Goal: Transaction & Acquisition: Purchase product/service

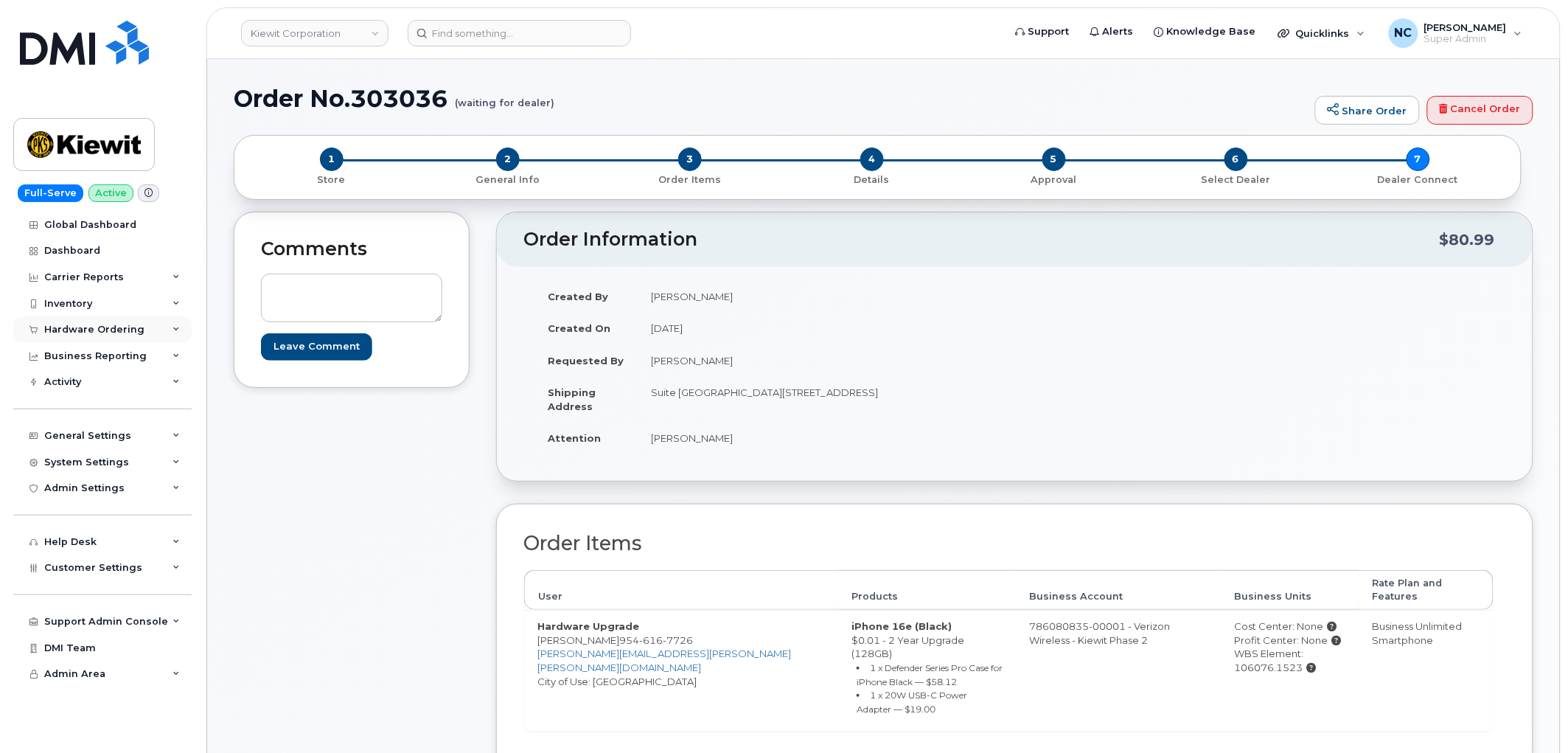
click at [94, 331] on div "Hardware Ordering" at bounding box center [94, 329] width 100 height 12
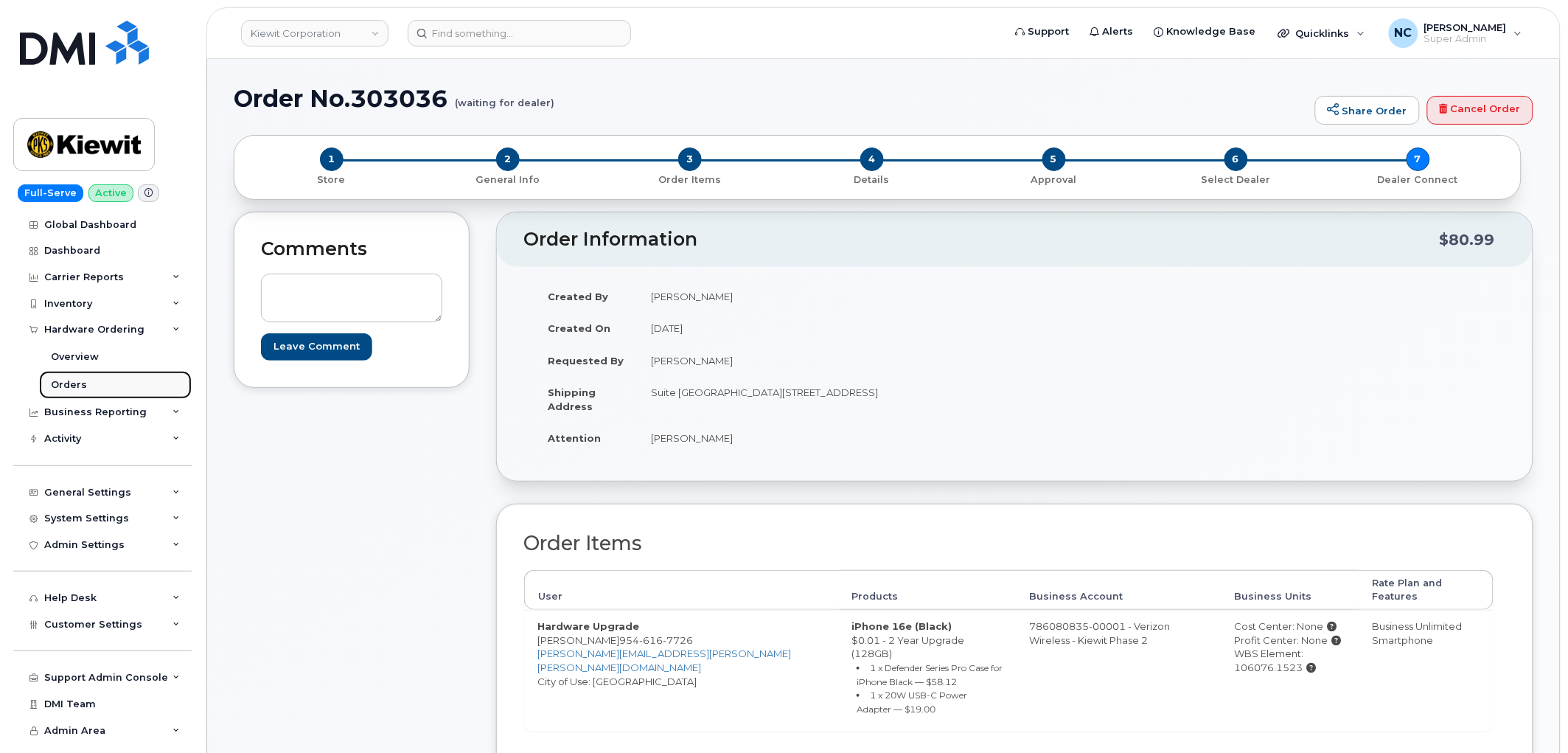
click at [68, 387] on div "Orders" at bounding box center [69, 384] width 36 height 13
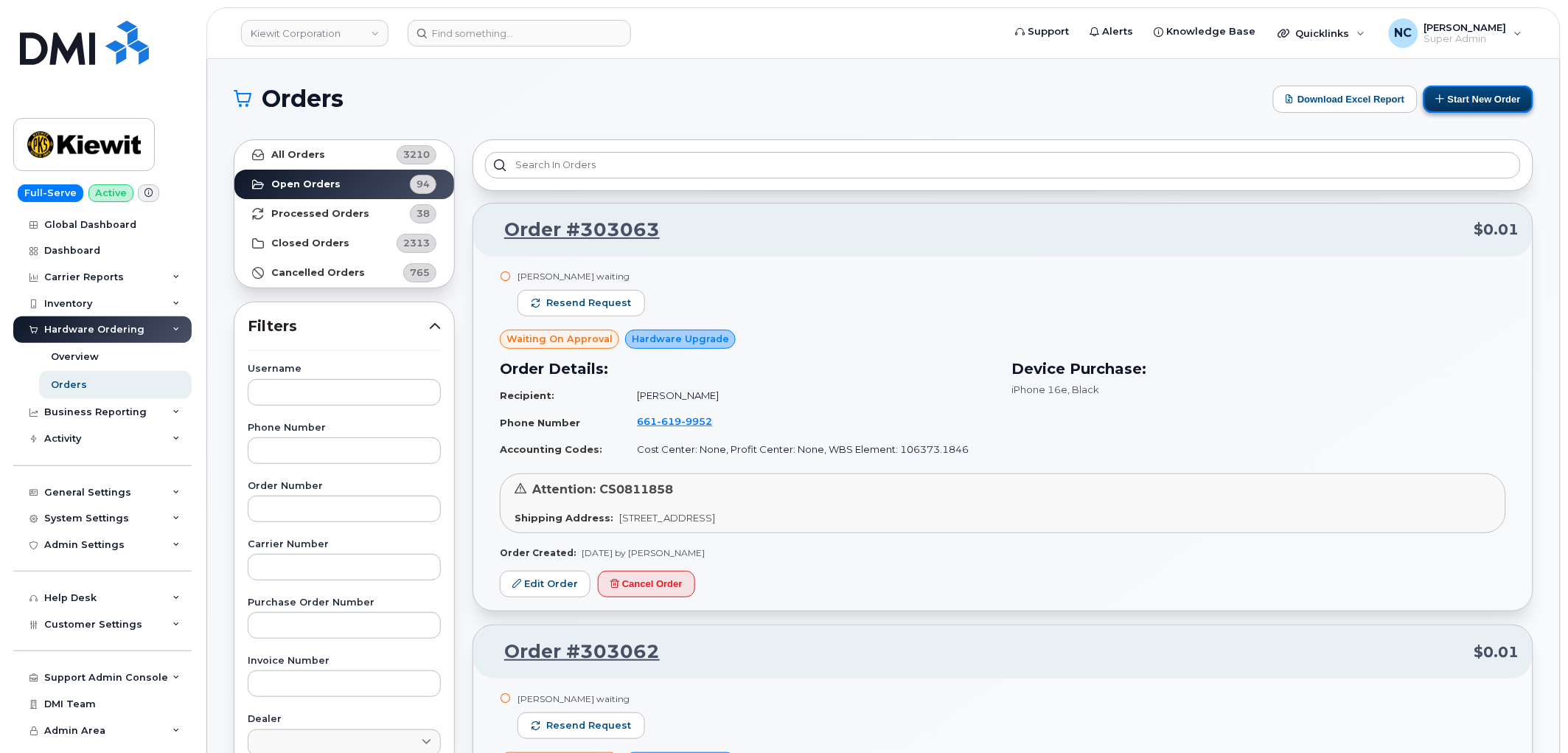
click at [1506, 93] on button "Start New Order" at bounding box center [1478, 99] width 110 height 27
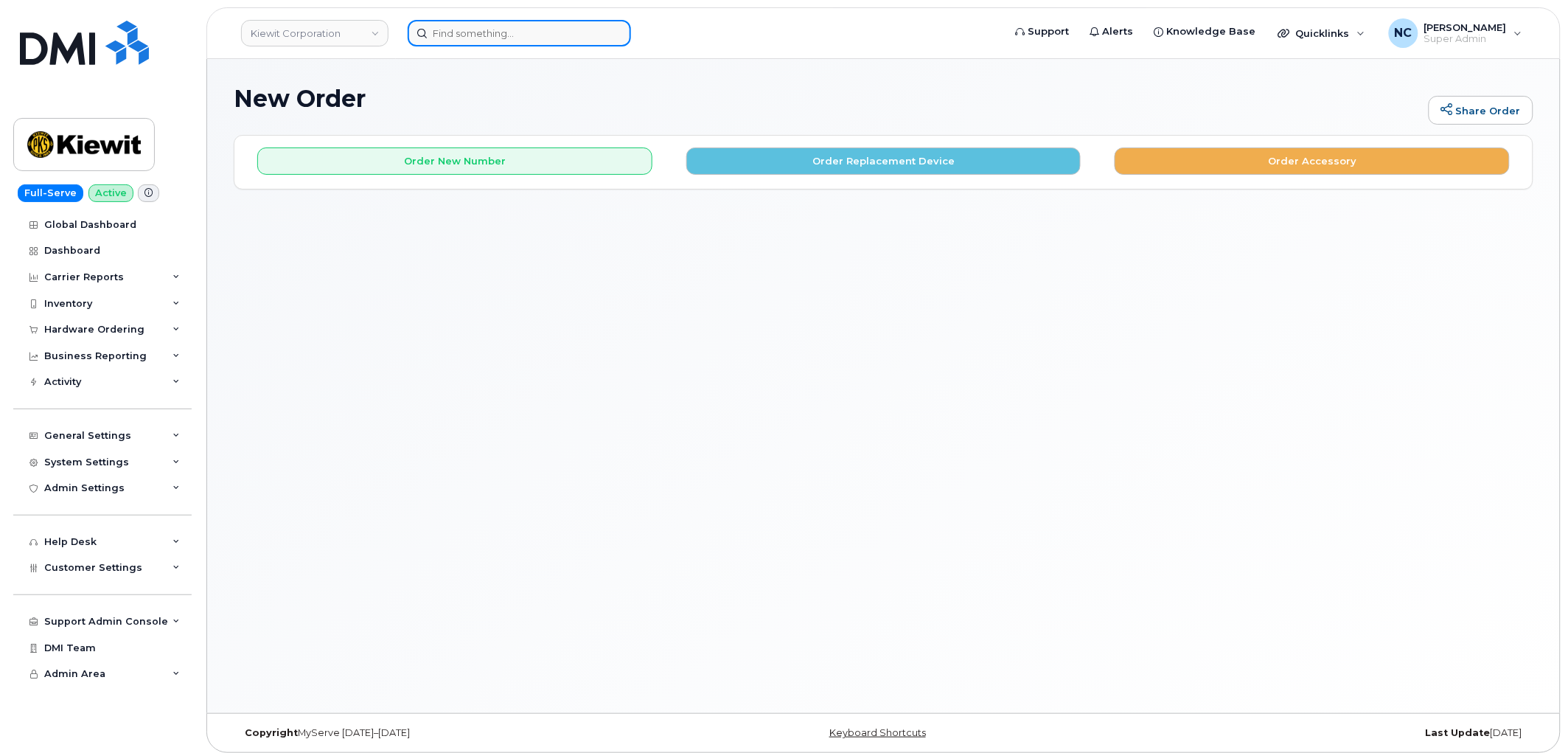
click at [536, 42] on input at bounding box center [519, 33] width 223 height 26
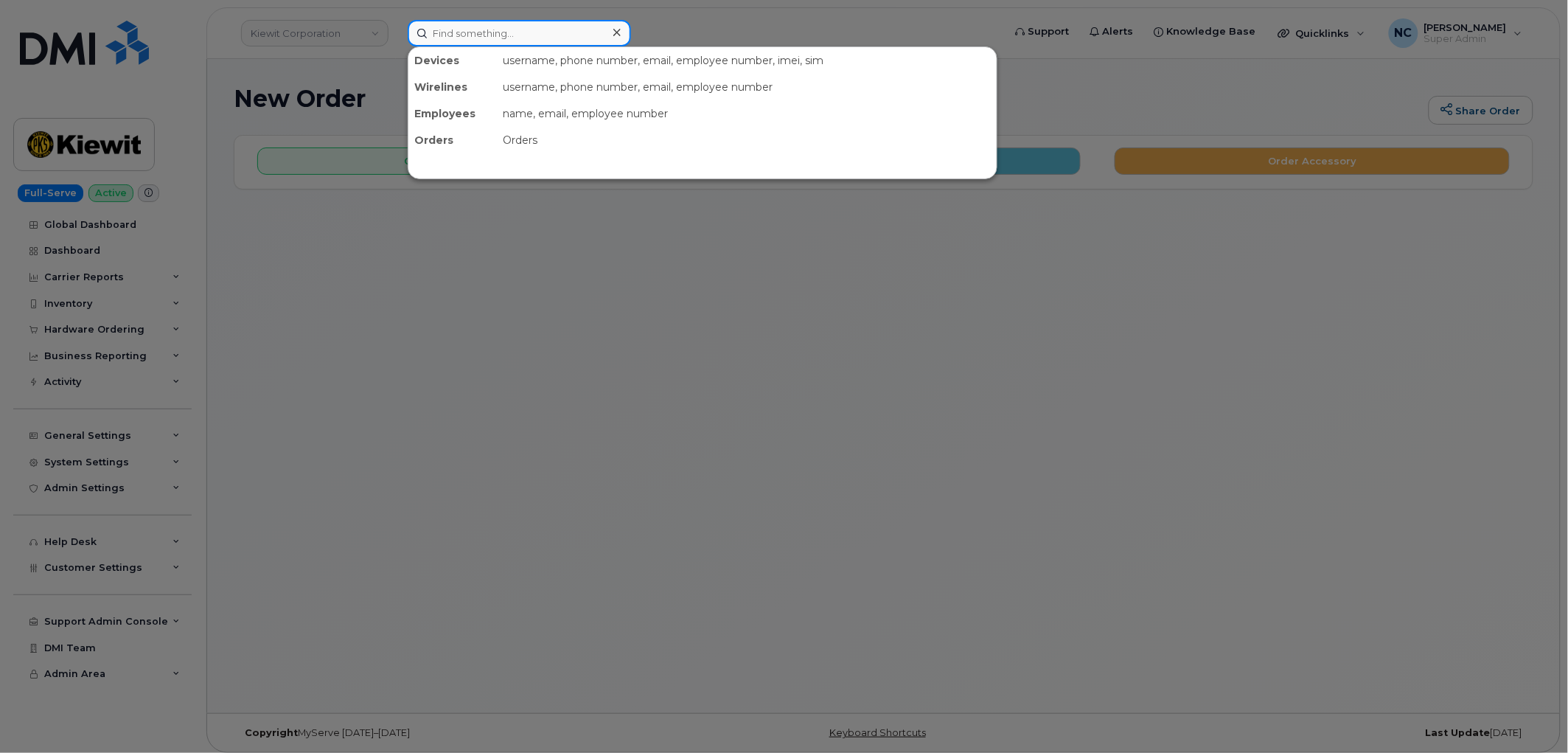
paste input "435-660-8641"
type input "435-660-8641"
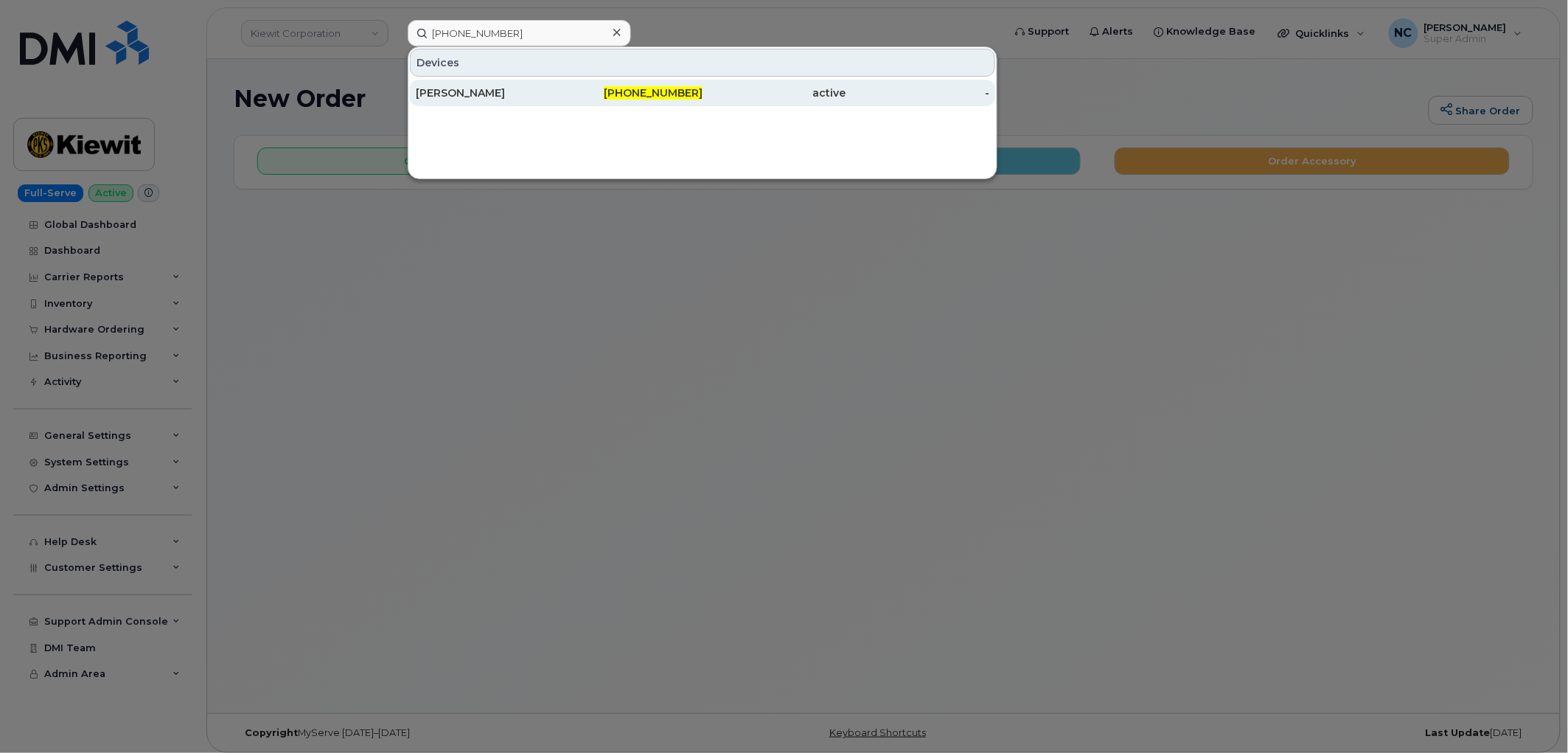
click at [503, 96] on div "CARLOS URQUIDEZ" at bounding box center [487, 92] width 144 height 15
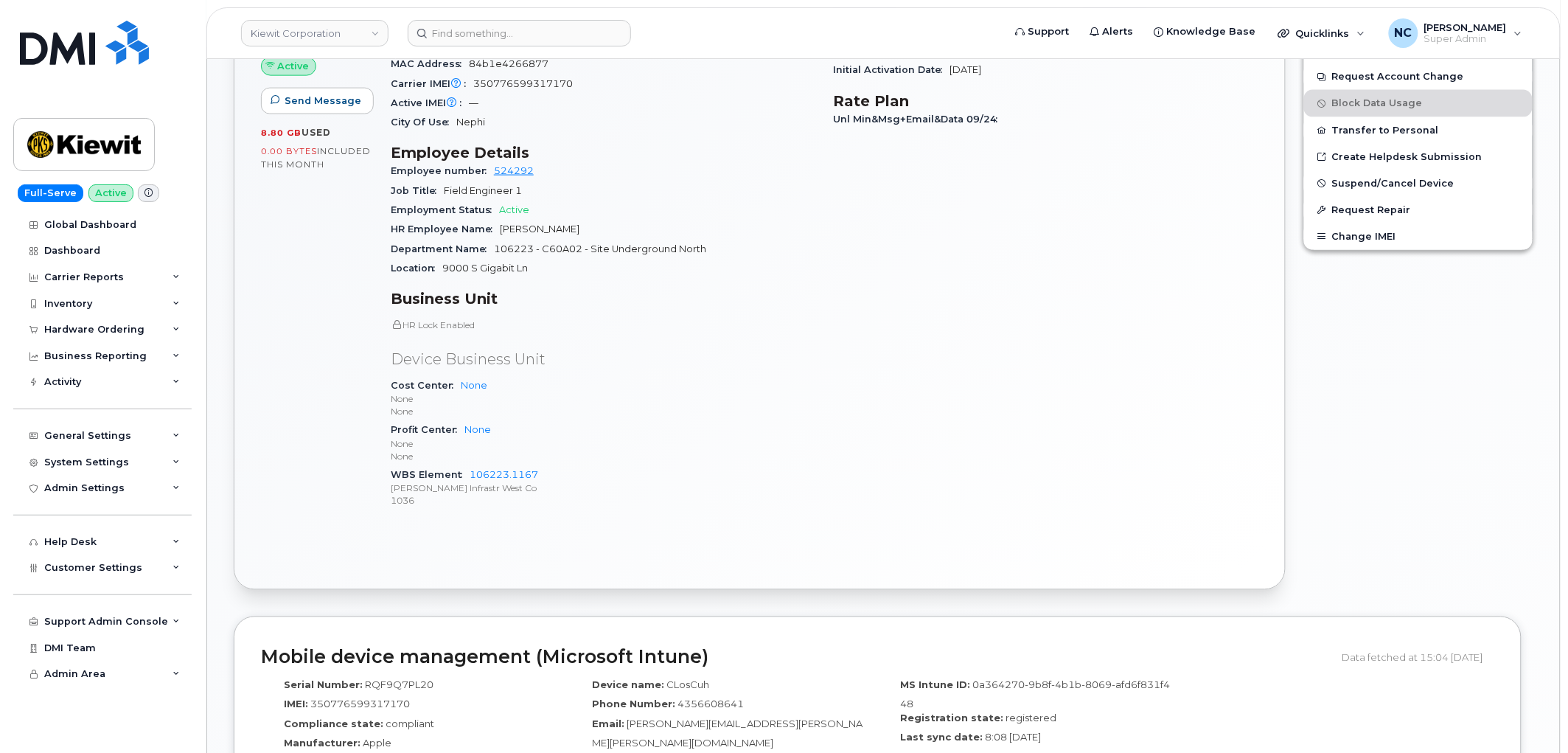
scroll to position [673, 0]
drag, startPoint x: 552, startPoint y: 453, endPoint x: 479, endPoint y: 453, distance: 73.0
click at [467, 465] on div "WBS Element 106223.1167 Kiewit Infrastr West Co 1036" at bounding box center [603, 488] width 425 height 45
copy link "106223.1167"
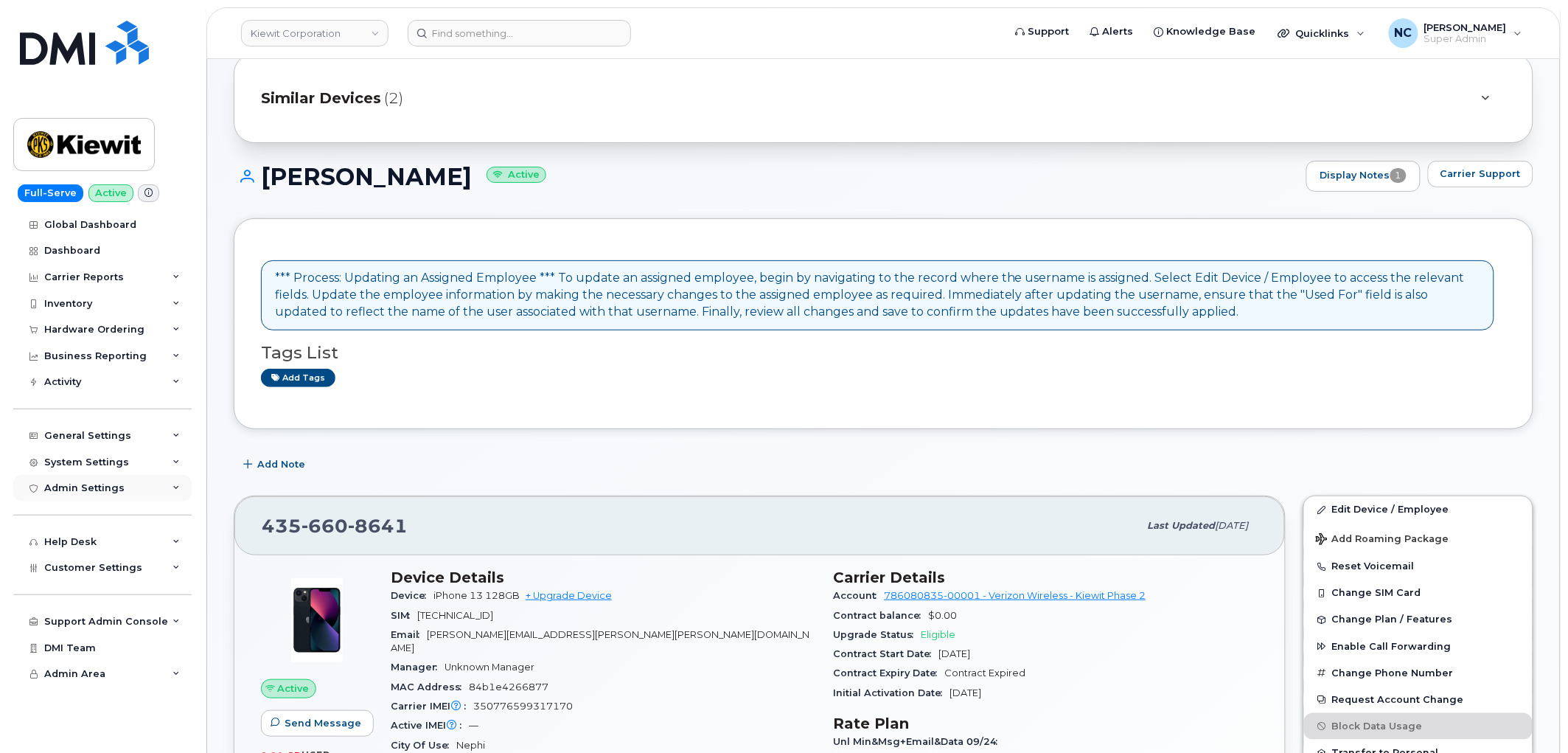
scroll to position [0, 0]
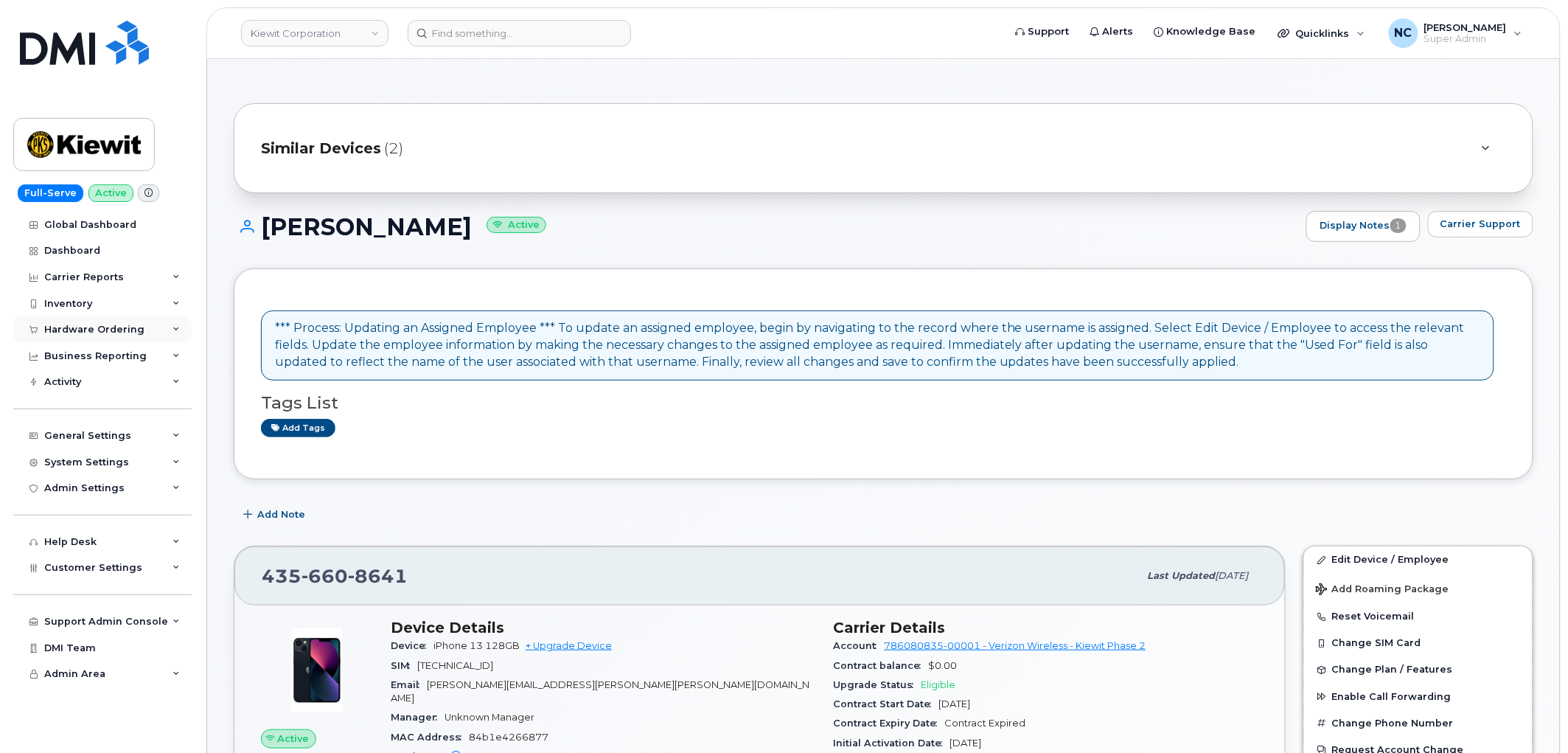
click at [102, 329] on div "Hardware Ordering" at bounding box center [94, 329] width 100 height 12
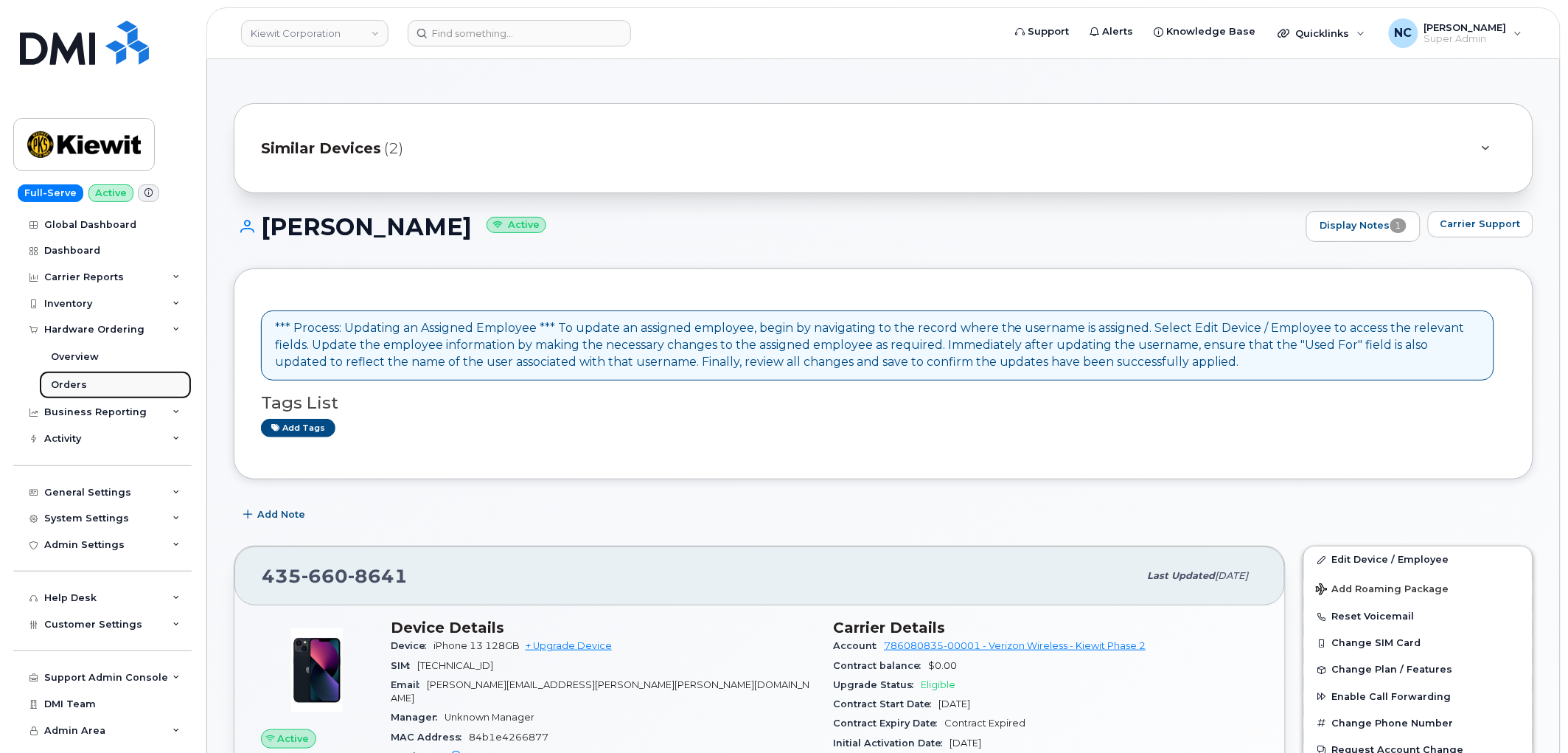
click at [70, 393] on link "Orders" at bounding box center [115, 385] width 153 height 28
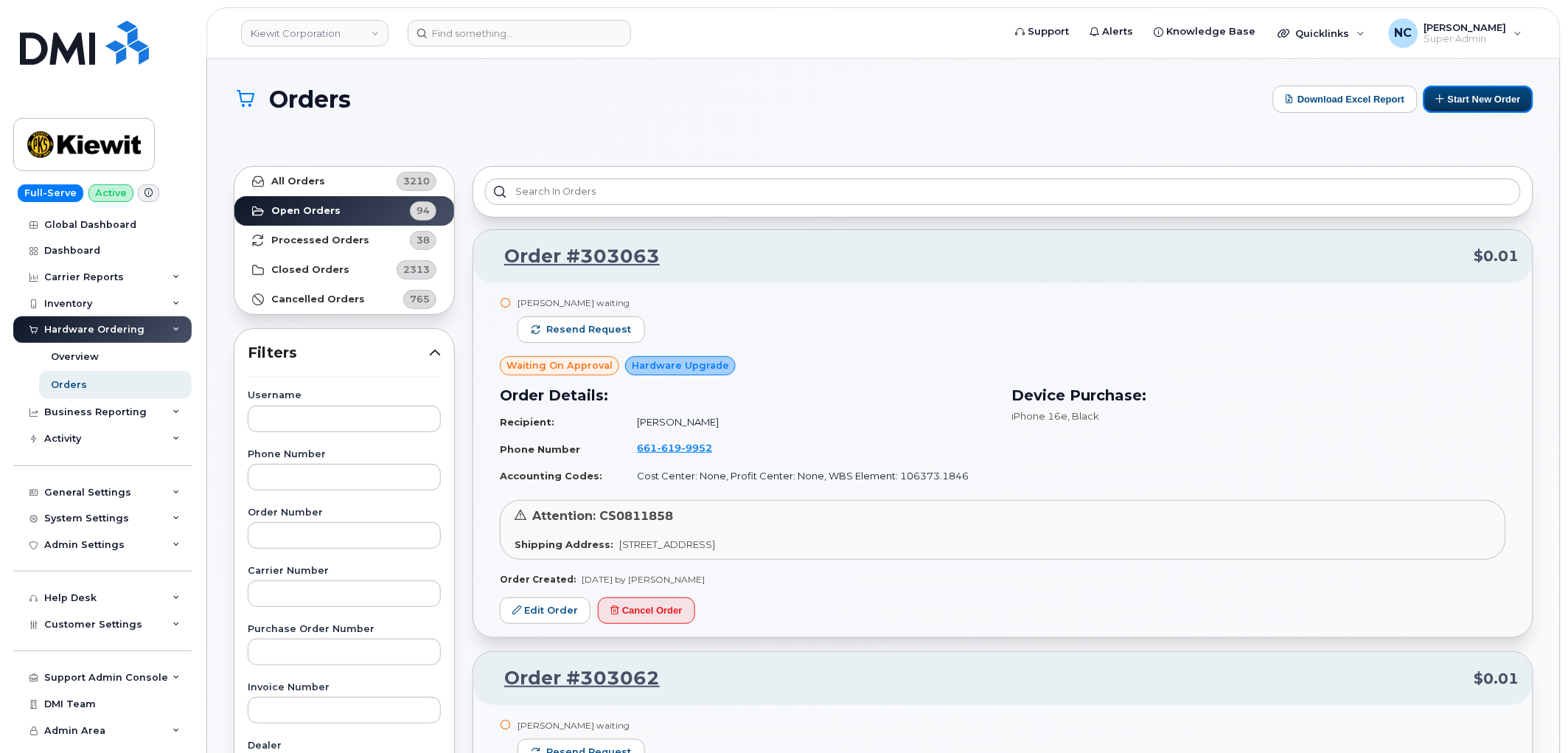
click at [1507, 101] on button "Start New Order" at bounding box center [1478, 99] width 110 height 27
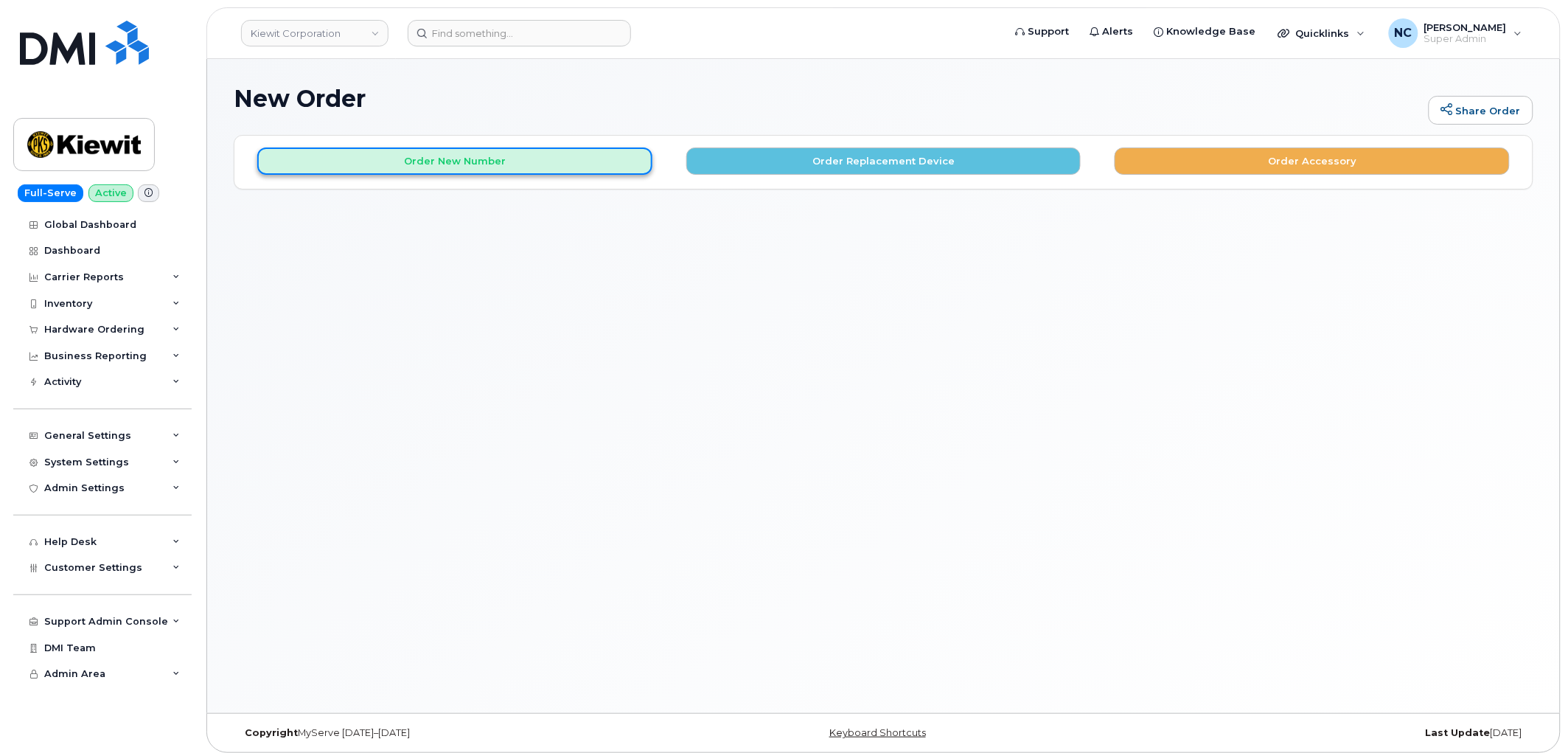
click at [549, 164] on button "Order New Number" at bounding box center [455, 161] width 395 height 27
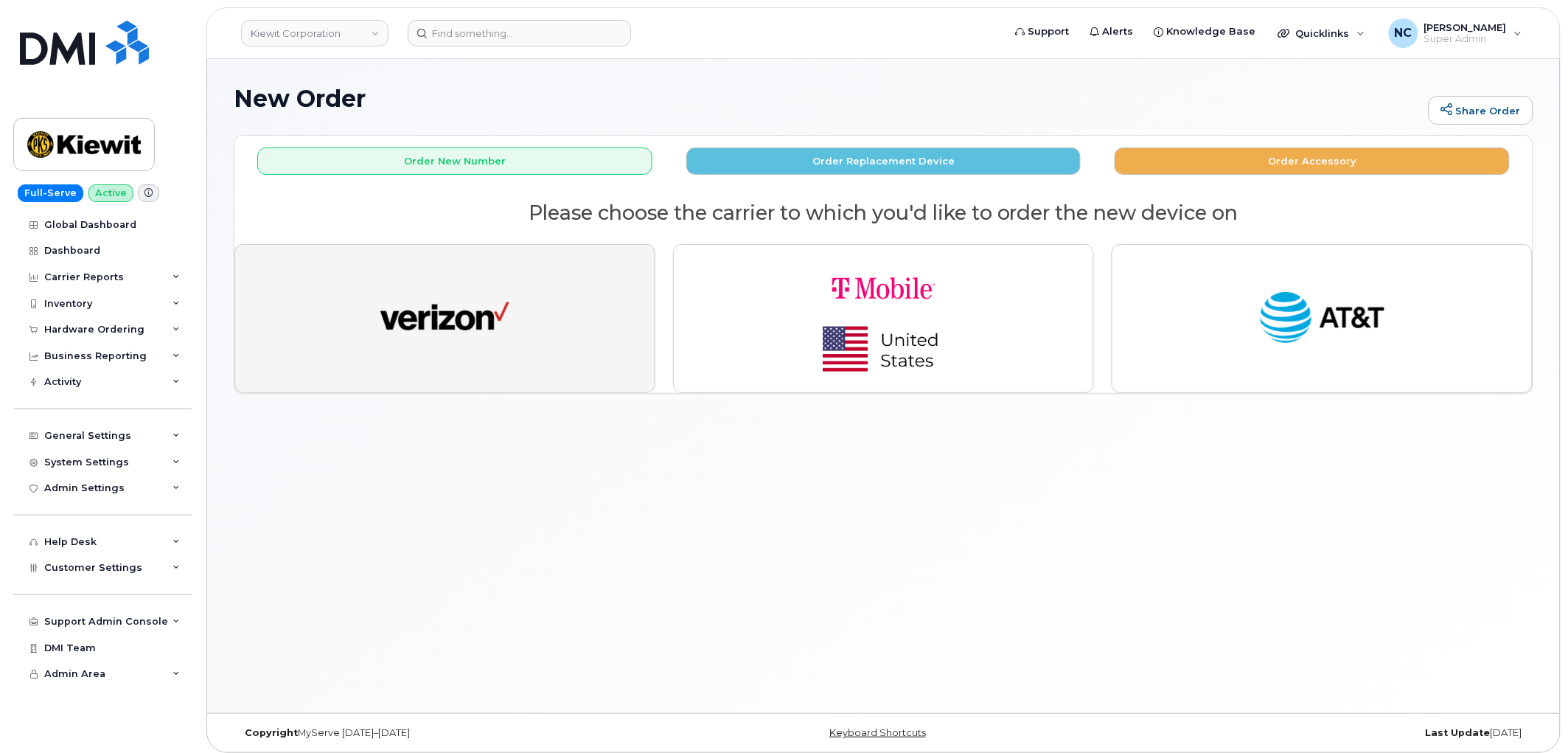
click at [538, 331] on button "button" at bounding box center [445, 318] width 421 height 149
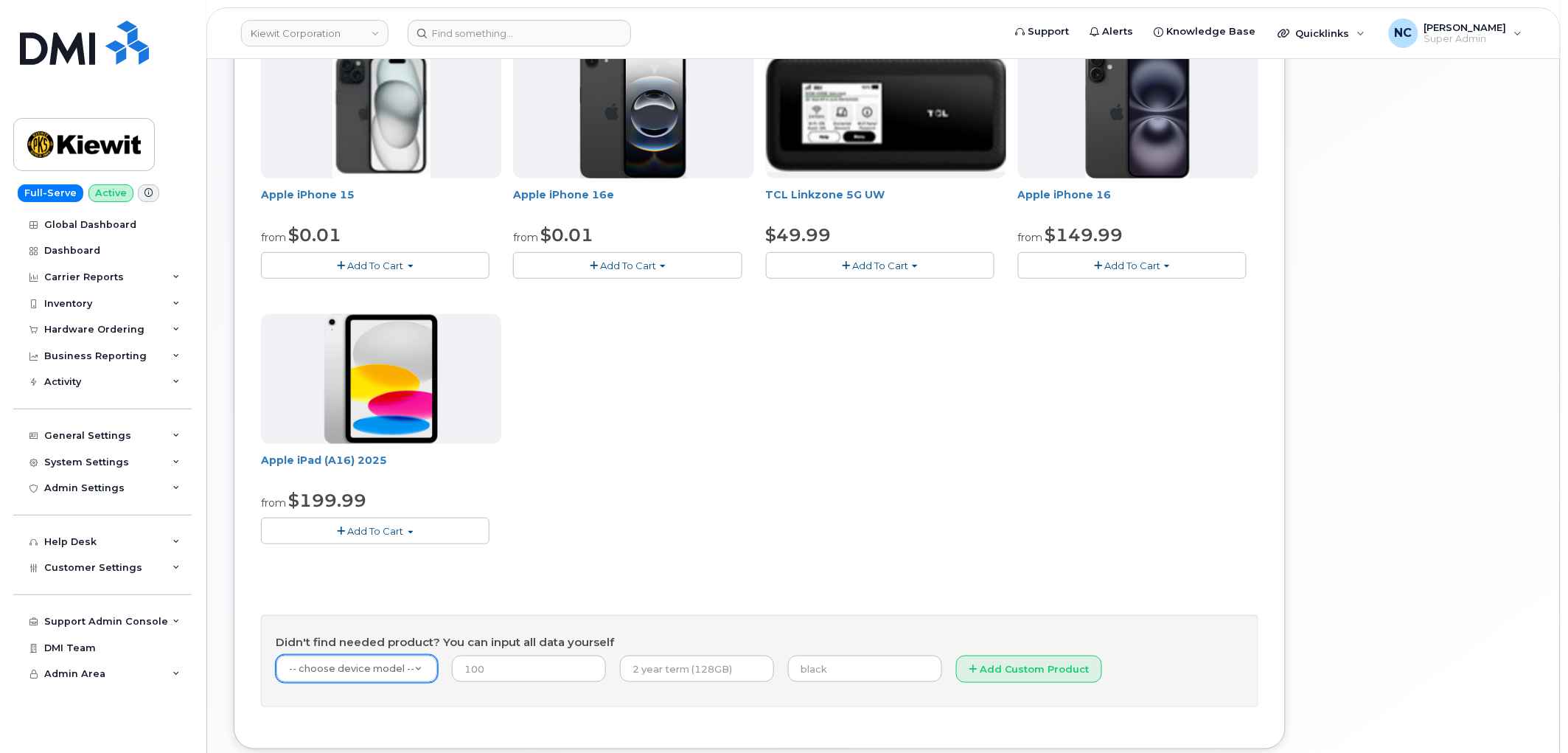
scroll to position [245, 0]
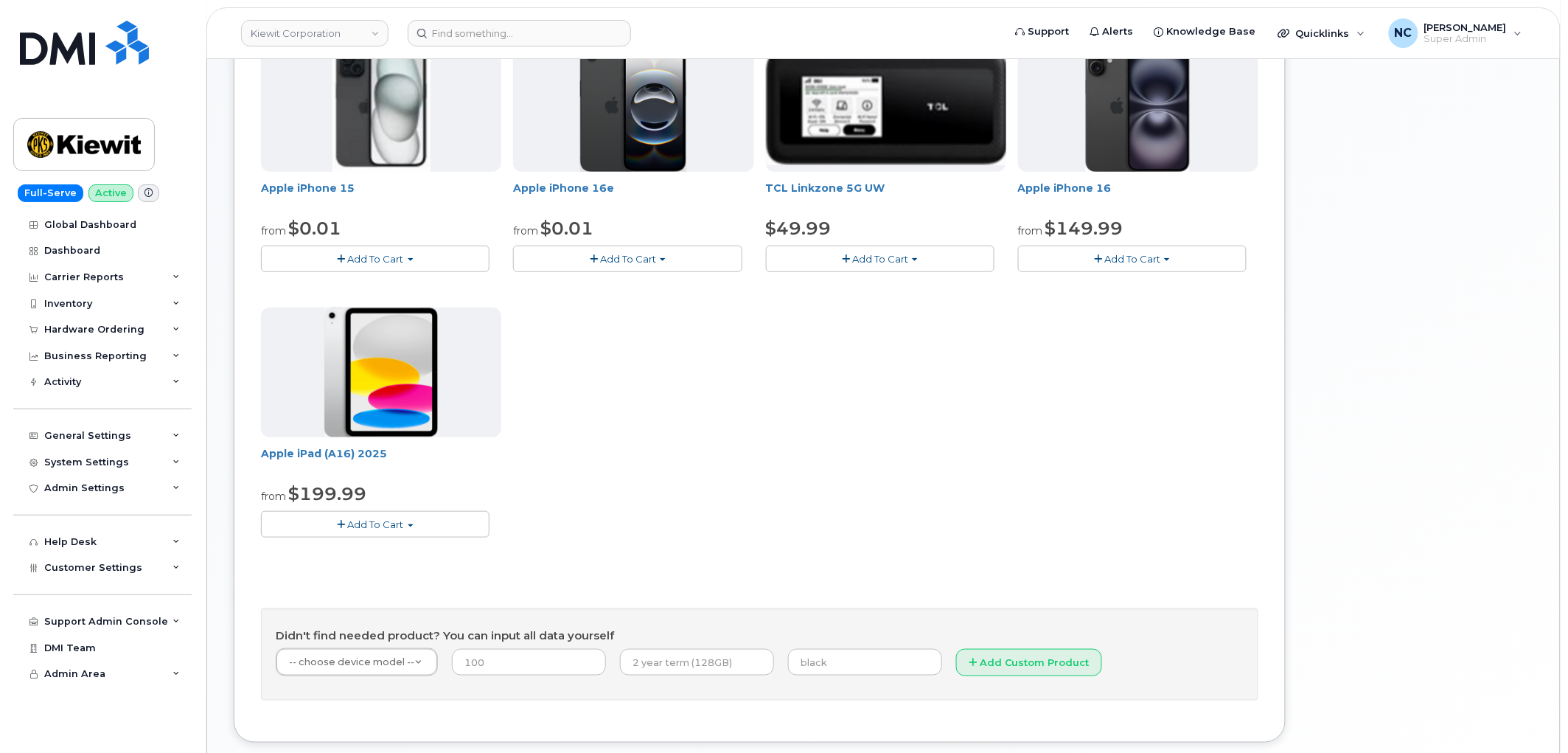
click at [363, 527] on span "Add To Cart" at bounding box center [376, 524] width 56 height 12
click at [350, 550] on link "$199.99 - 2 Year Activation (128GB)" at bounding box center [366, 552] width 203 height 19
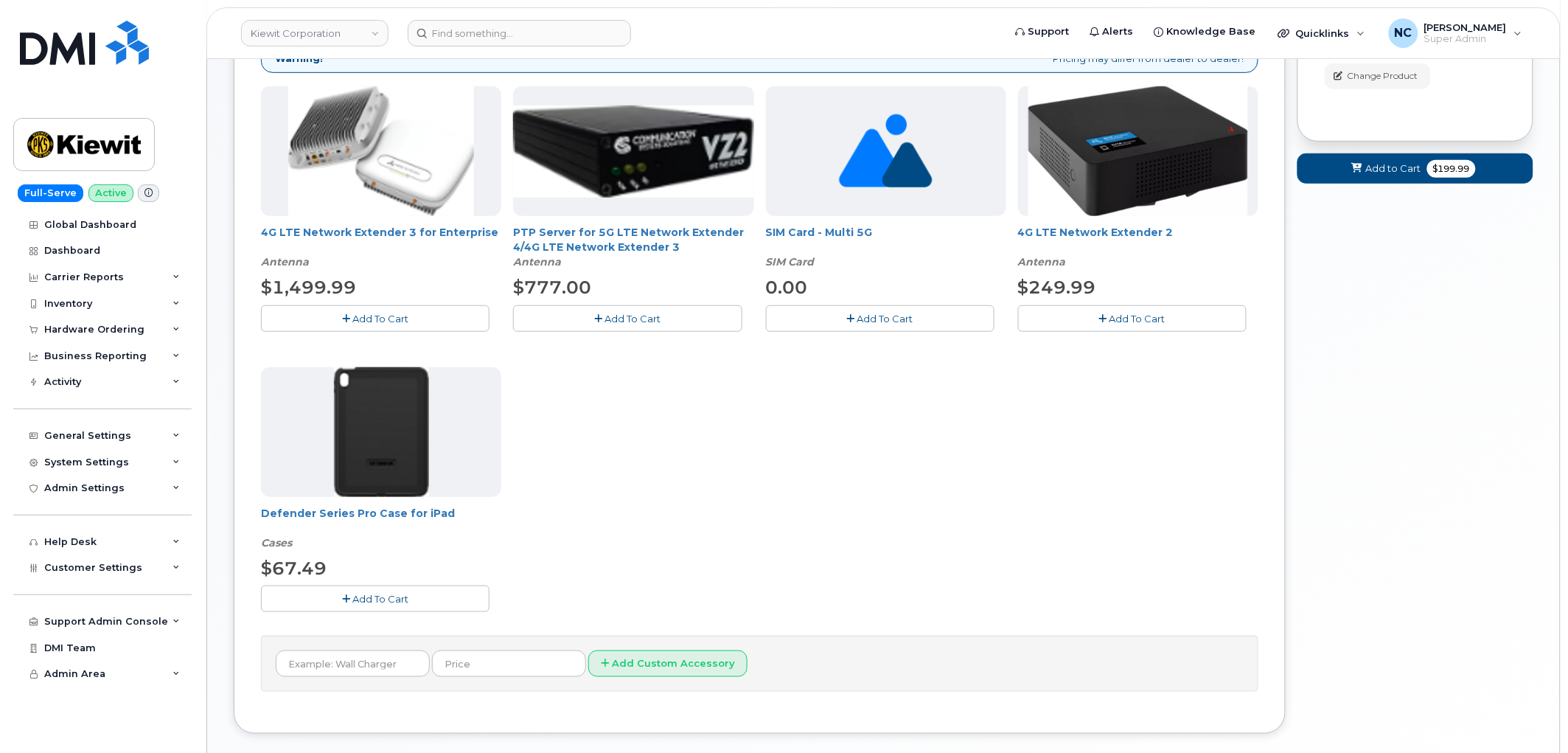
click at [410, 592] on button "Add To Cart" at bounding box center [375, 598] width 228 height 26
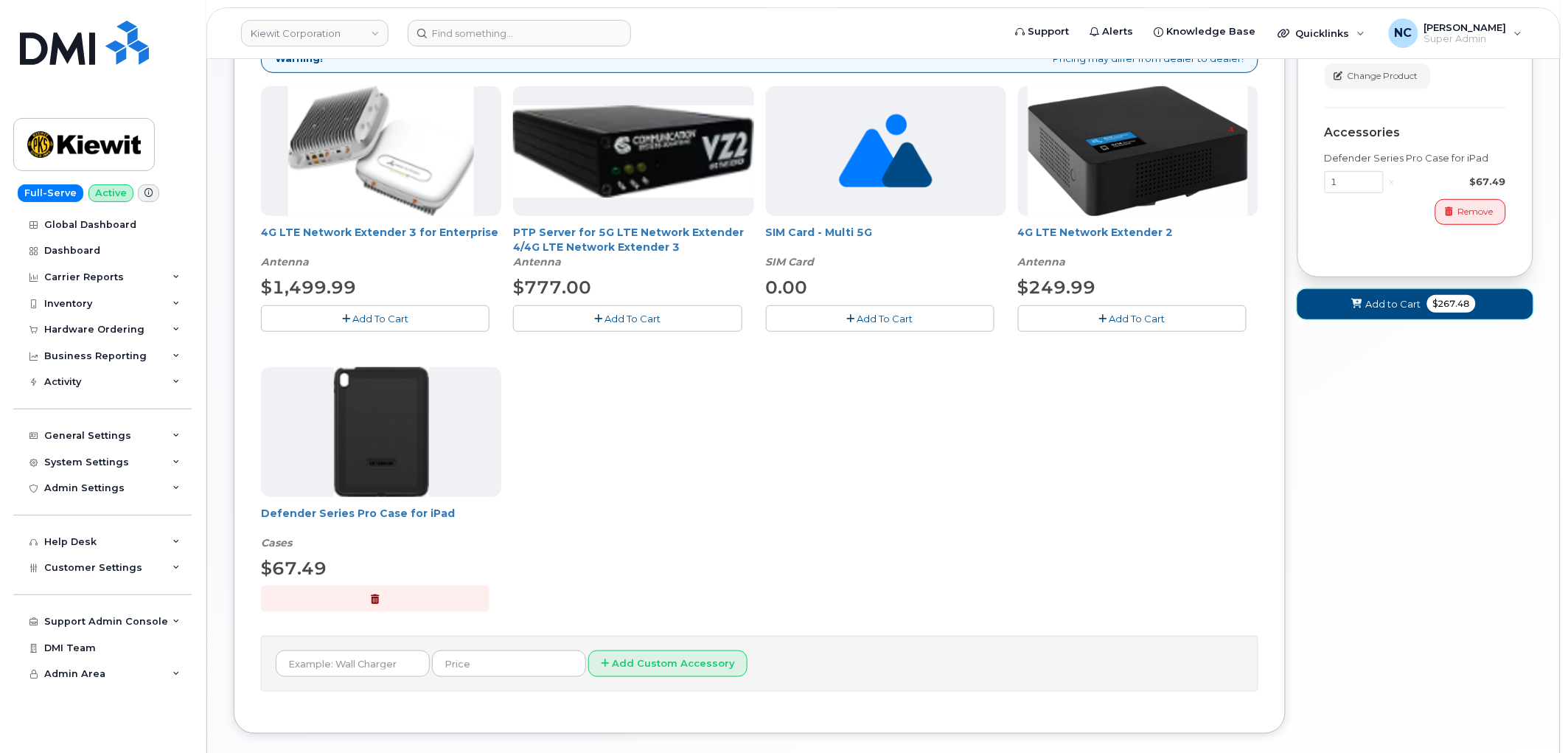
click at [1425, 293] on button "Add to Cart $267.48" at bounding box center [1415, 304] width 236 height 30
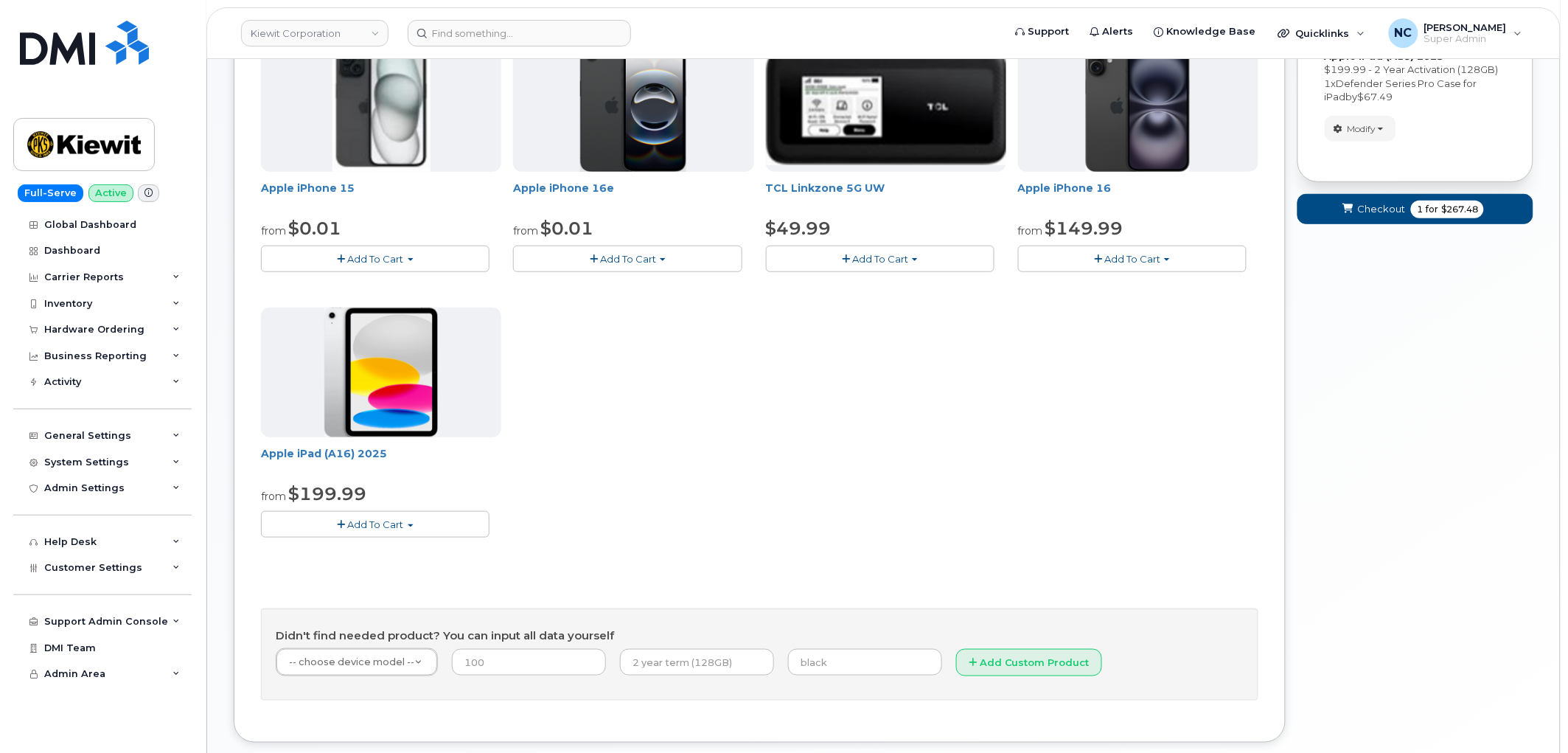
scroll to position [332, 0]
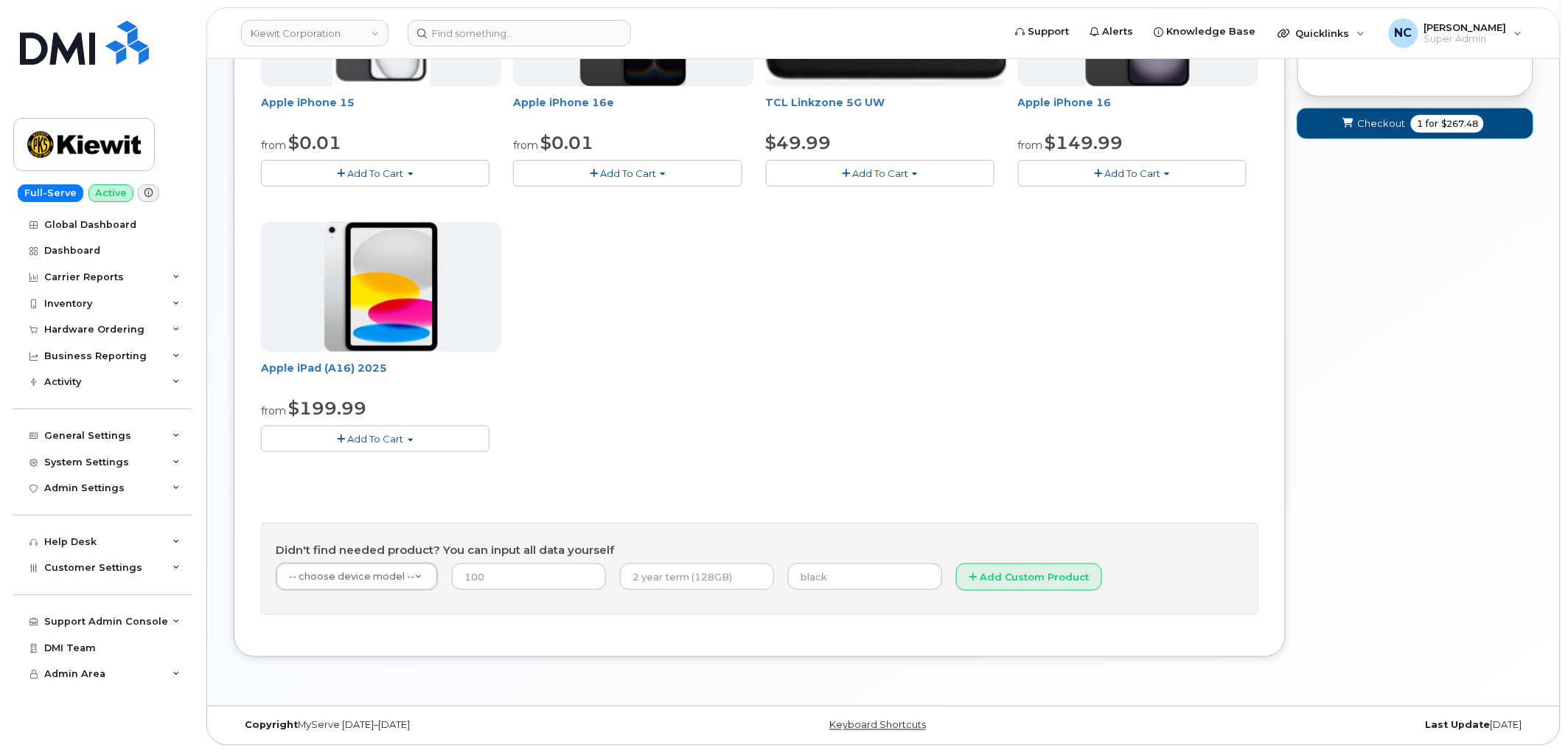
click at [1398, 109] on button "Checkout 1 for $267.48" at bounding box center [1415, 123] width 236 height 30
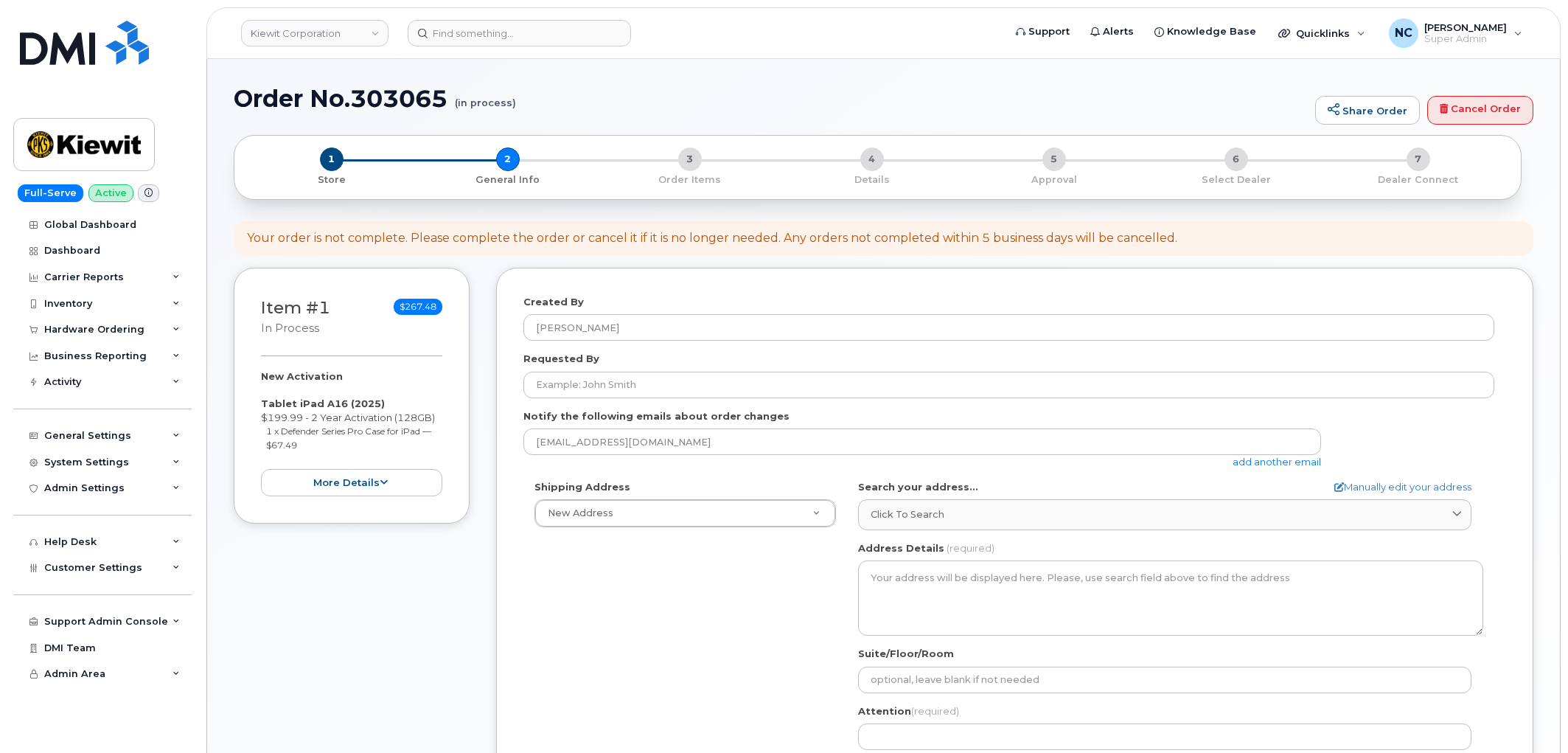
select select
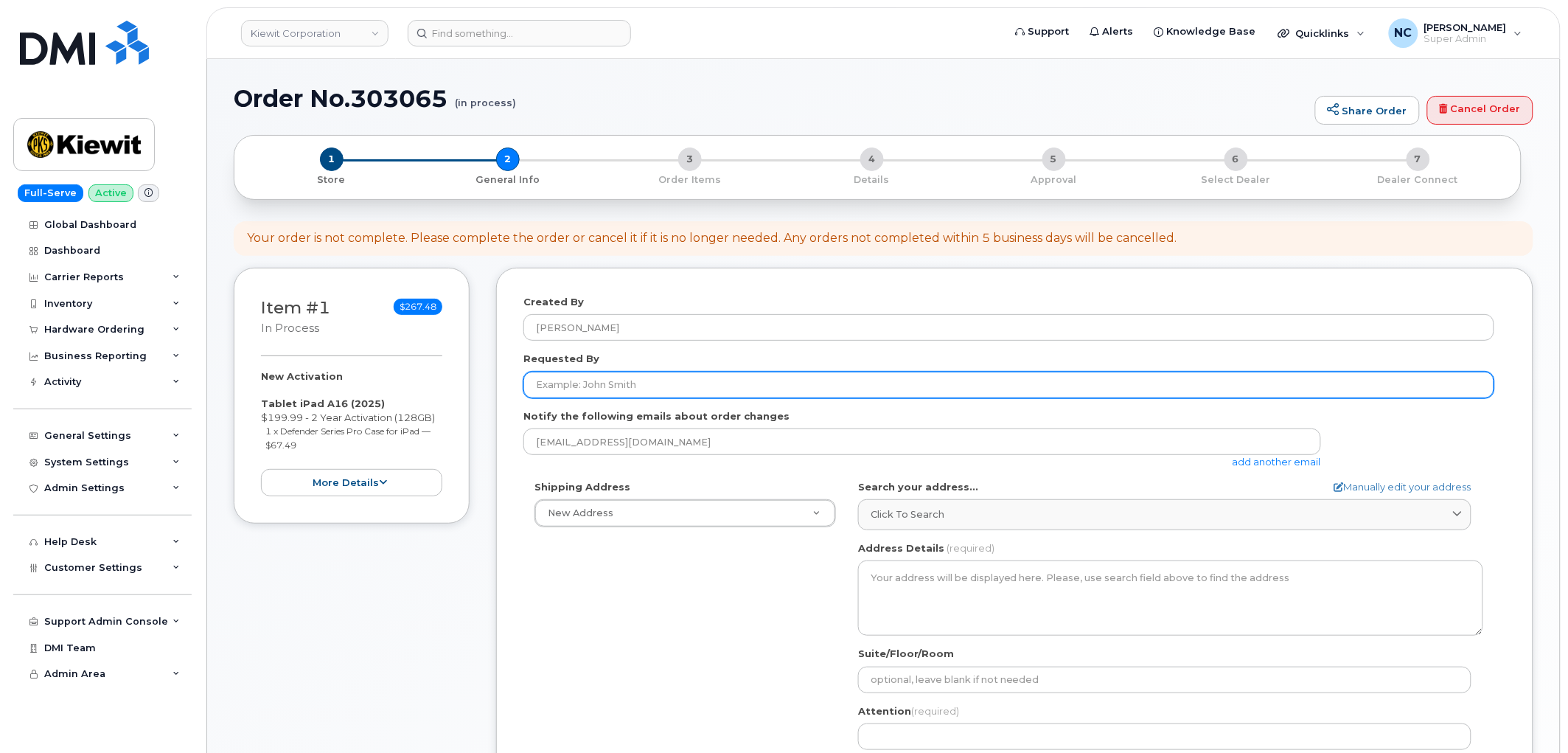
click at [629, 393] on input "Requested By" at bounding box center [1008, 385] width 971 height 26
paste input "[PERSON_NAME]"
type input "[PERSON_NAME]"
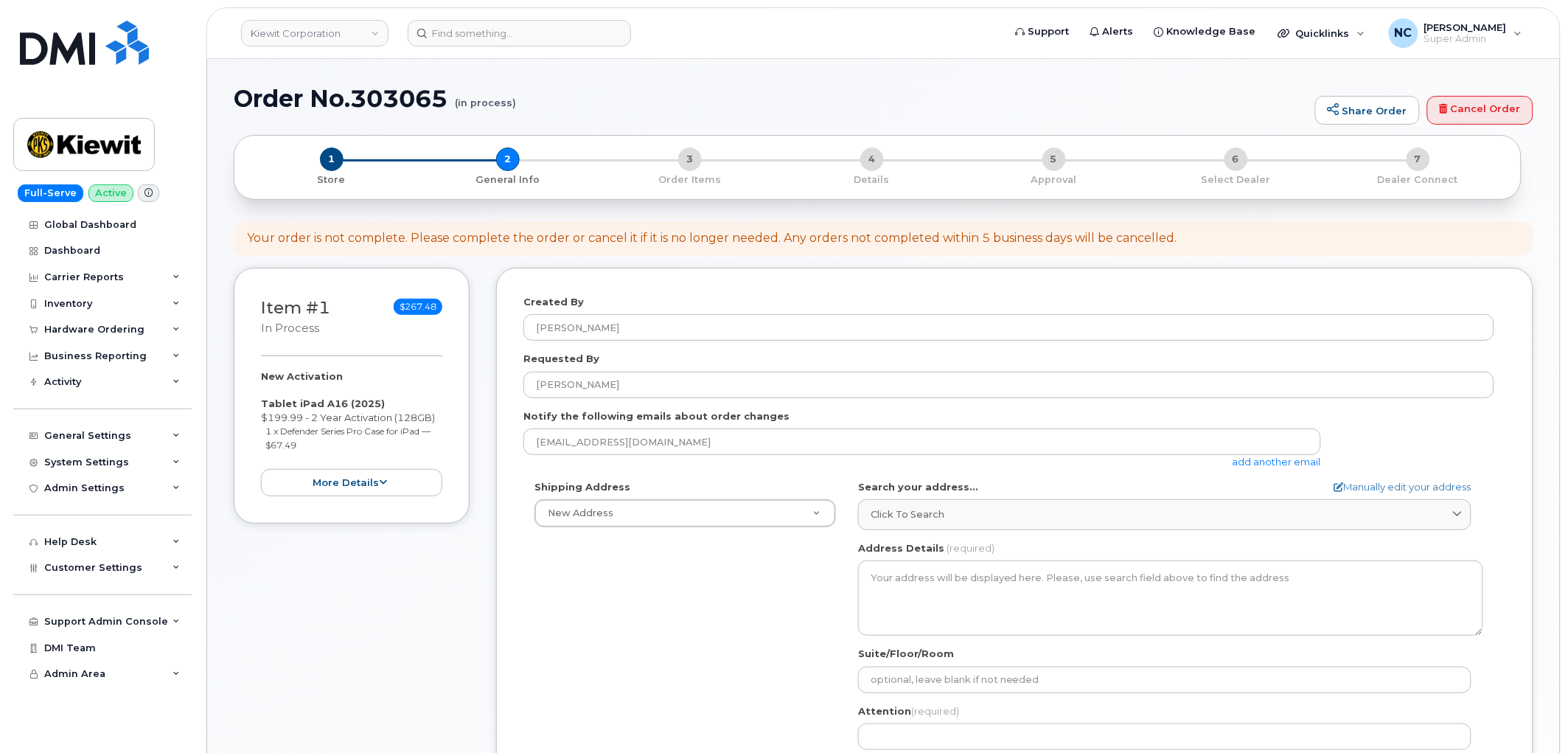
click at [1256, 463] on link "add another email" at bounding box center [1276, 461] width 88 height 12
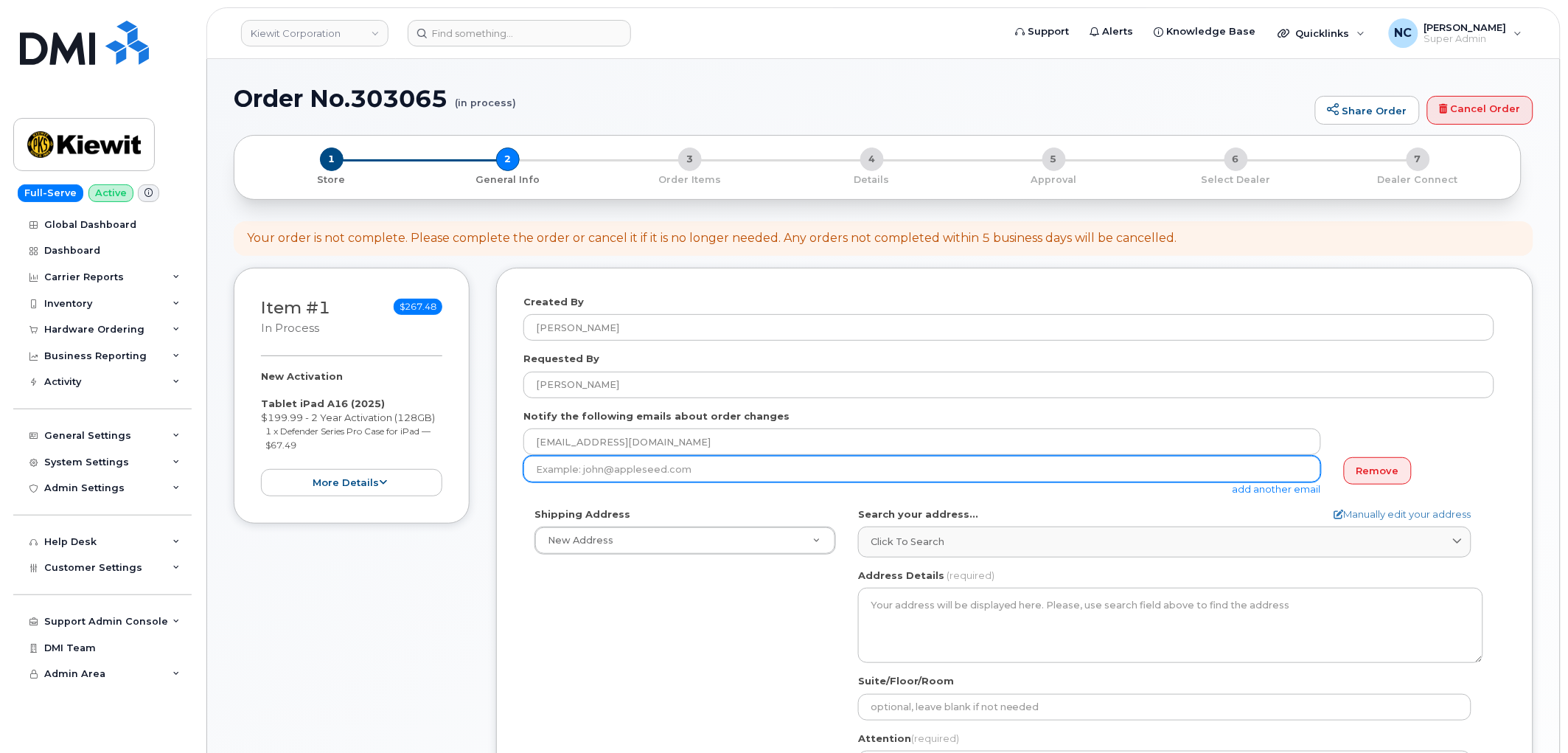
click at [591, 478] on input "email" at bounding box center [922, 469] width 798 height 26
paste input "[PERSON_NAME][EMAIL_ADDRESS][PERSON_NAME][PERSON_NAME][DOMAIN_NAME]"
type input "[PERSON_NAME][EMAIL_ADDRESS][PERSON_NAME][PERSON_NAME][DOMAIN_NAME]"
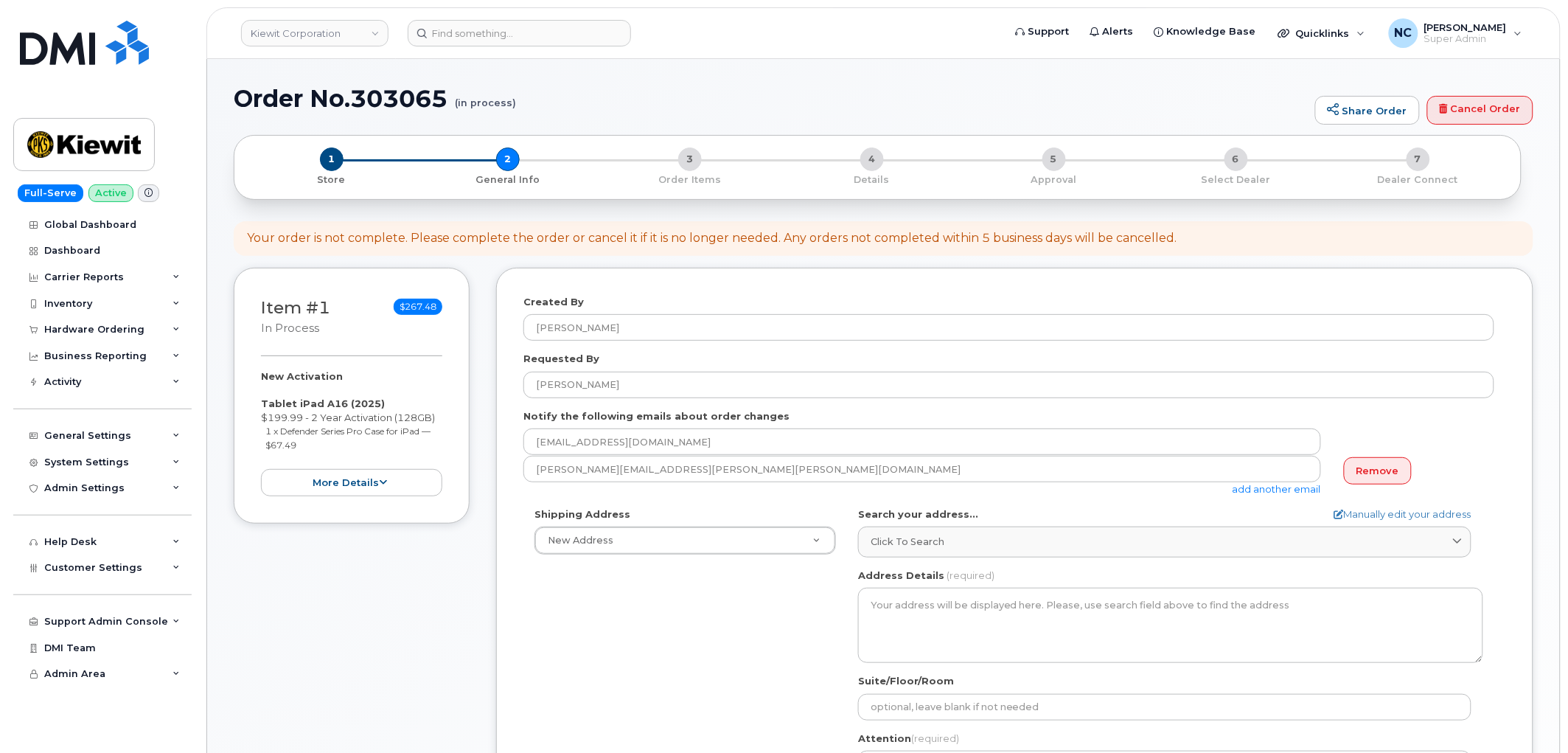
drag, startPoint x: 1277, startPoint y: 494, endPoint x: 937, endPoint y: 425, distance: 346.9
click at [1273, 494] on link "add another email" at bounding box center [1276, 488] width 88 height 12
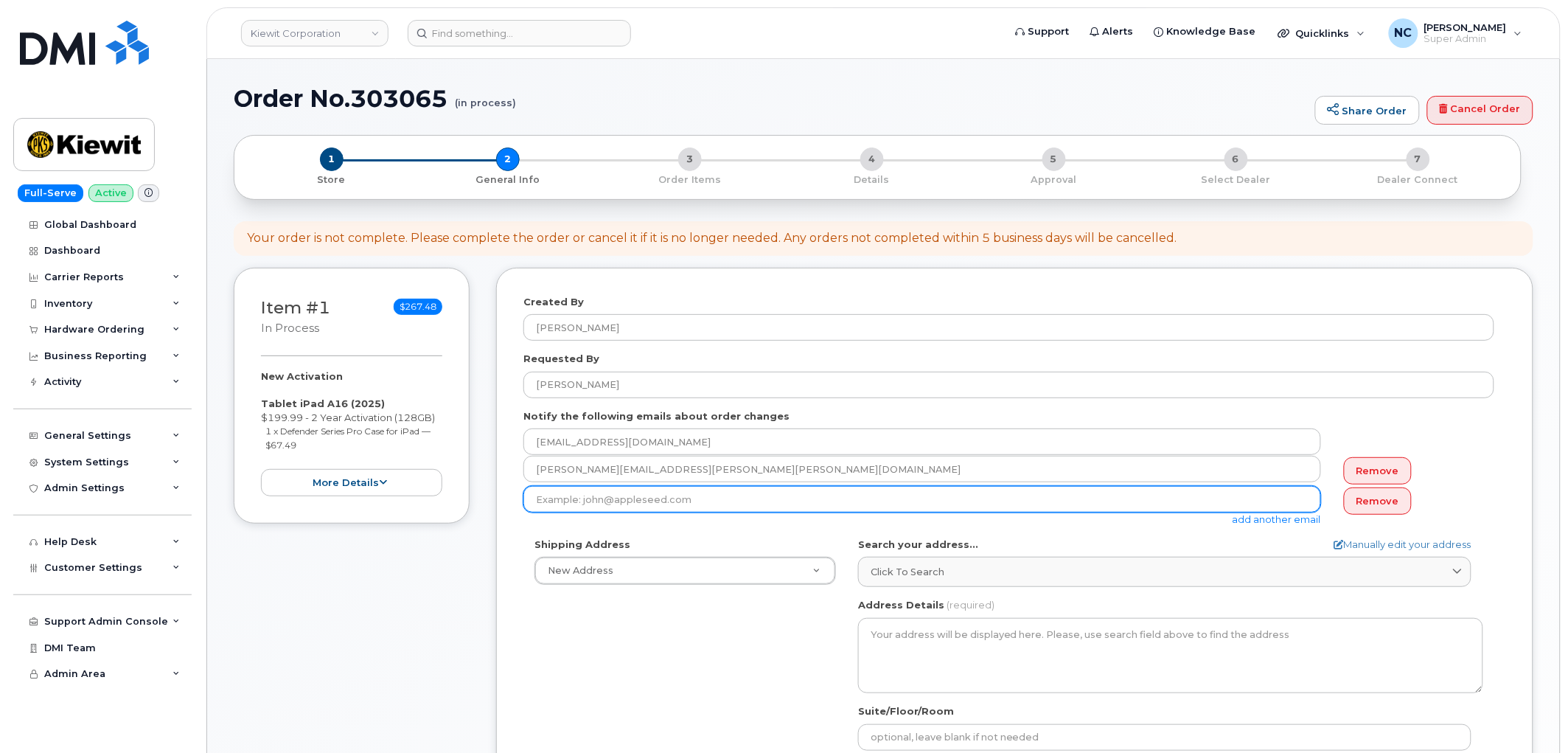
click at [649, 494] on input "email" at bounding box center [922, 499] width 798 height 26
paste input "DONALD.SCHMID@KIEWIT.COM"
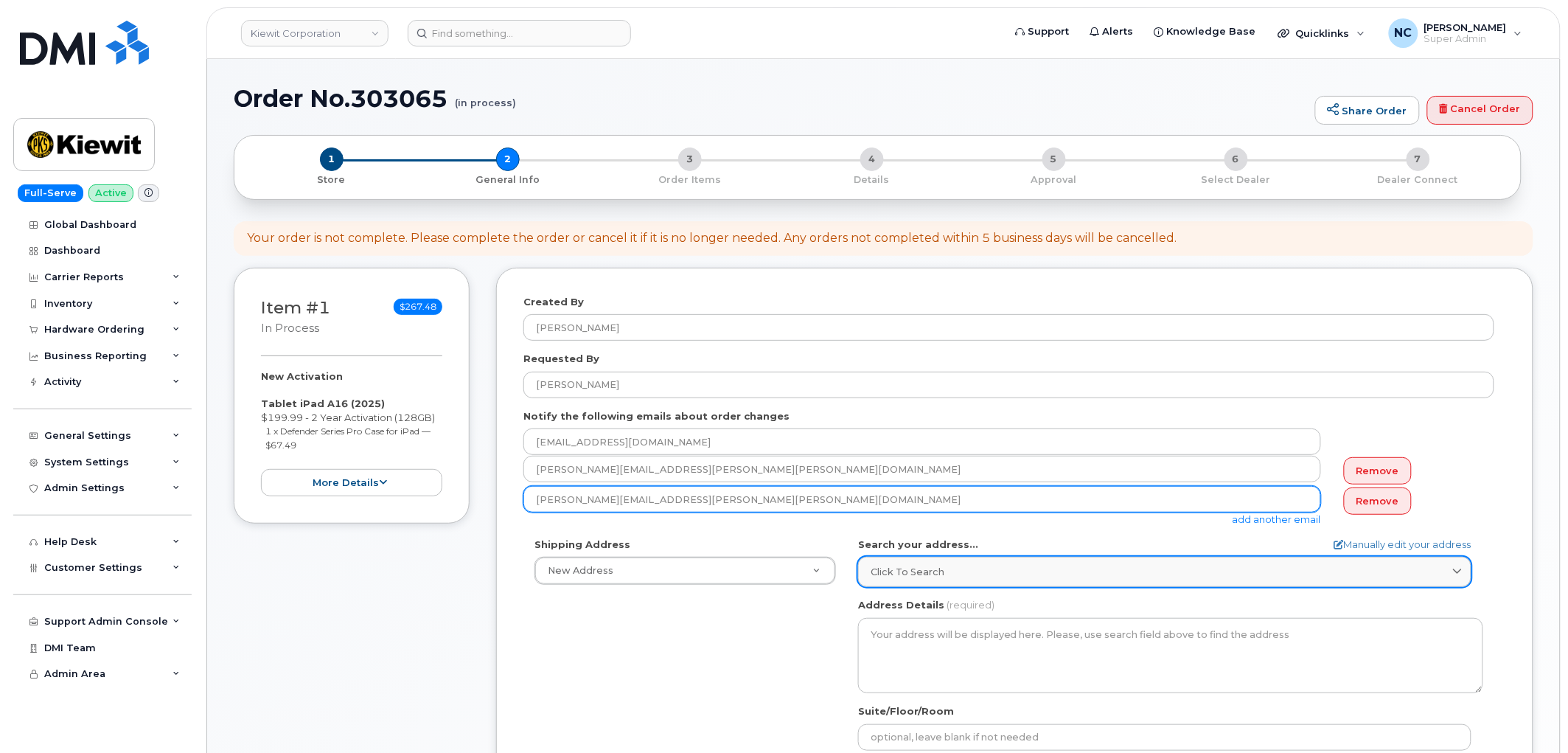
type input "DONALD.SCHMID@KIEWIT.COM"
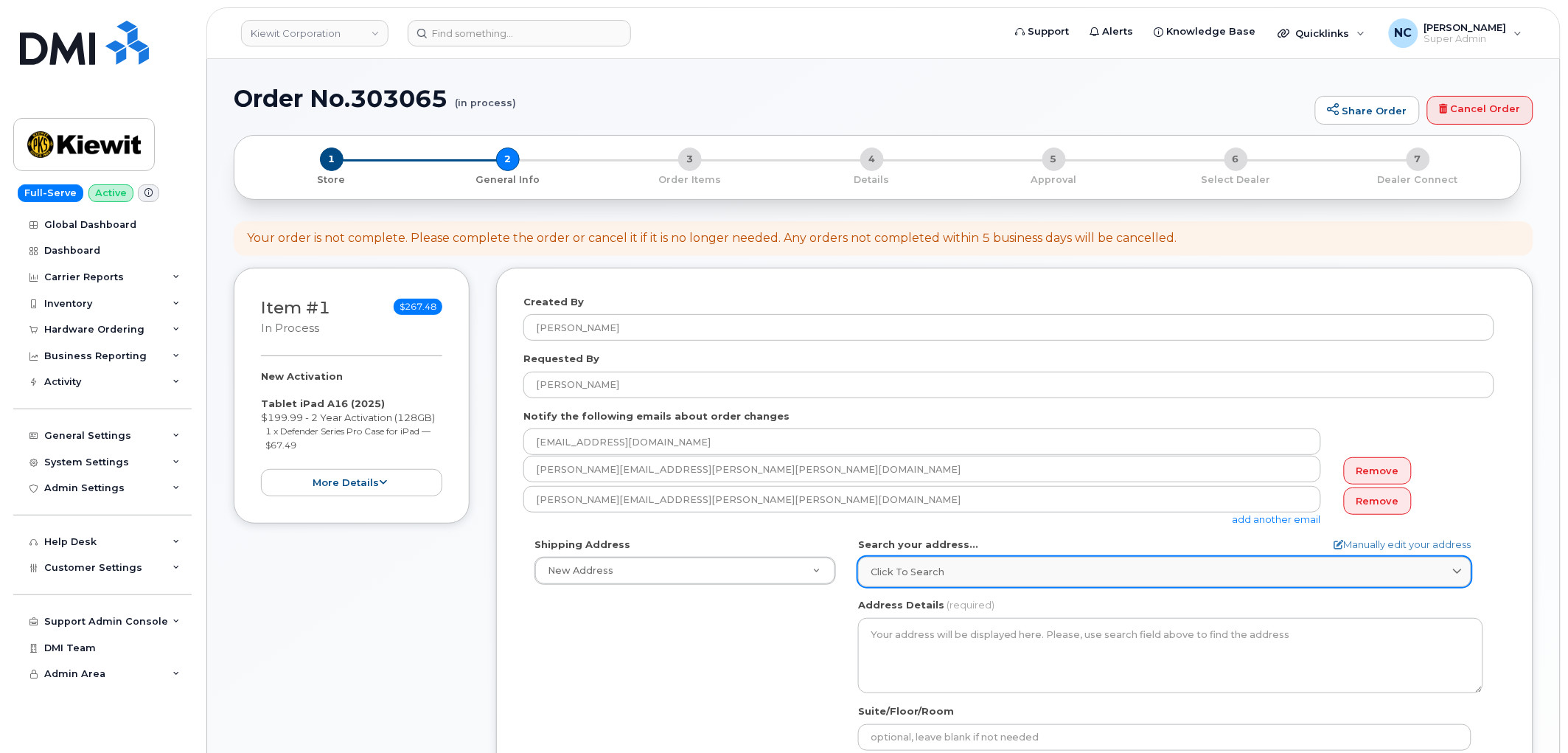
click at [970, 561] on link "Click to search" at bounding box center [1165, 571] width 613 height 30
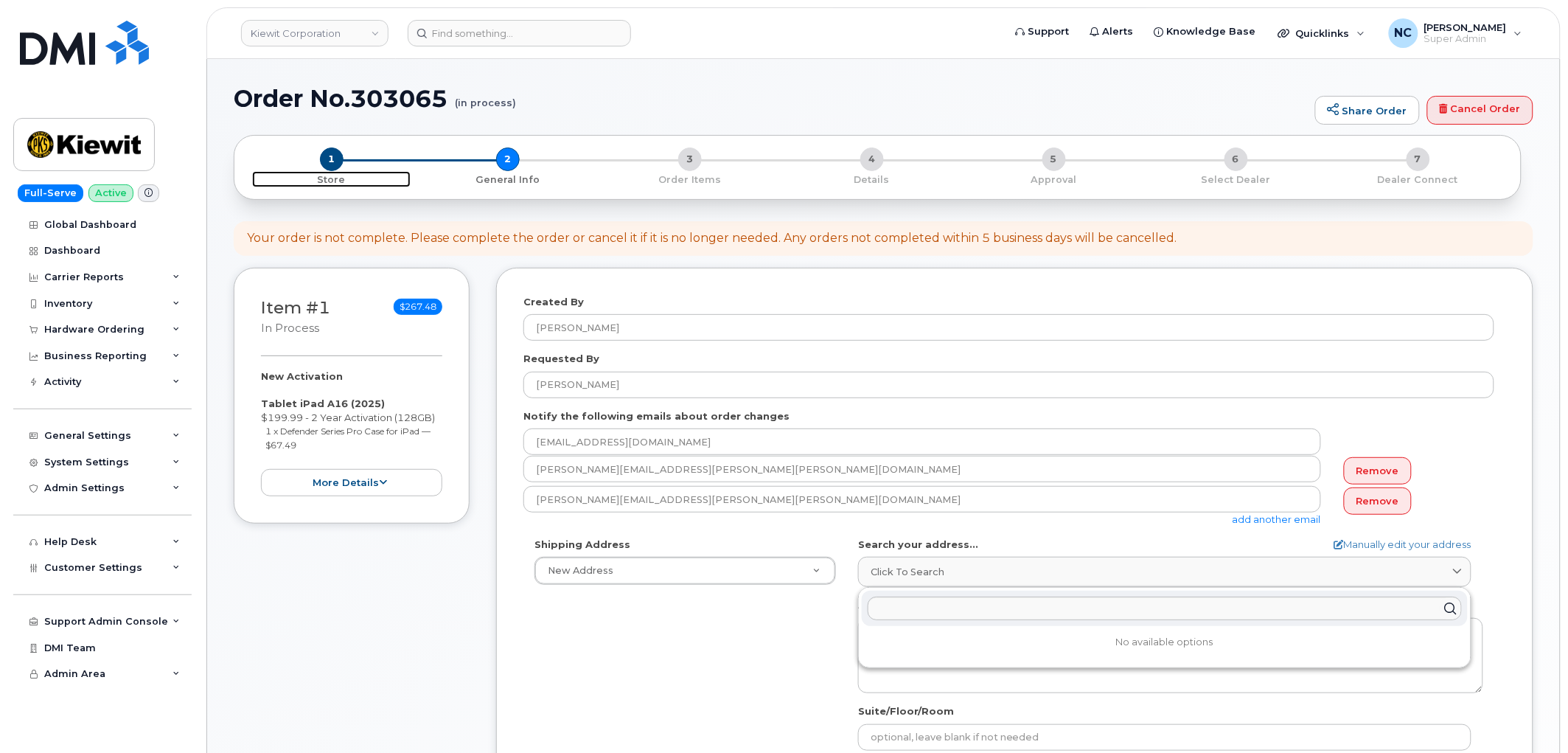
drag, startPoint x: 335, startPoint y: 159, endPoint x: 719, endPoint y: 418, distance: 463.2
click at [334, 159] on span "1" at bounding box center [331, 159] width 23 height 23
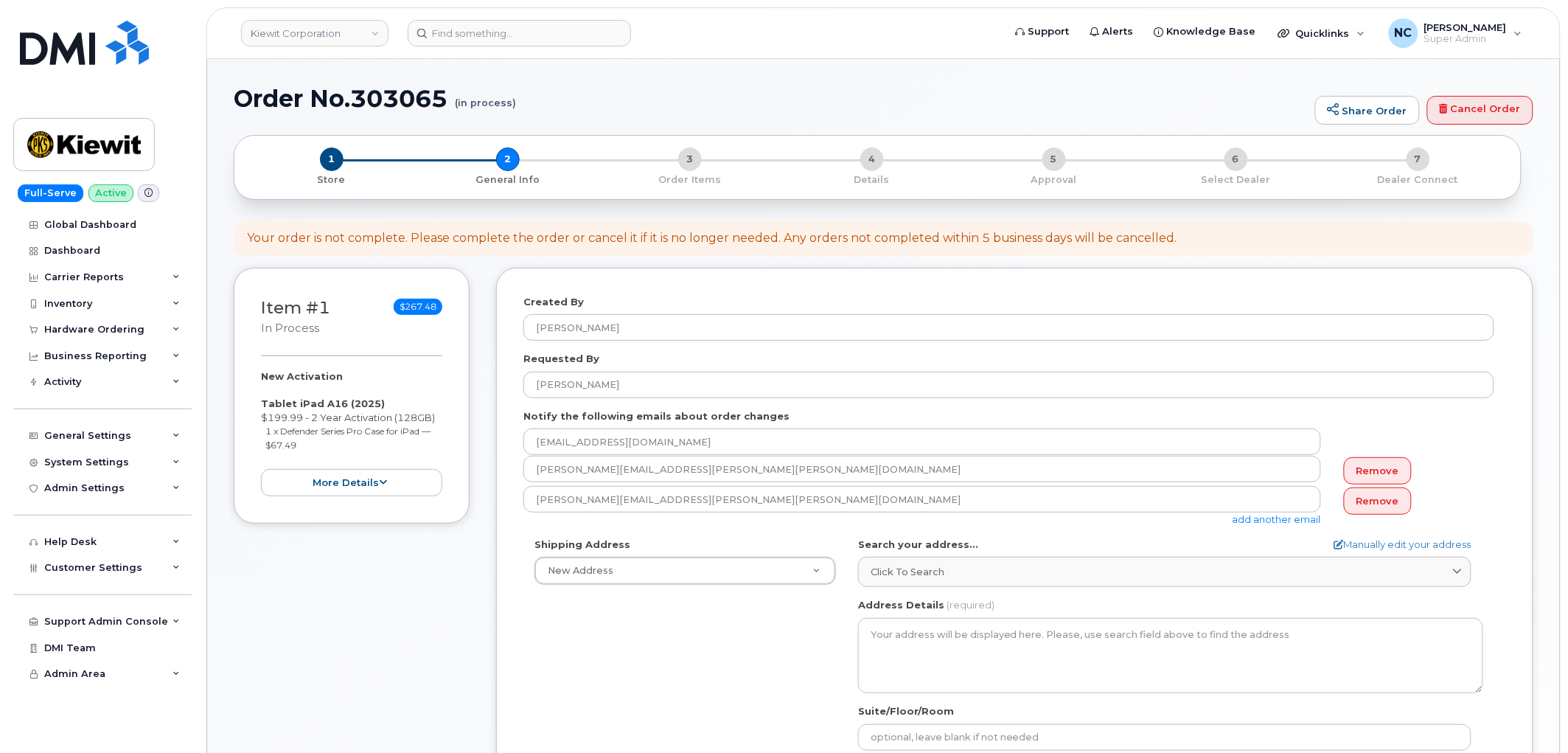
click at [317, 153] on div "1 Store" at bounding box center [331, 167] width 170 height 39
click at [321, 154] on span "1" at bounding box center [331, 159] width 23 height 23
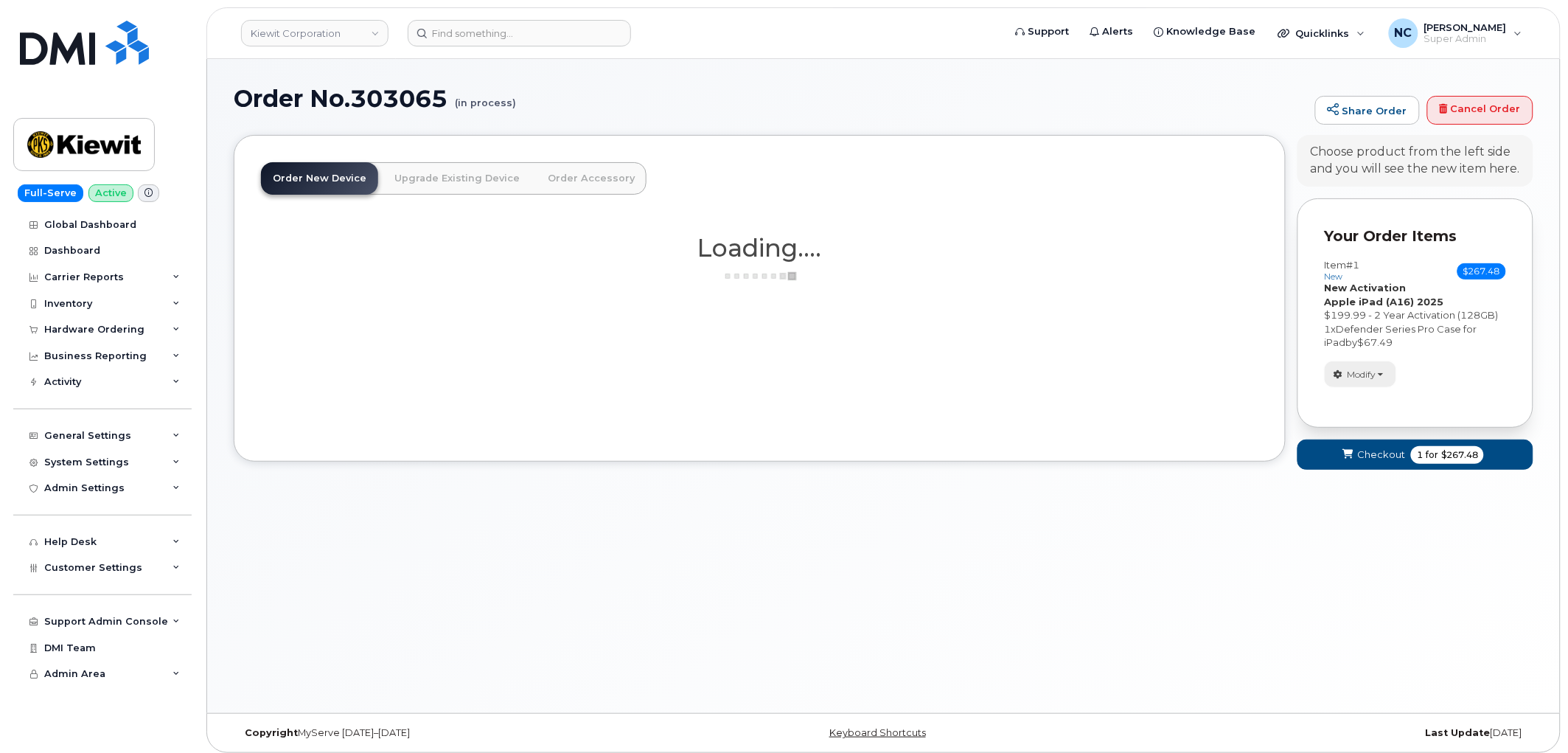
click at [1375, 376] on span "Modify" at bounding box center [1362, 374] width 29 height 13
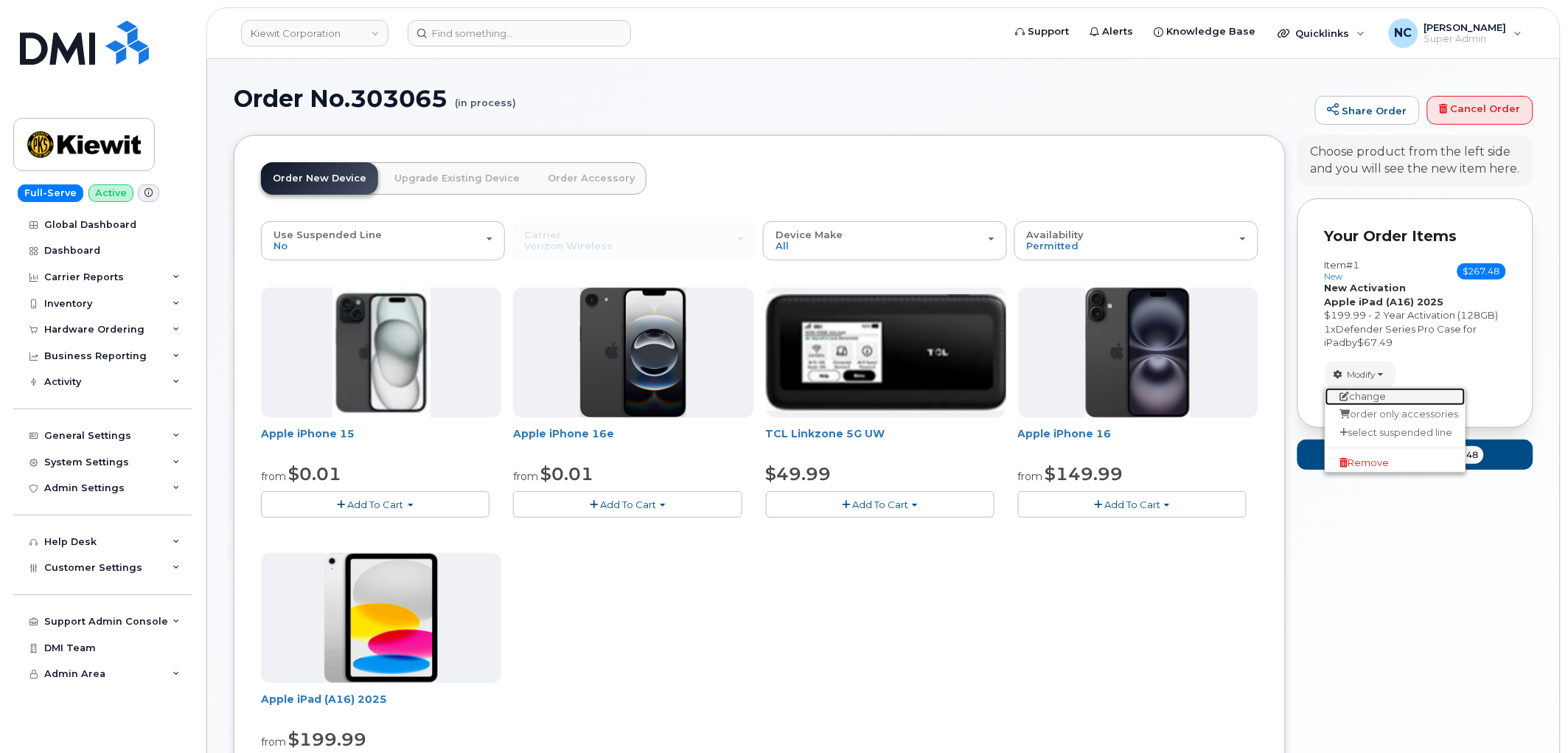
click at [1372, 394] on link "change" at bounding box center [1395, 397] width 140 height 18
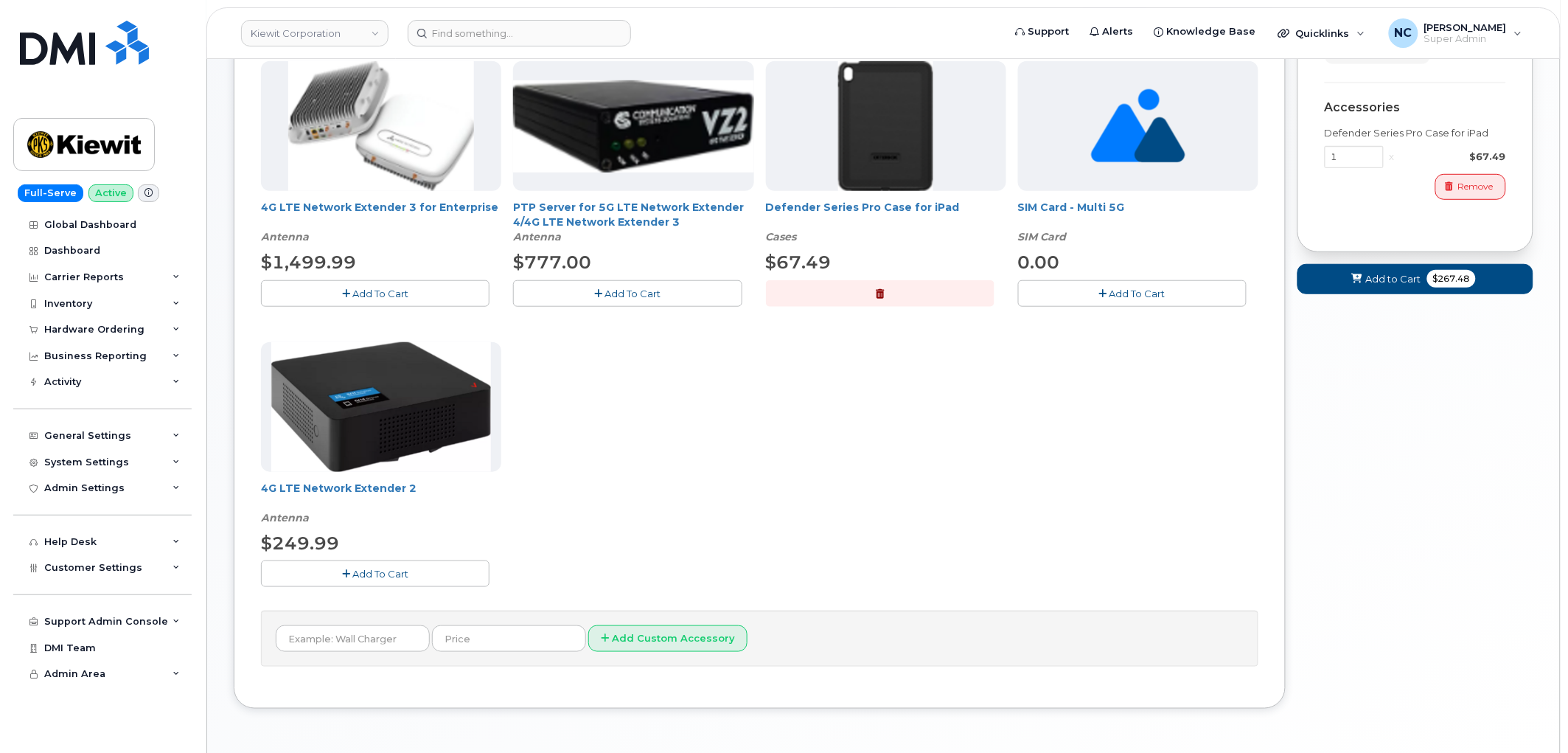
scroll to position [78, 0]
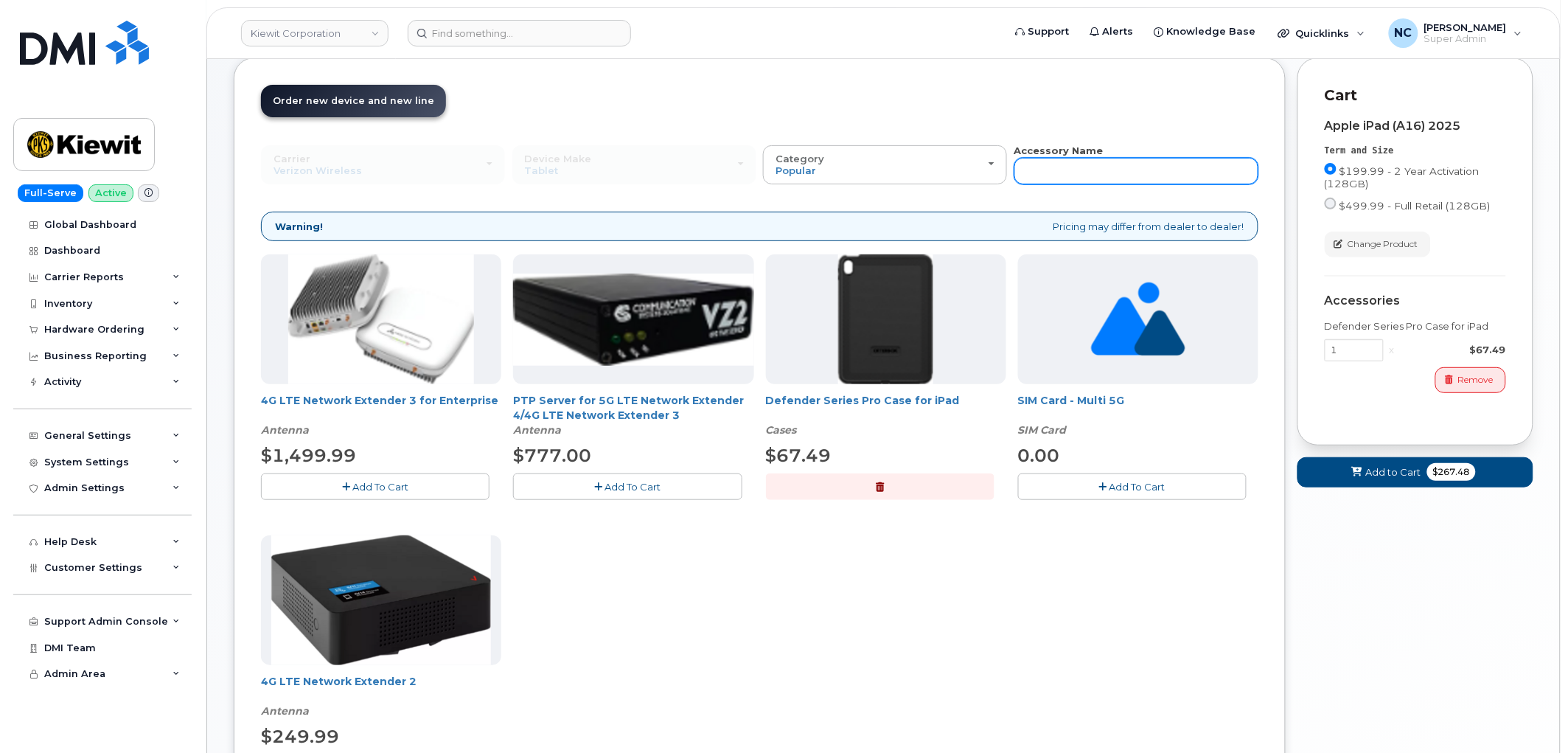
click at [1070, 171] on input "text" at bounding box center [1136, 171] width 244 height 26
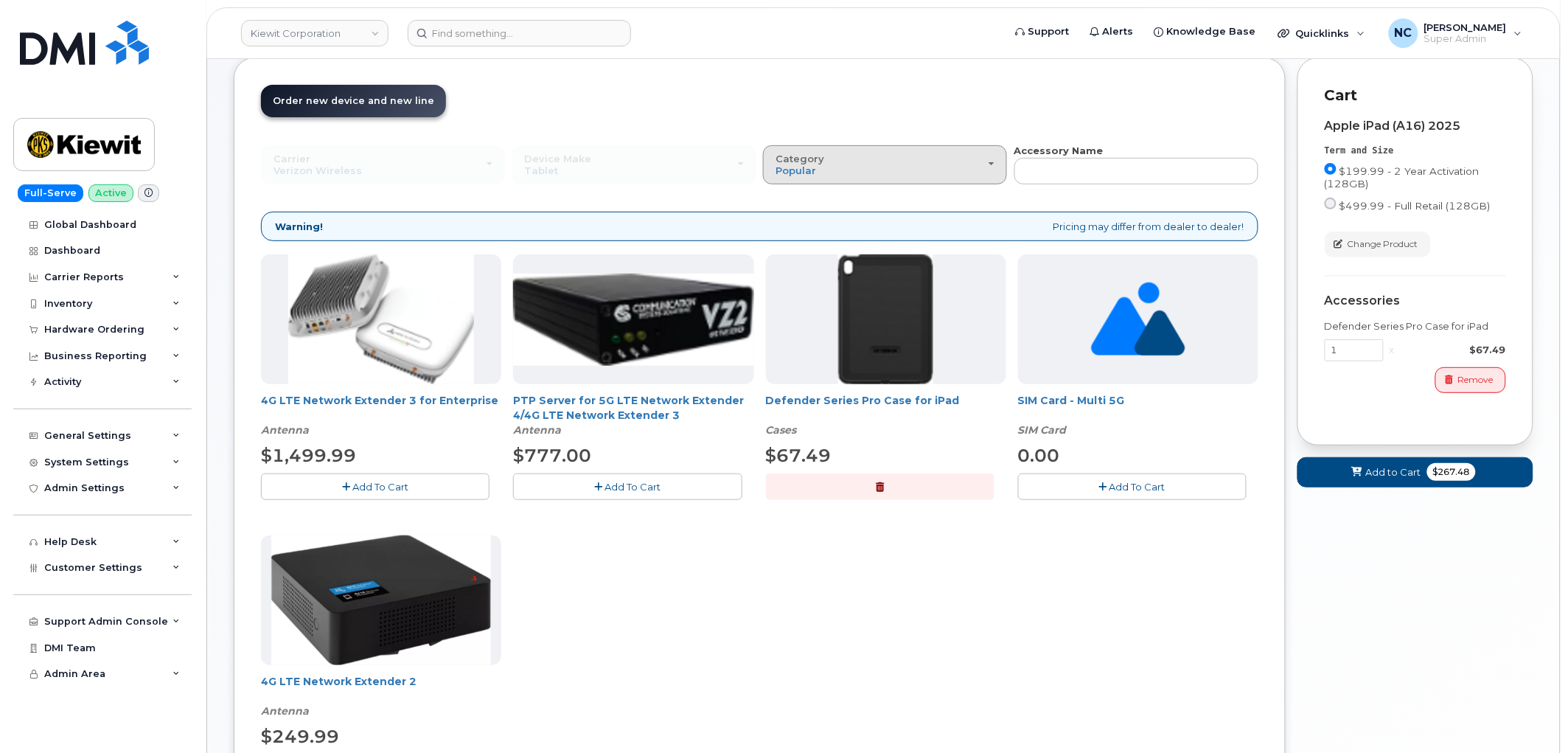
click at [929, 174] on div "Category Popular" at bounding box center [884, 165] width 219 height 23
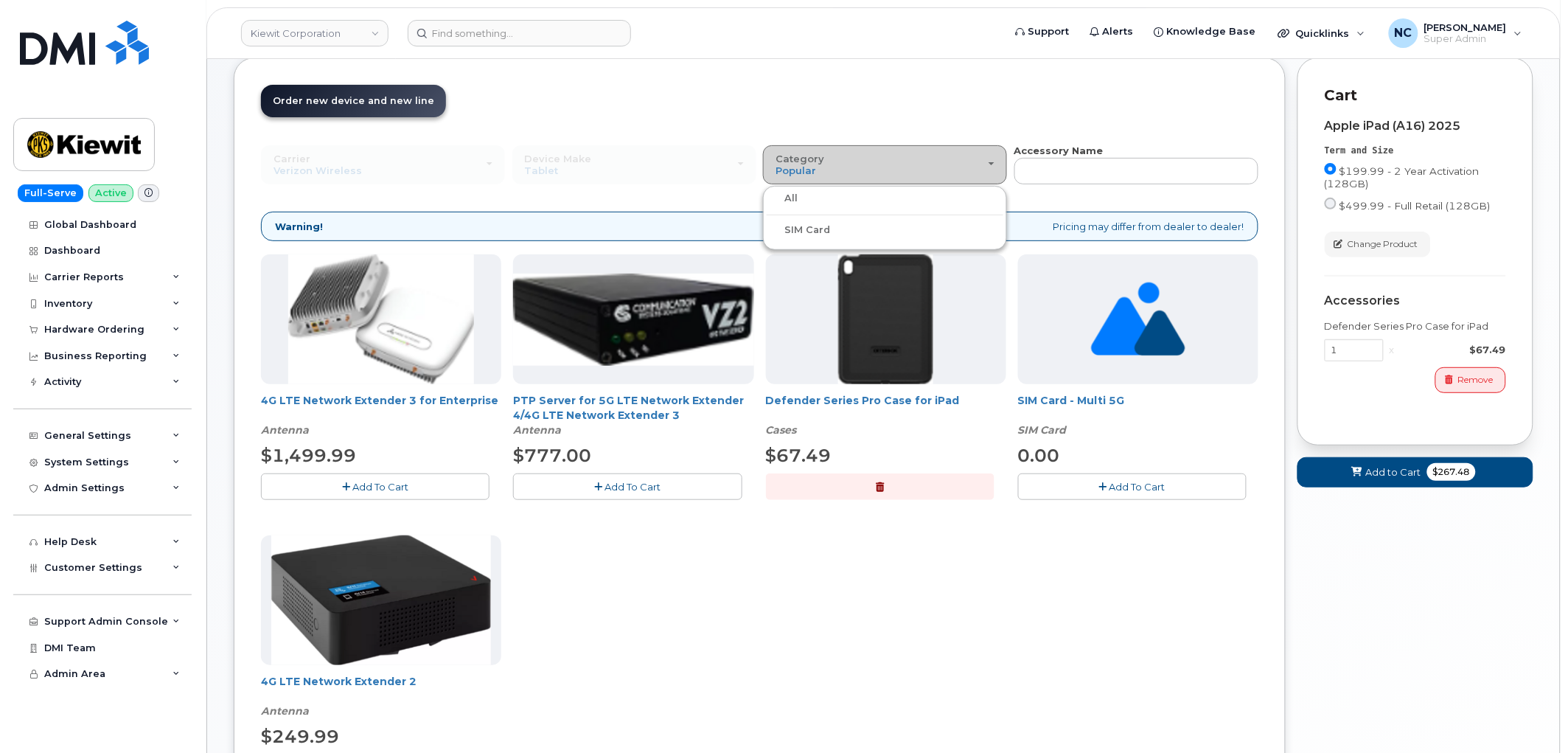
drag, startPoint x: 816, startPoint y: 165, endPoint x: 815, endPoint y: 175, distance: 10.0
click at [816, 166] on div "Category Popular" at bounding box center [884, 165] width 219 height 23
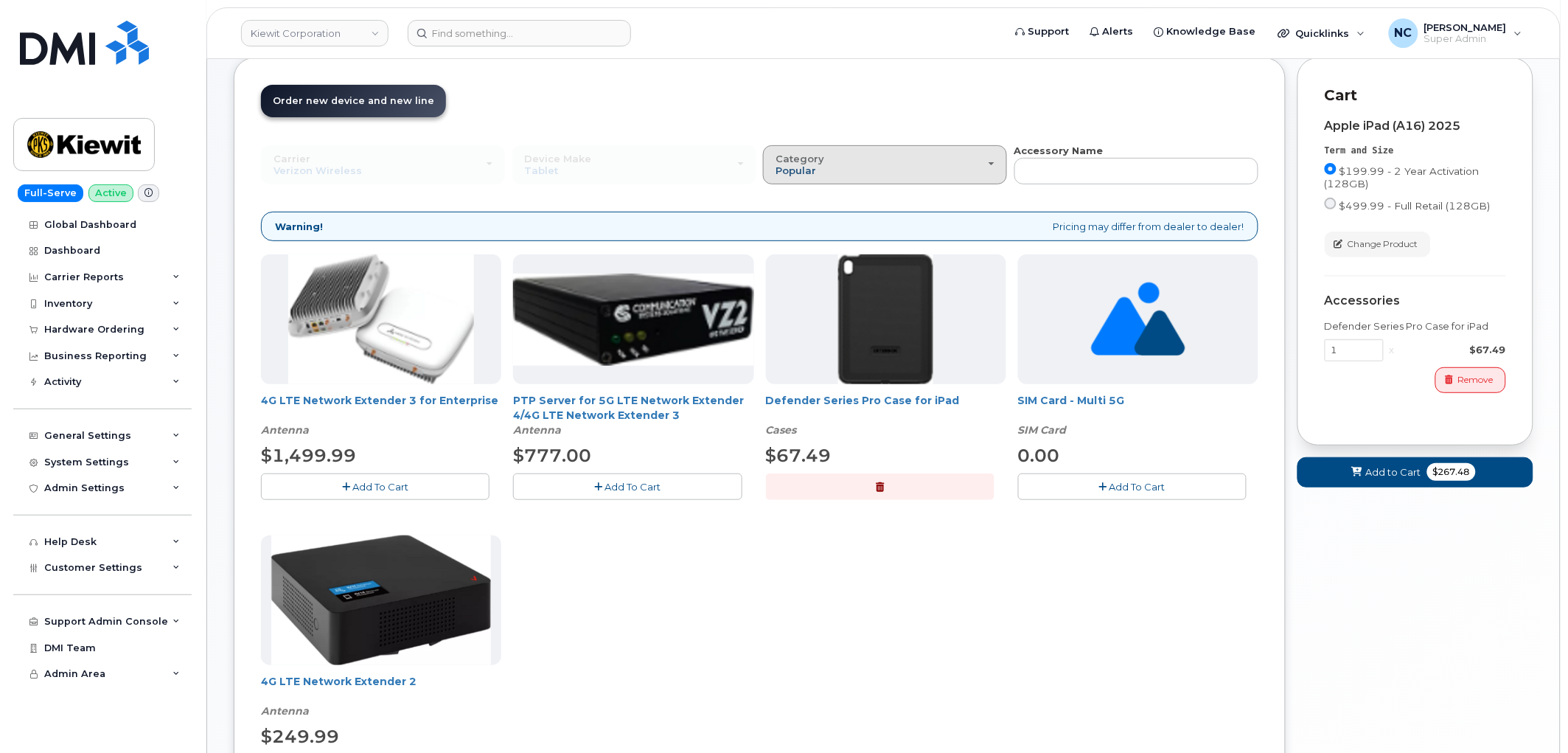
click at [811, 174] on span "Popular" at bounding box center [795, 170] width 40 height 12
click at [801, 201] on div "All" at bounding box center [884, 198] width 237 height 18
click at [798, 168] on span "Popular" at bounding box center [795, 170] width 40 height 12
click at [786, 196] on label "All" at bounding box center [782, 198] width 31 height 18
click at [0, 0] on input "All" at bounding box center [0, 0] width 0 height 0
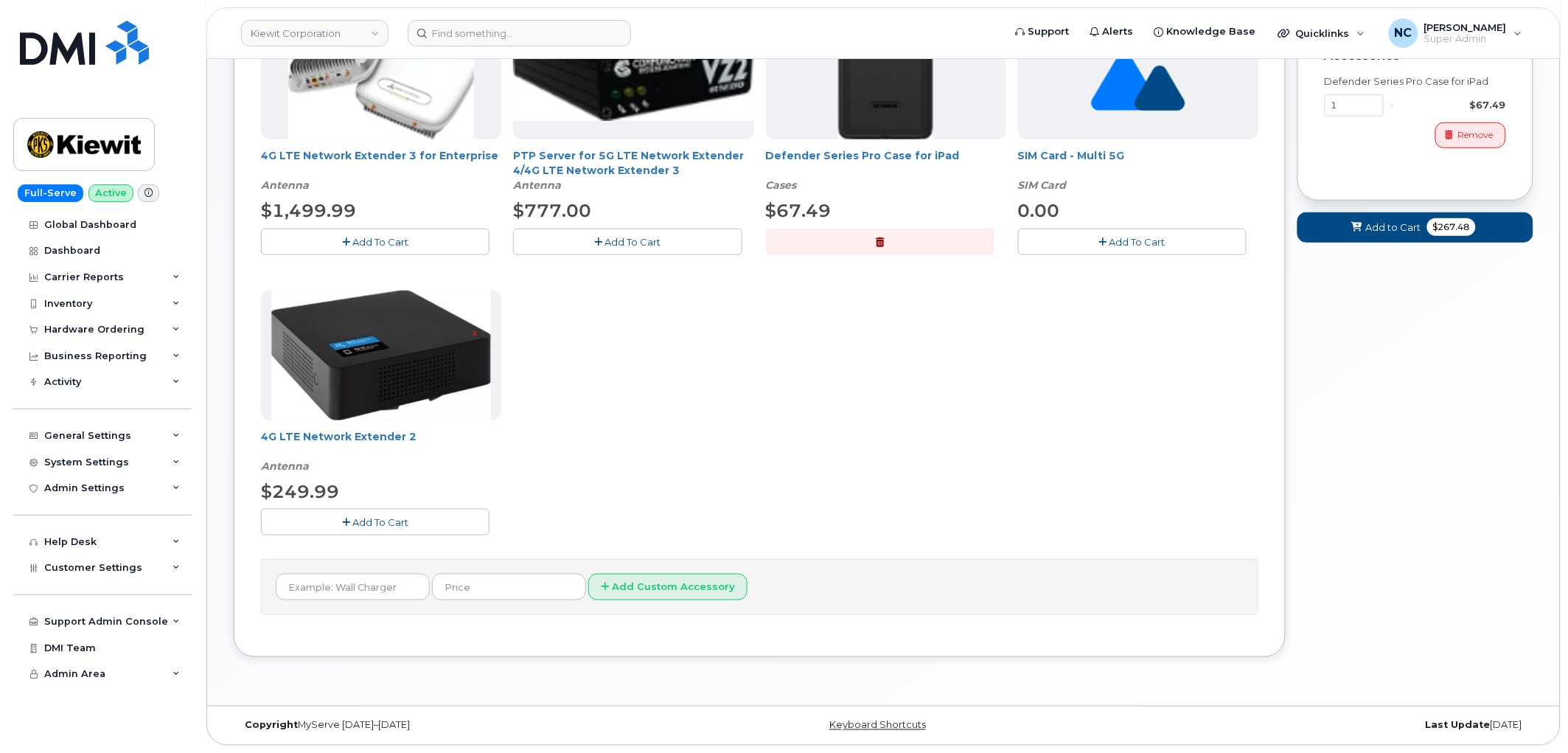
scroll to position [0, 0]
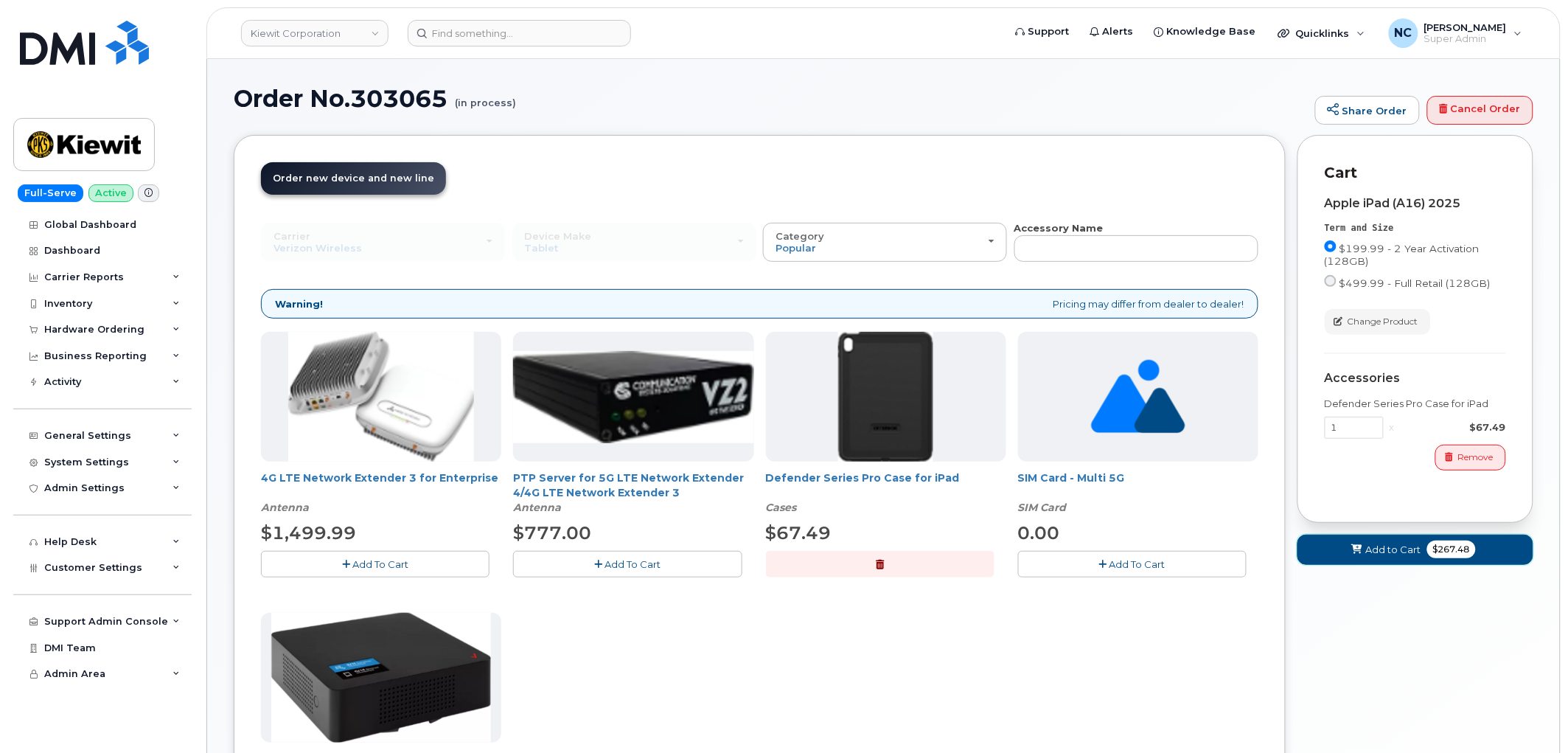
click at [1382, 553] on span "Add to Cart" at bounding box center [1393, 550] width 55 height 14
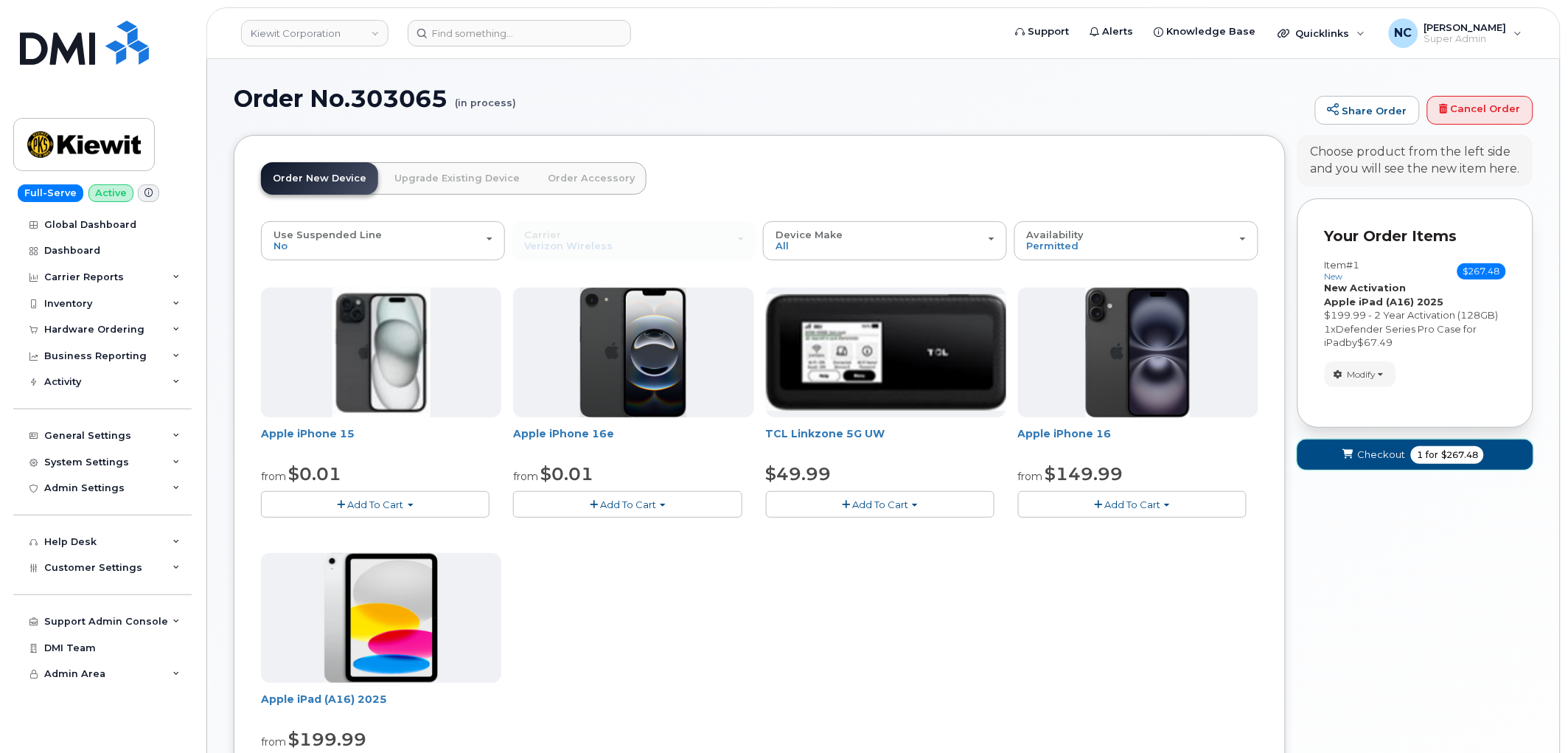
click at [1354, 453] on span "submit" at bounding box center [1348, 455] width 14 height 14
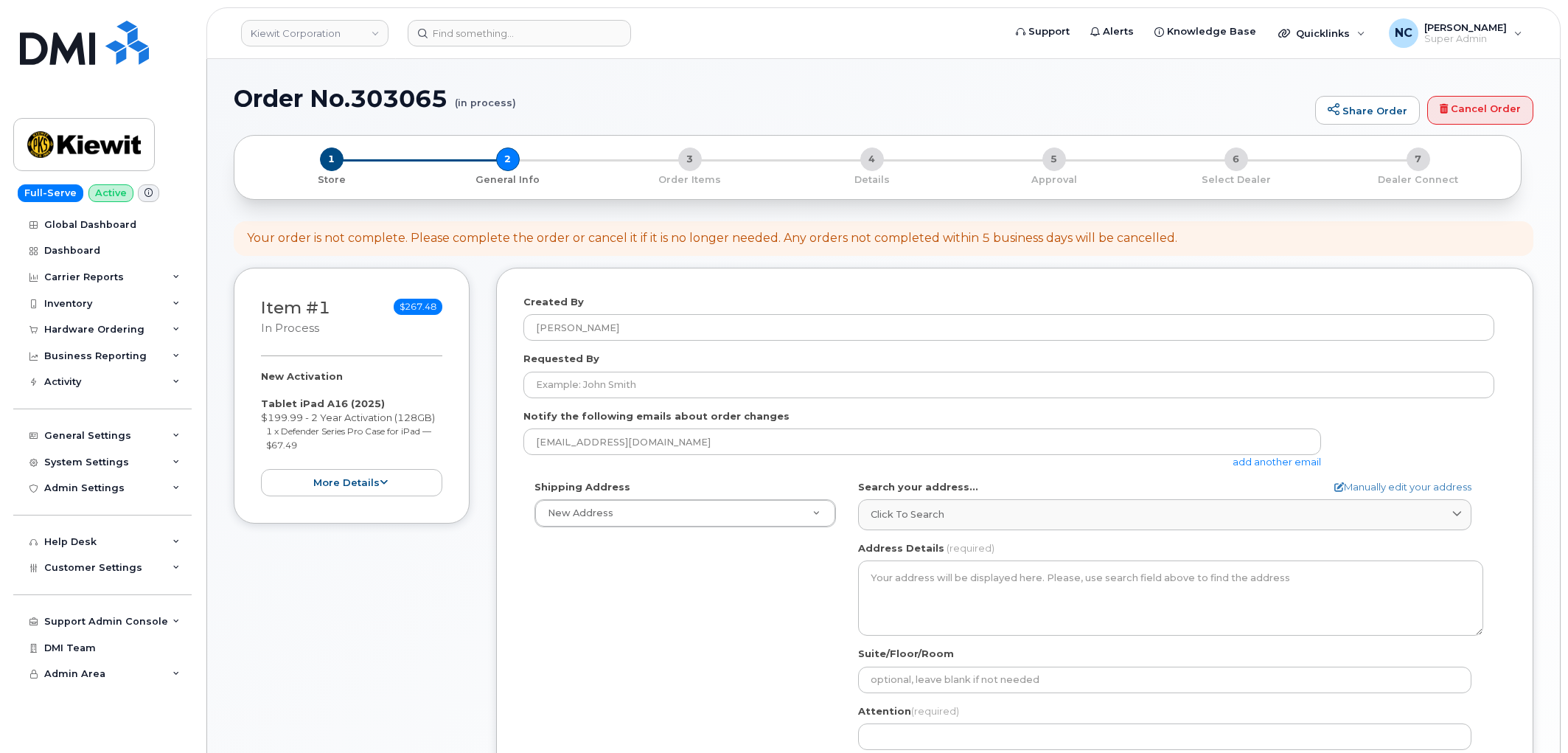
select select
click at [358, 484] on button "more details" at bounding box center [351, 482] width 182 height 27
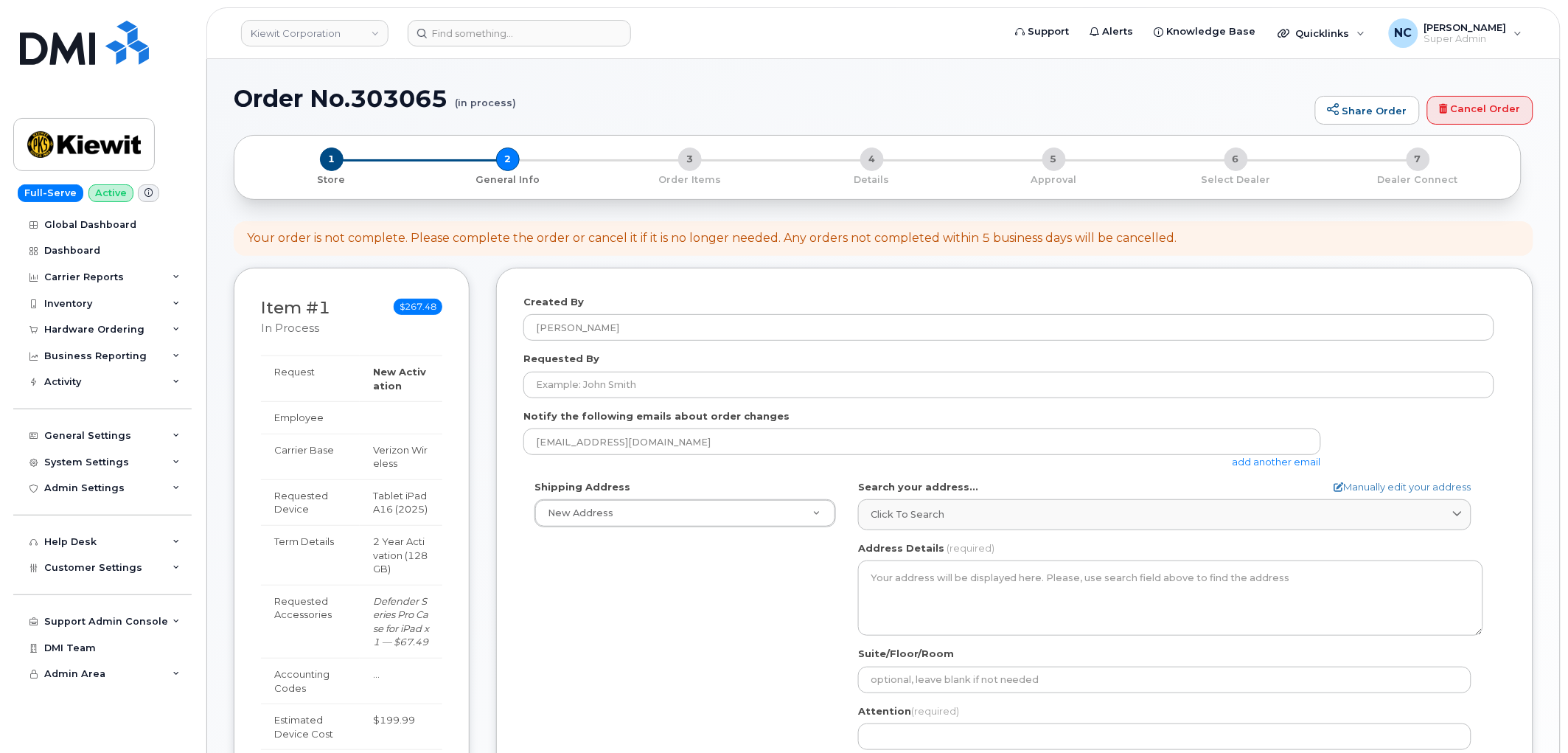
click at [1255, 463] on link "add another email" at bounding box center [1276, 461] width 88 height 12
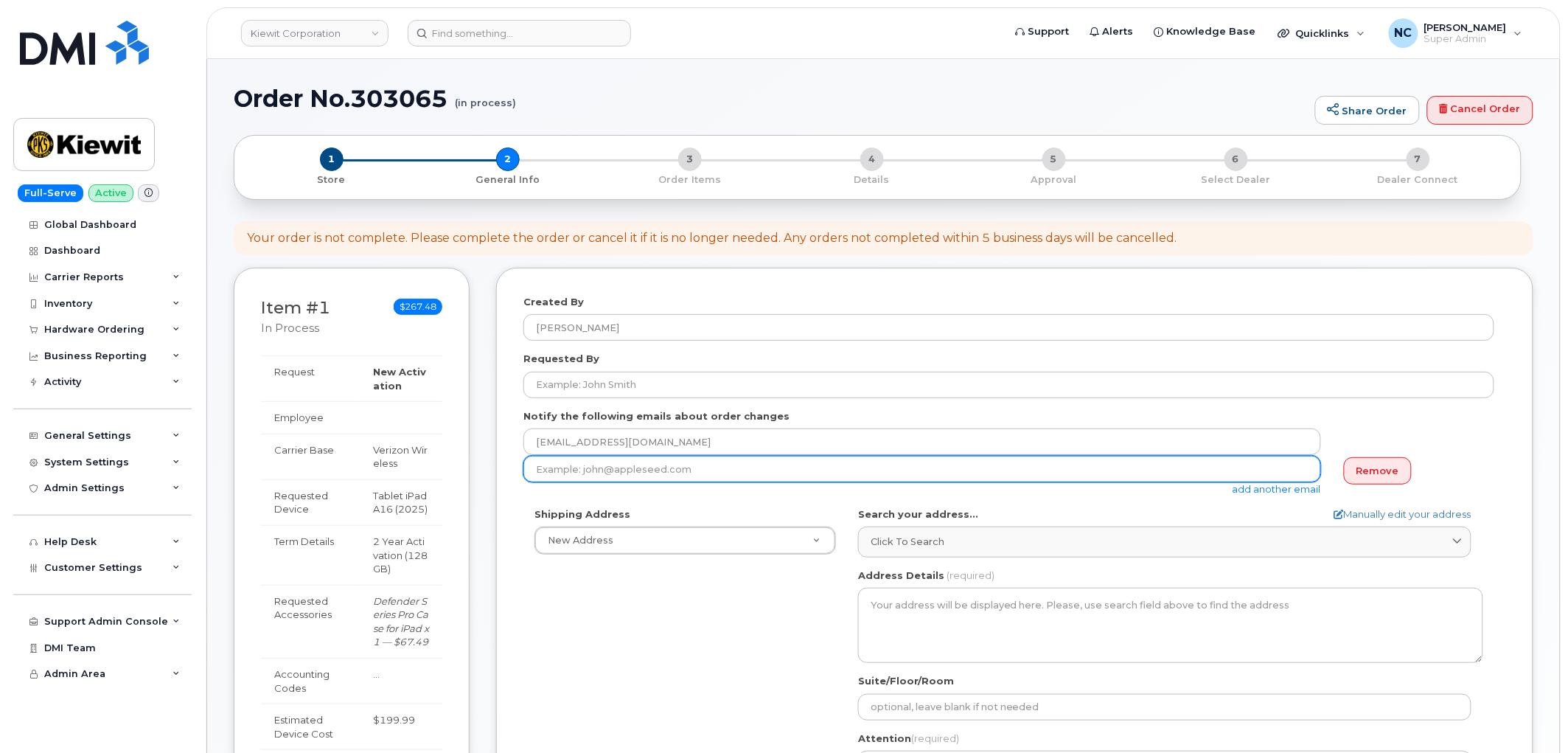
click at [695, 474] on input "email" at bounding box center [922, 469] width 798 height 26
paste input "CARLOS.URQUIDEZ@KIEWIT.COM"
type input "CARLOS.URQUIDEZ@KIEWIT.COM"
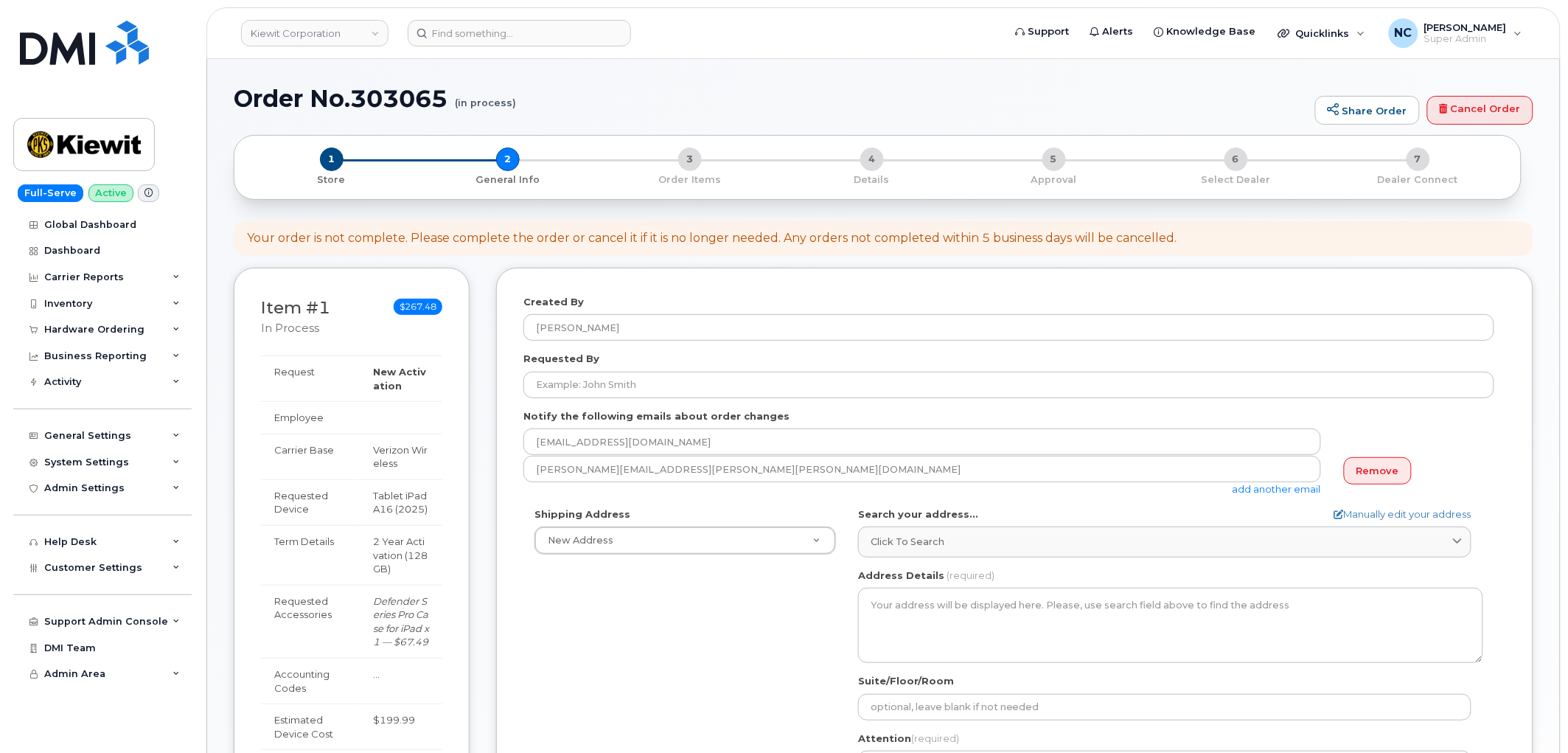
click at [1304, 491] on link "add another email" at bounding box center [1276, 488] width 88 height 12
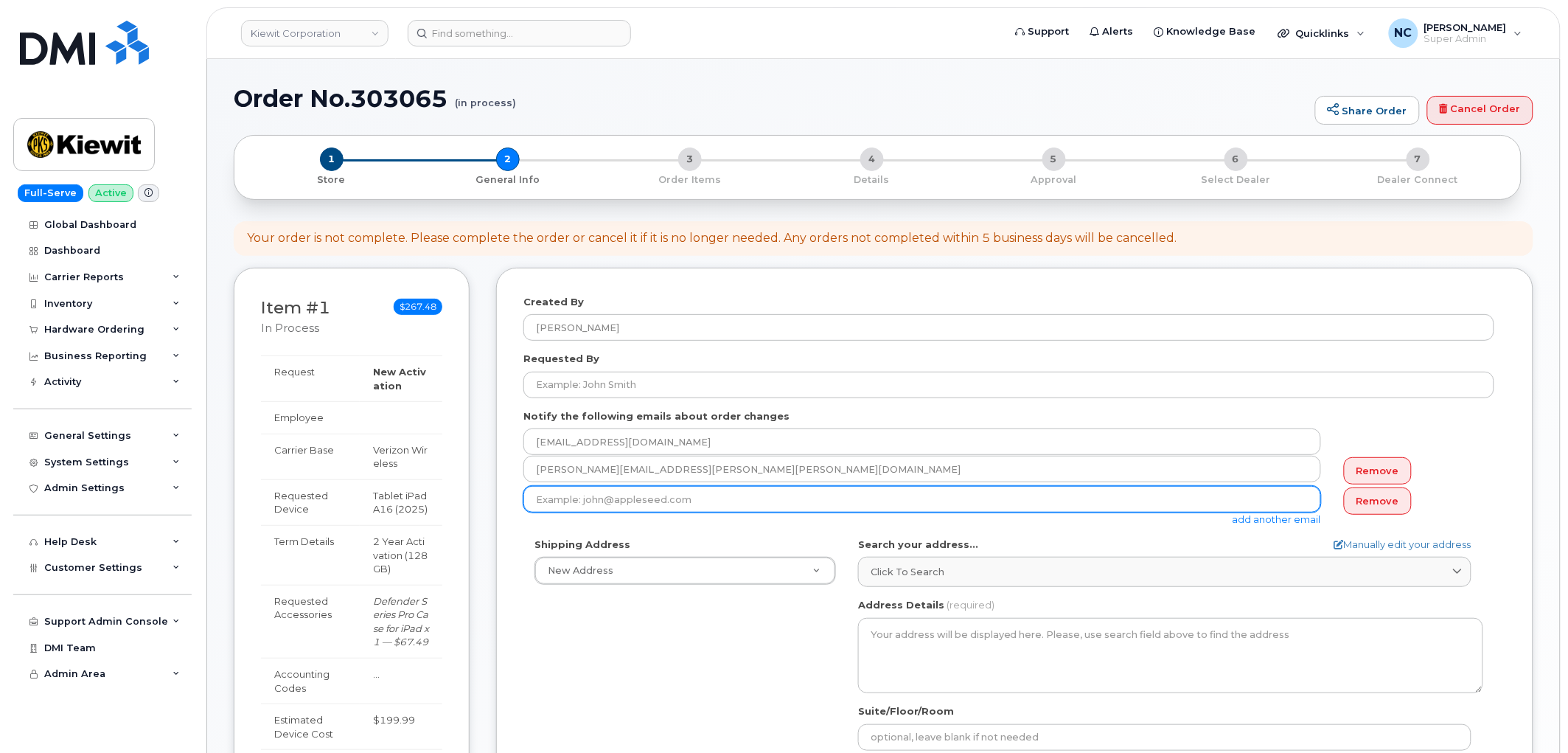
click at [716, 503] on input "email" at bounding box center [922, 499] width 798 height 26
paste input "DONALD.SCHMID@KIEWIT.COM"
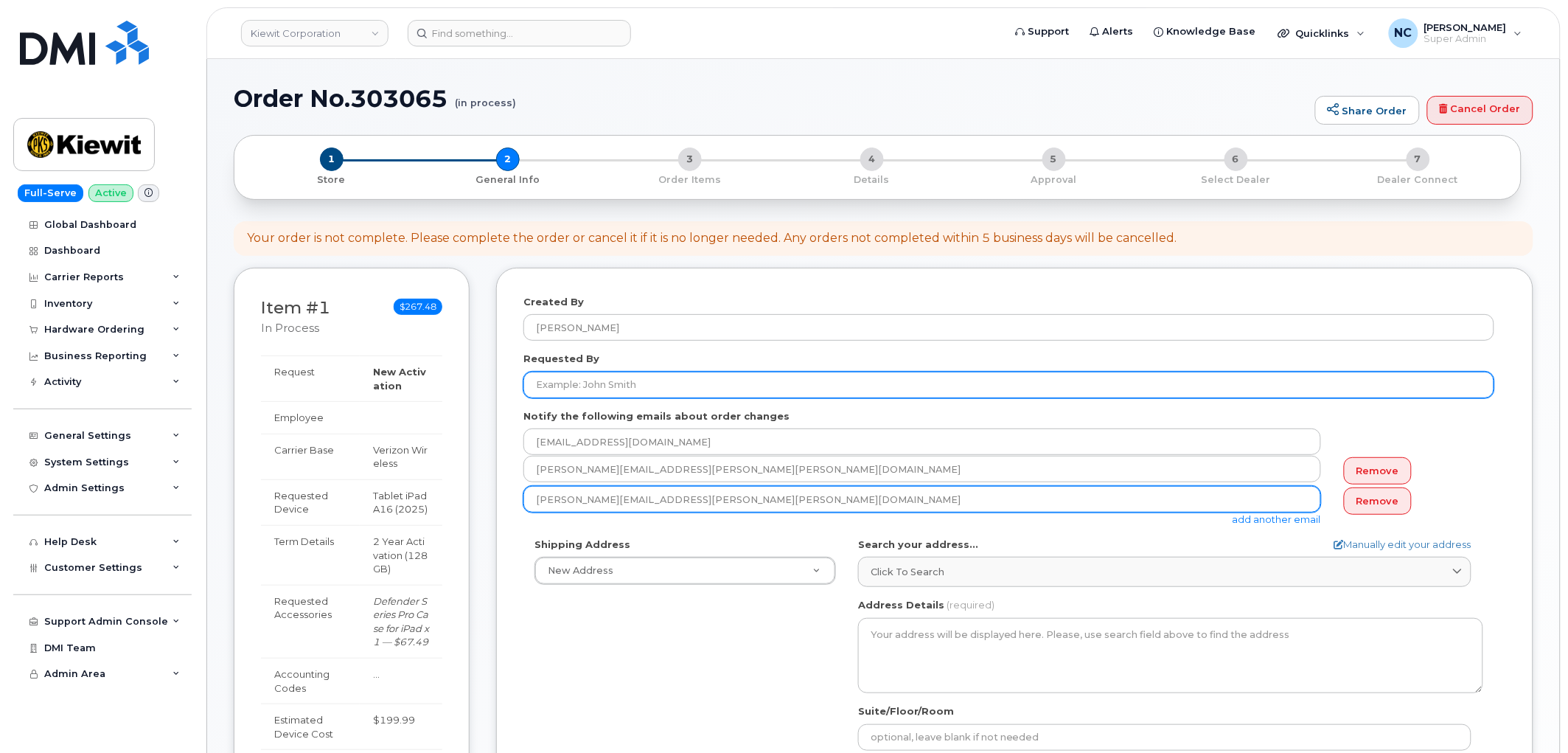
type input "DONALD.SCHMID@KIEWIT.COM"
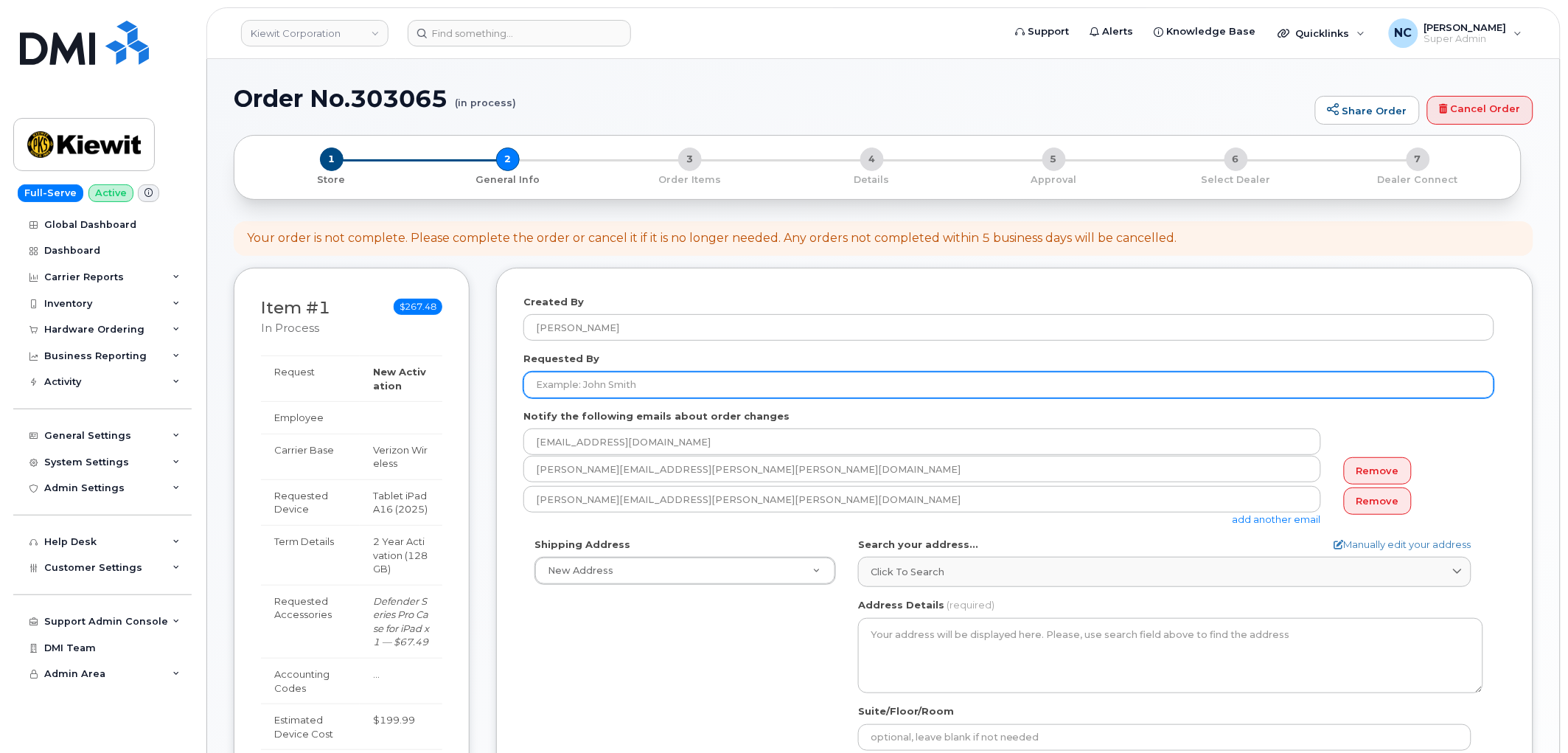
click at [610, 380] on input "Requested By" at bounding box center [1008, 385] width 971 height 26
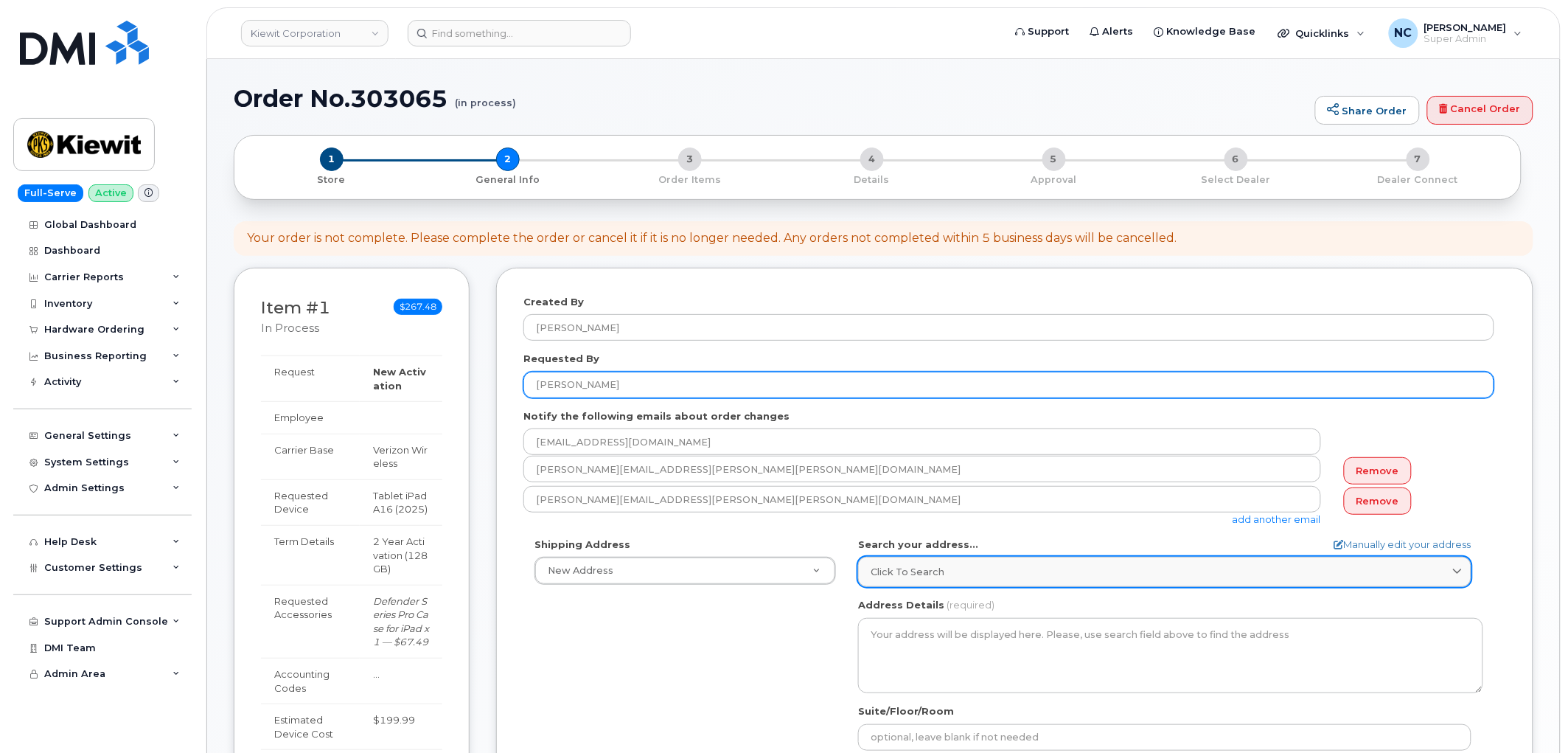
type input "[PERSON_NAME]"
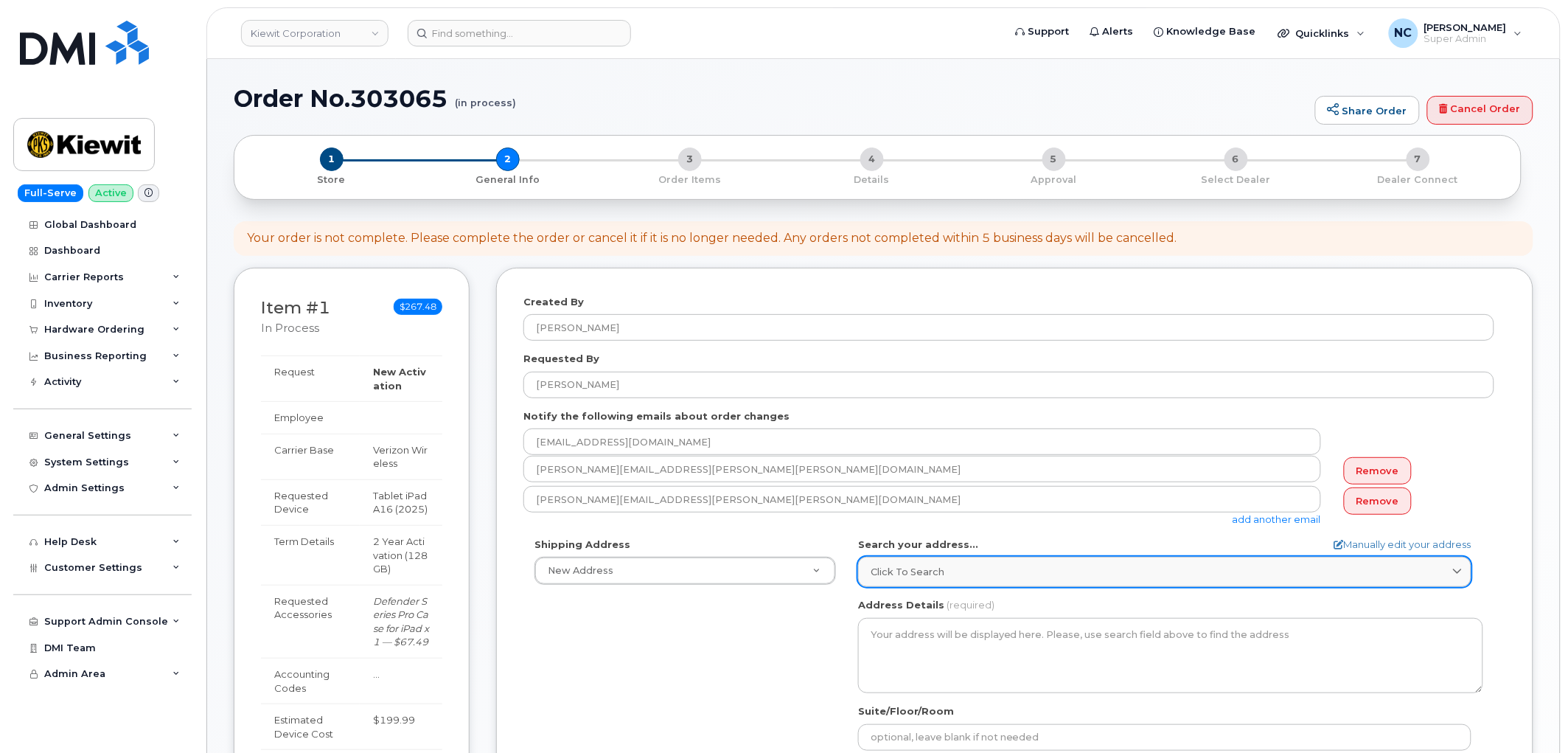
click at [947, 582] on link "Click to search" at bounding box center [1165, 571] width 613 height 30
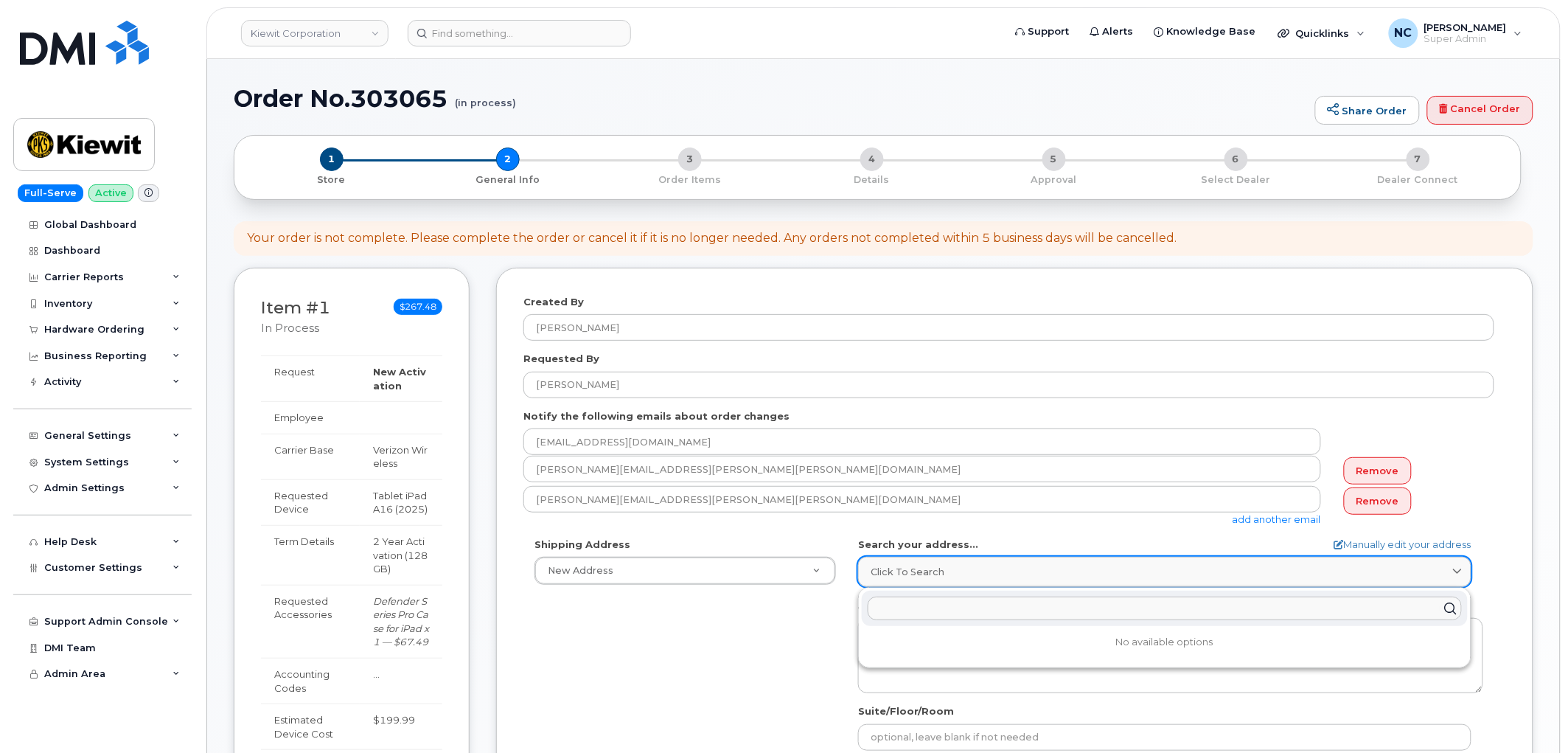
paste input "Device: iPad A16 Carrier: Verizon Wireless Shipping Address: 6568 South Federal…"
type input "Device: iPad A16 Carrier: Verizon Wireless Shipping Address: 6568 South Federal…"
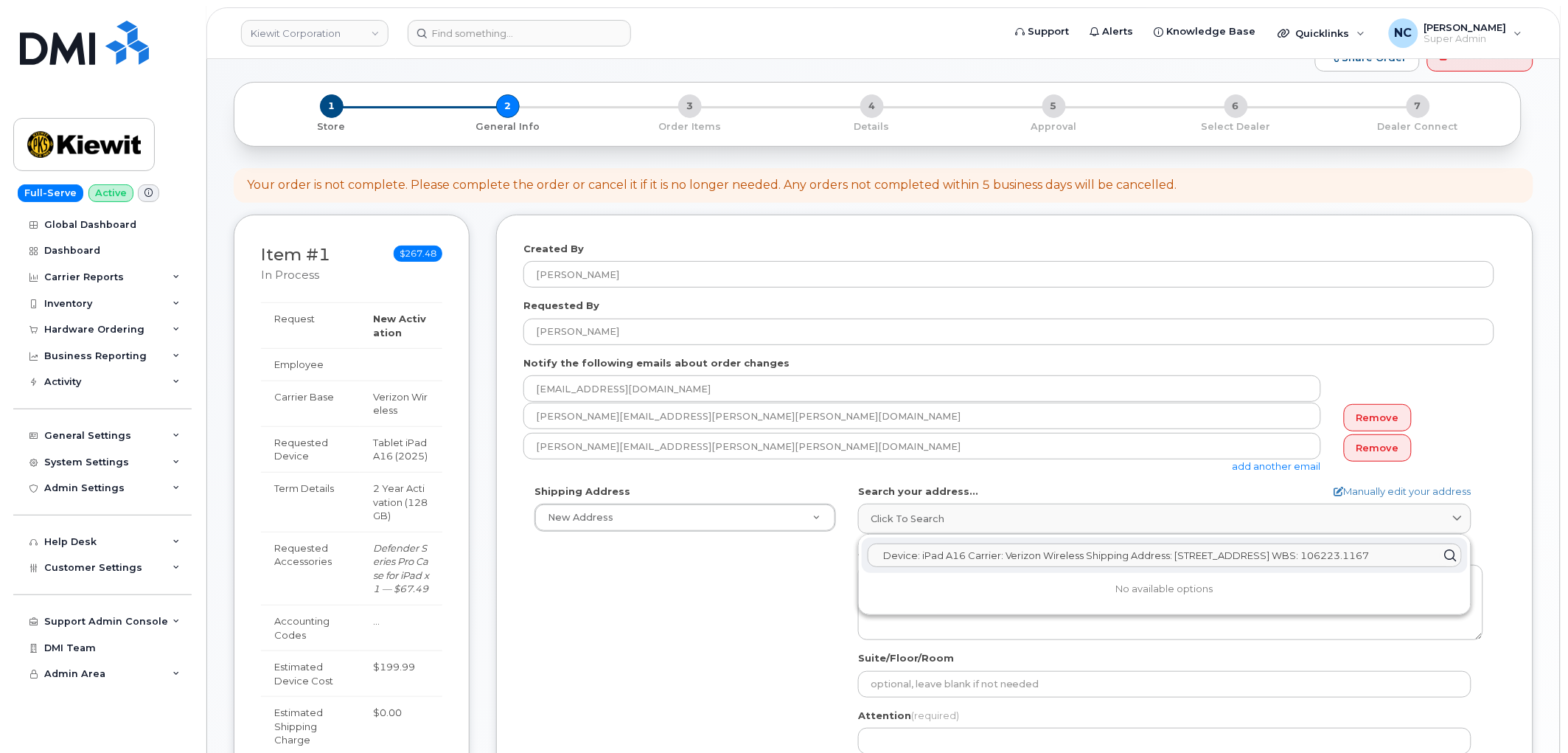
scroll to position [82, 0]
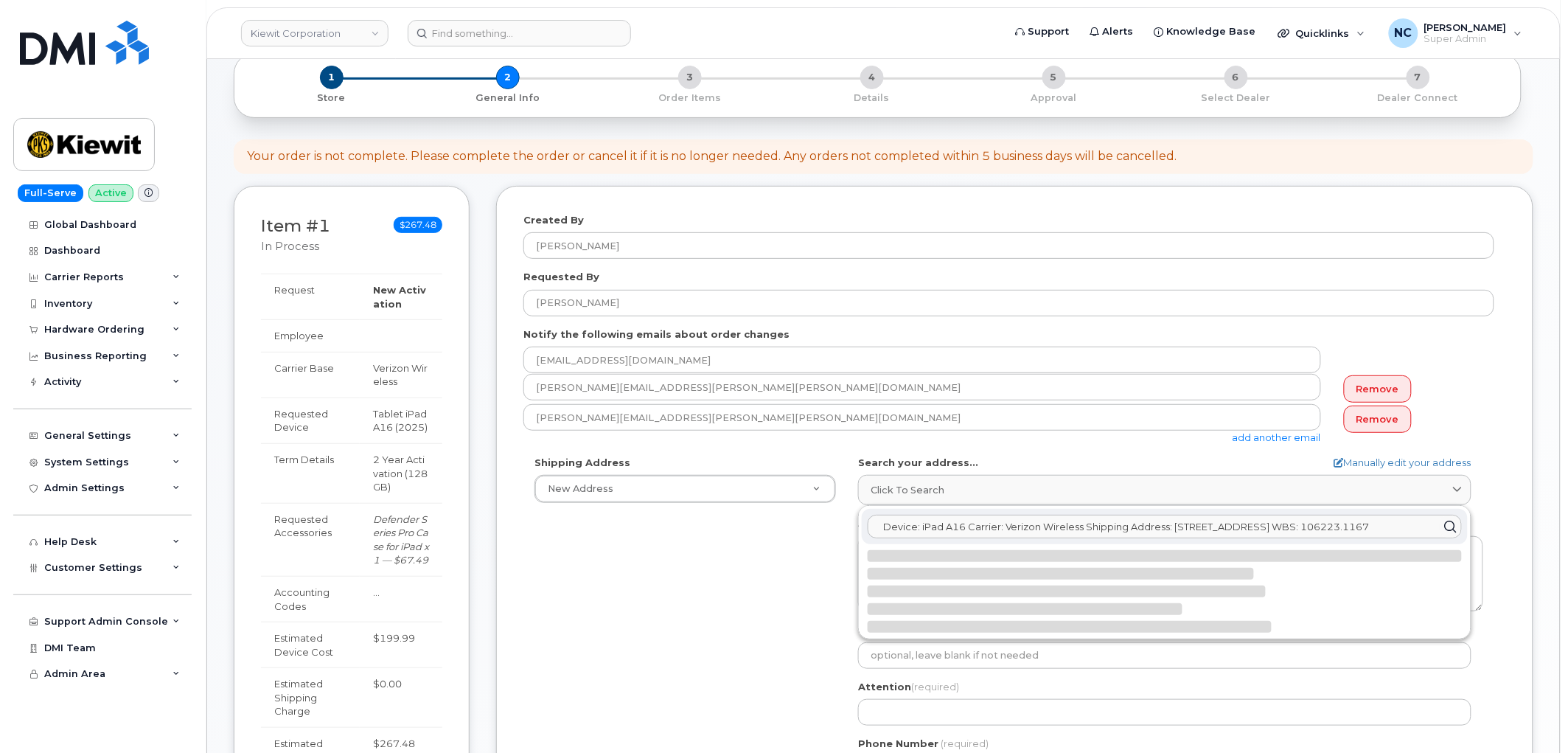
drag, startPoint x: 1022, startPoint y: 543, endPoint x: 511, endPoint y: 543, distance: 511.0
click at [517, 543] on div "Created By Nicholas Capella Requested By Carlos Urquidez Notify the following e…" at bounding box center [1014, 522] width 1037 height 674
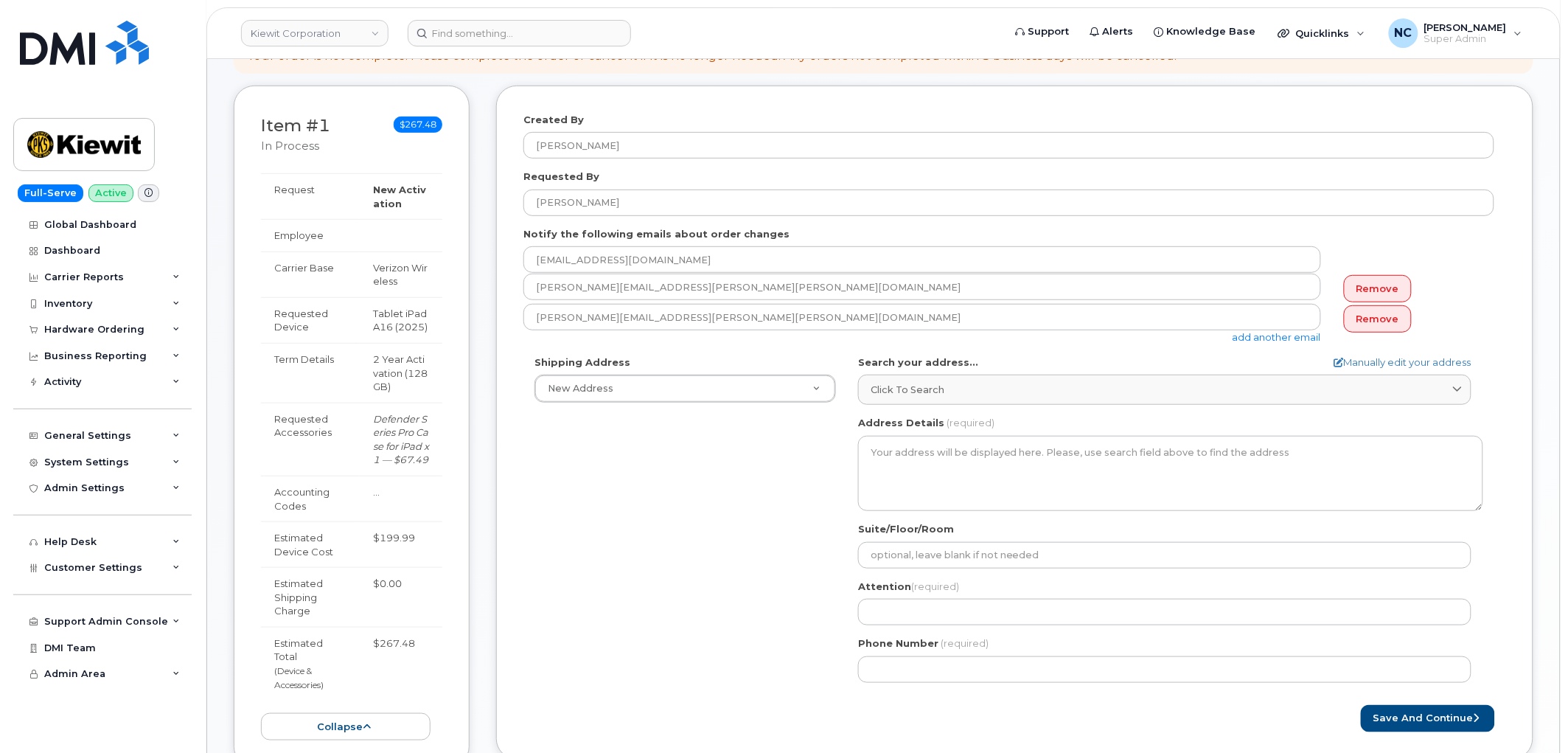
scroll to position [164, 0]
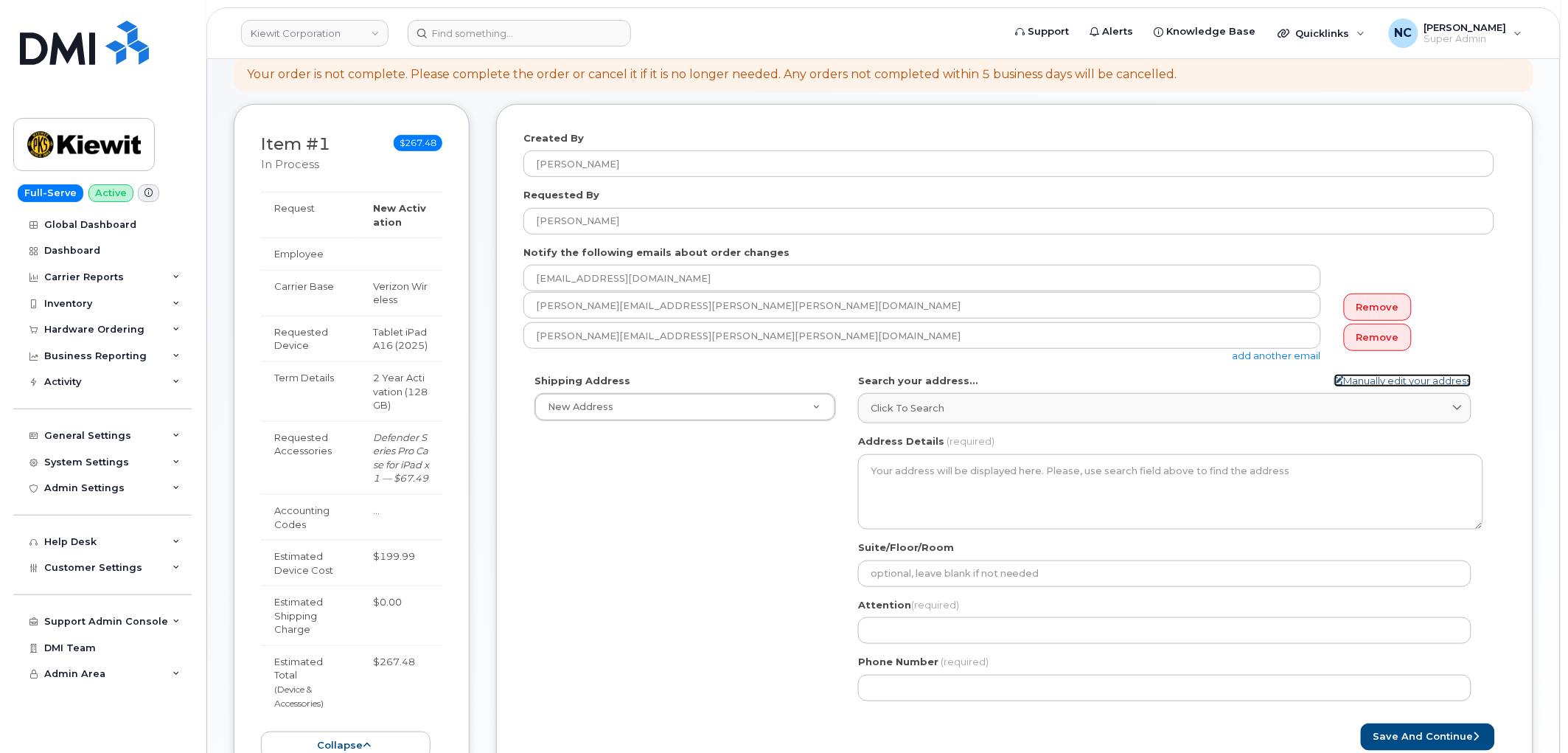
drag, startPoint x: 1357, startPoint y: 387, endPoint x: 1317, endPoint y: 392, distance: 40.3
click at [1356, 387] on link "Manually edit your address" at bounding box center [1402, 381] width 137 height 14
select select
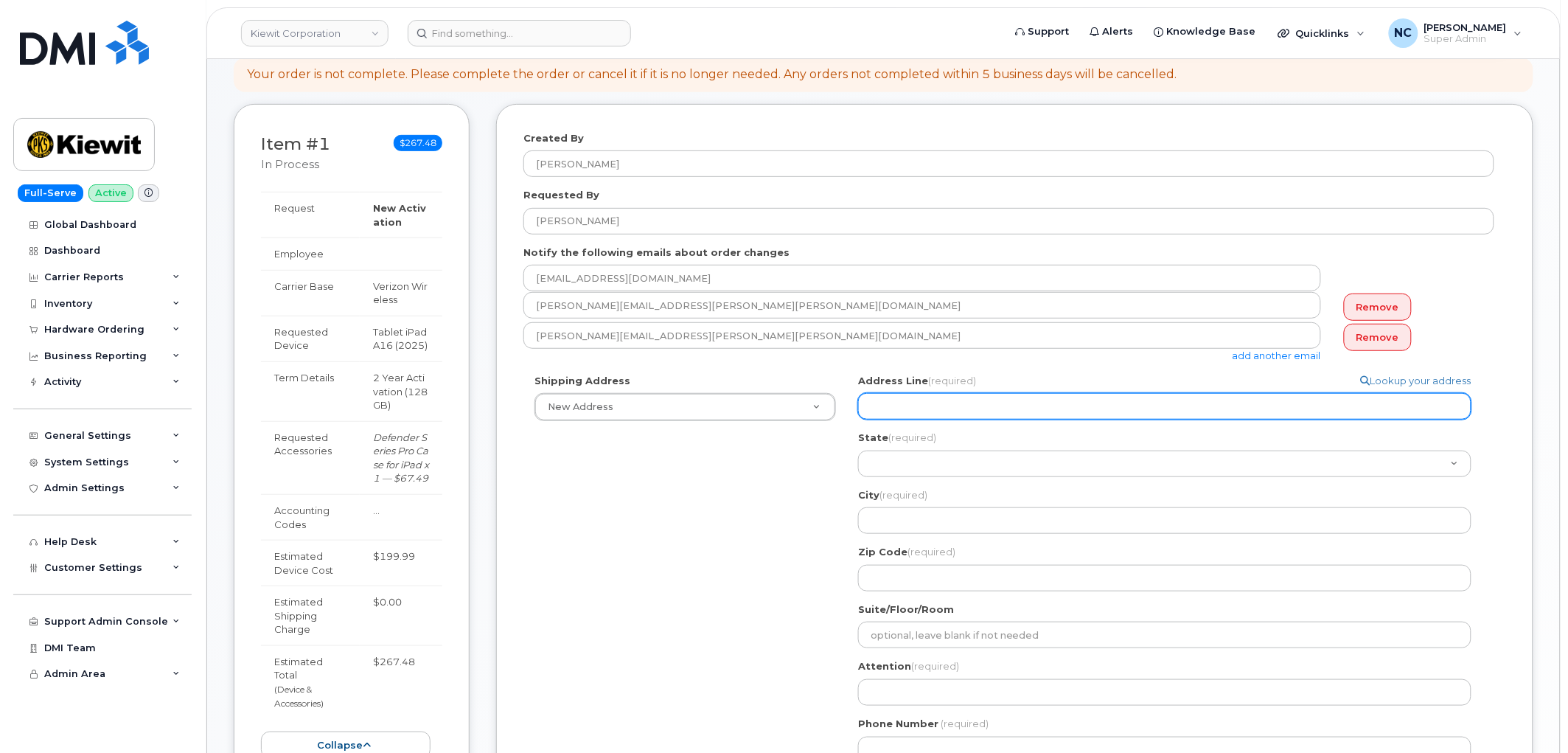
paste input "6568 South Federal Way Box 381, Boise ID, 83716"
click at [1025, 408] on input "Address Line (required)" at bounding box center [1165, 406] width 613 height 26
select select
type input "6568 South Federal Way Box 381, Boise ID, 83716"
drag, startPoint x: 995, startPoint y: 405, endPoint x: 1030, endPoint y: 408, distance: 35.1
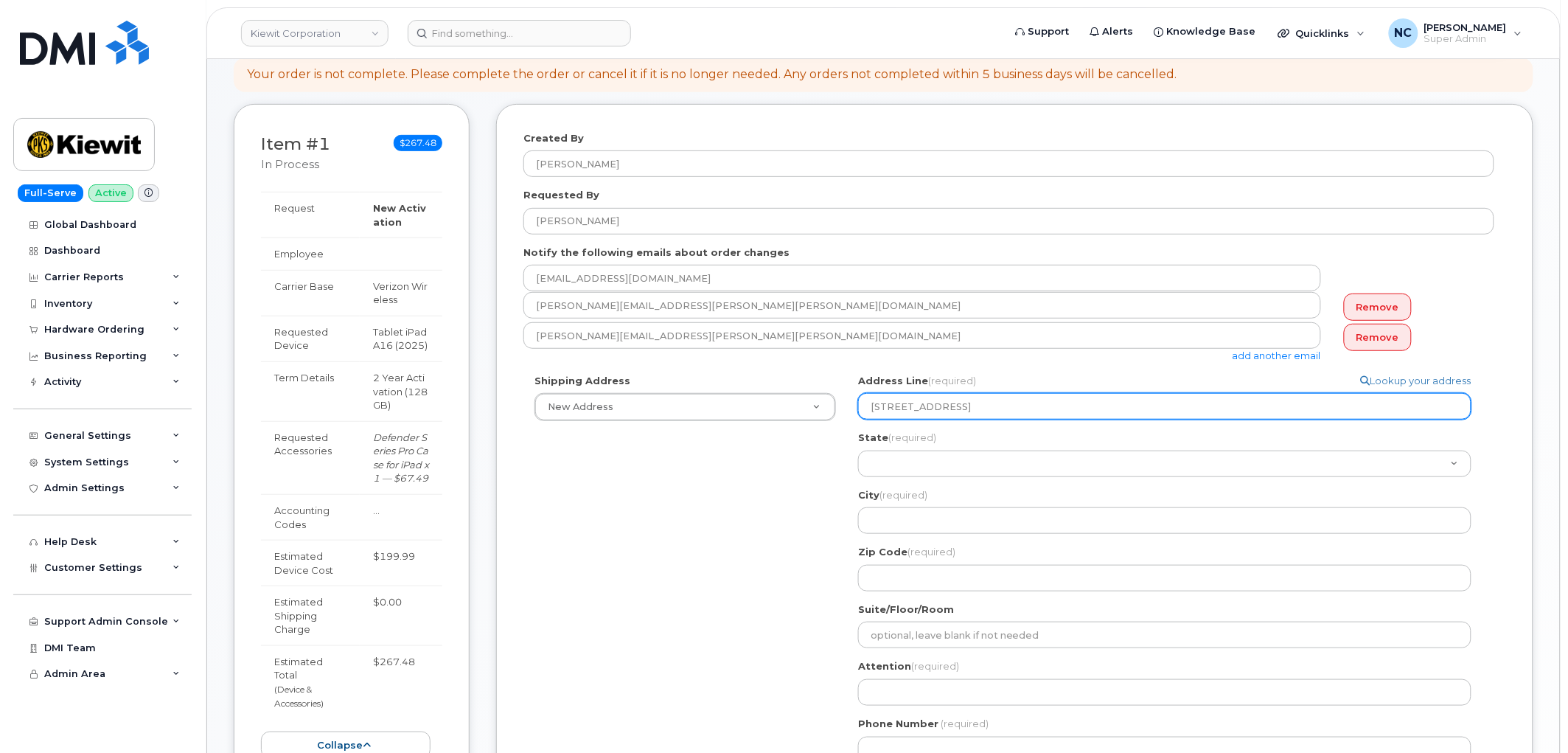
click at [1030, 408] on input "6568 South Federal Way Box 381, Boise ID, 83716" at bounding box center [1165, 406] width 613 height 26
select select
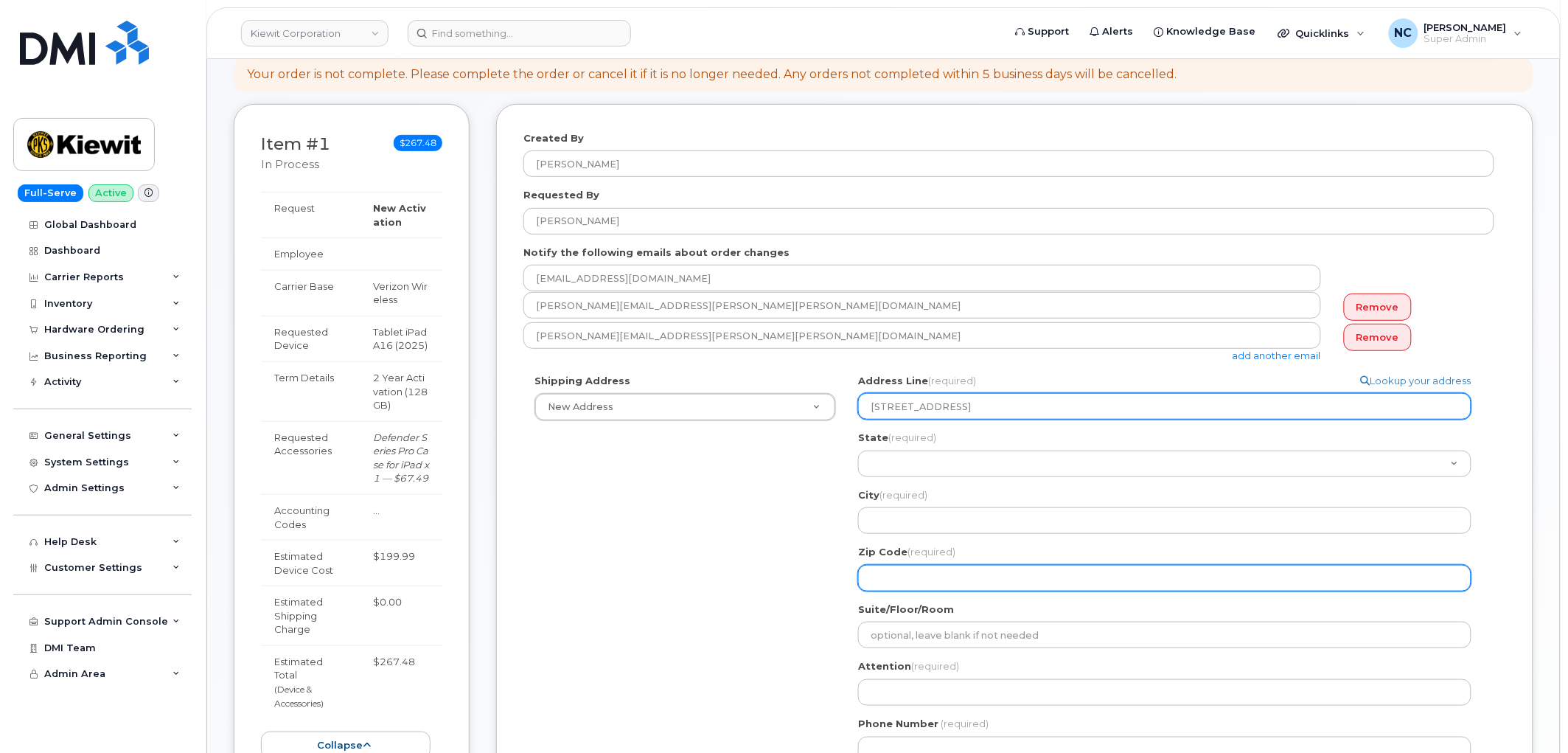
scroll to position [245, 0]
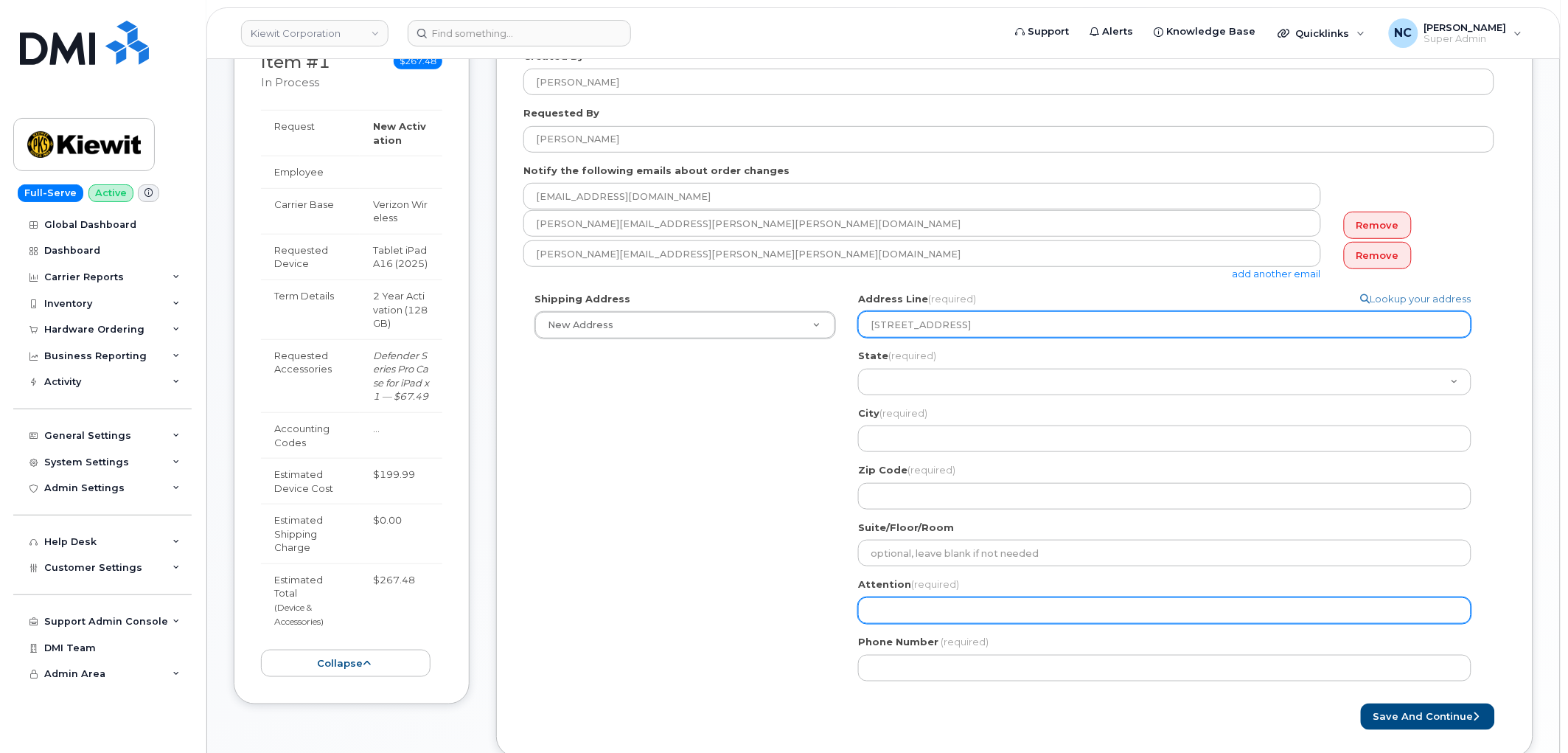
type input "6568 South Federal Way , Boise ID, 83716"
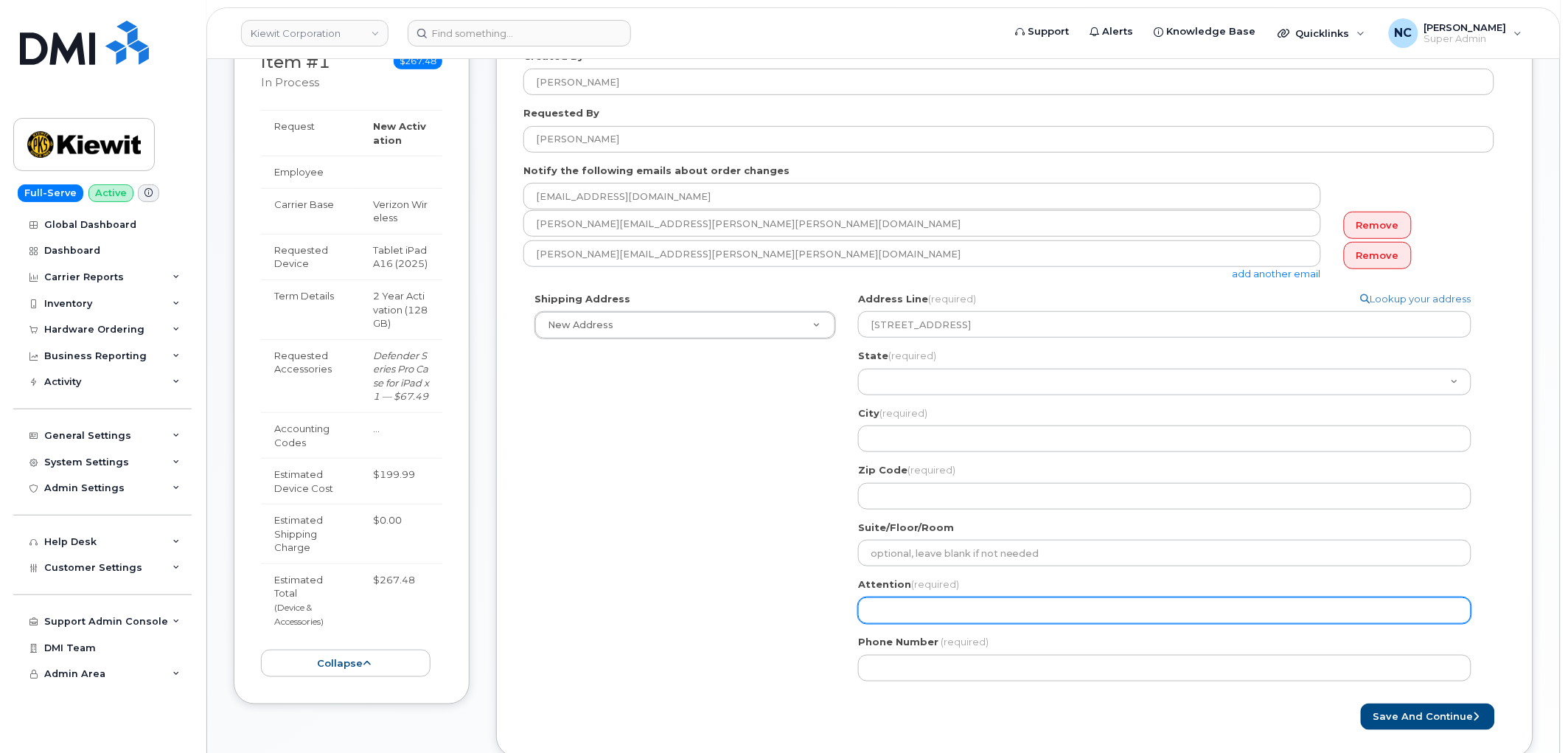
click at [923, 601] on input "Attention (required)" at bounding box center [1165, 610] width 613 height 26
paste input "Box 381"
select select
type input "Box 381"
select select
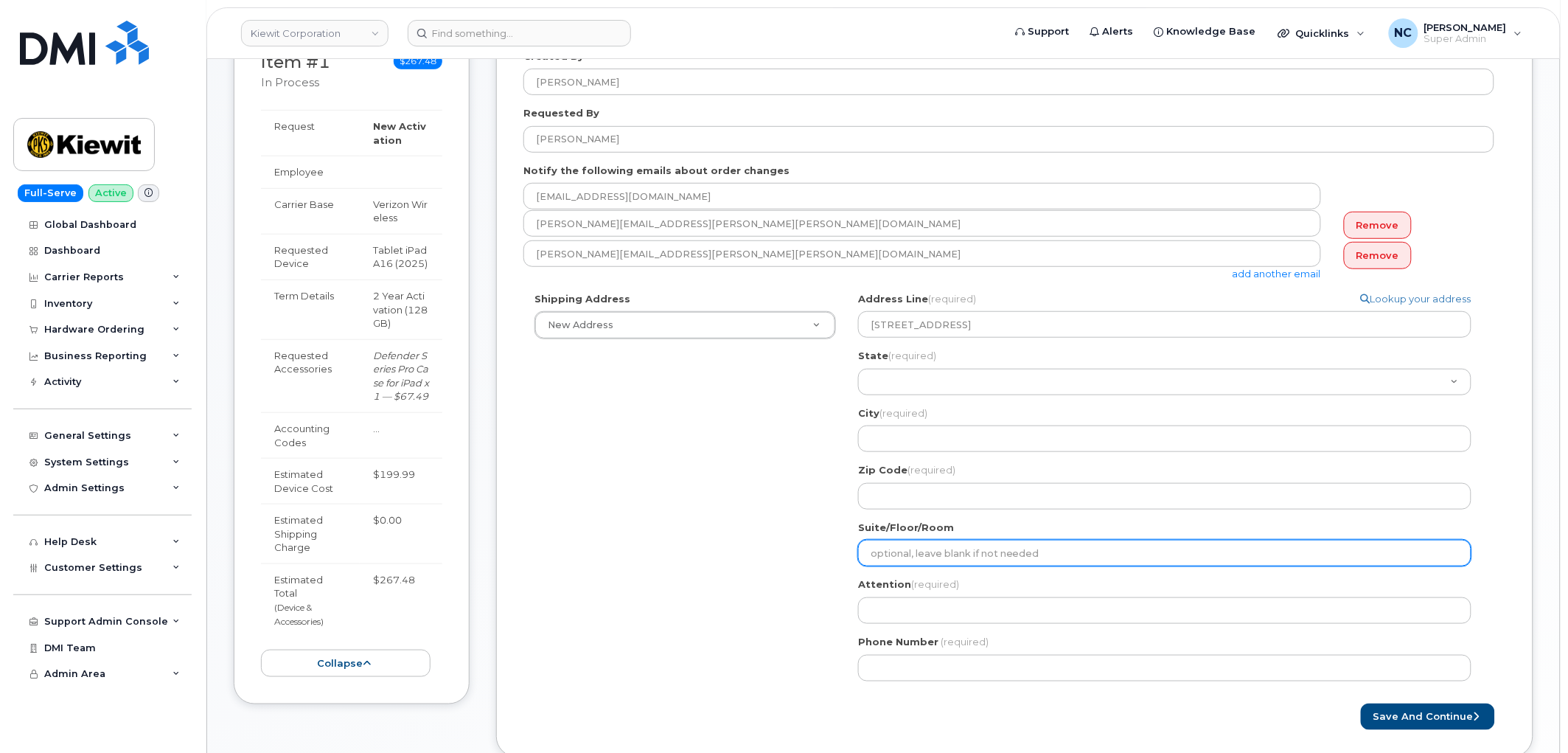
drag, startPoint x: 904, startPoint y: 557, endPoint x: 910, endPoint y: 541, distance: 17.1
click at [904, 553] on input "Suite/Floor/Room" at bounding box center [1165, 553] width 613 height 26
paste input "Box 381"
select select
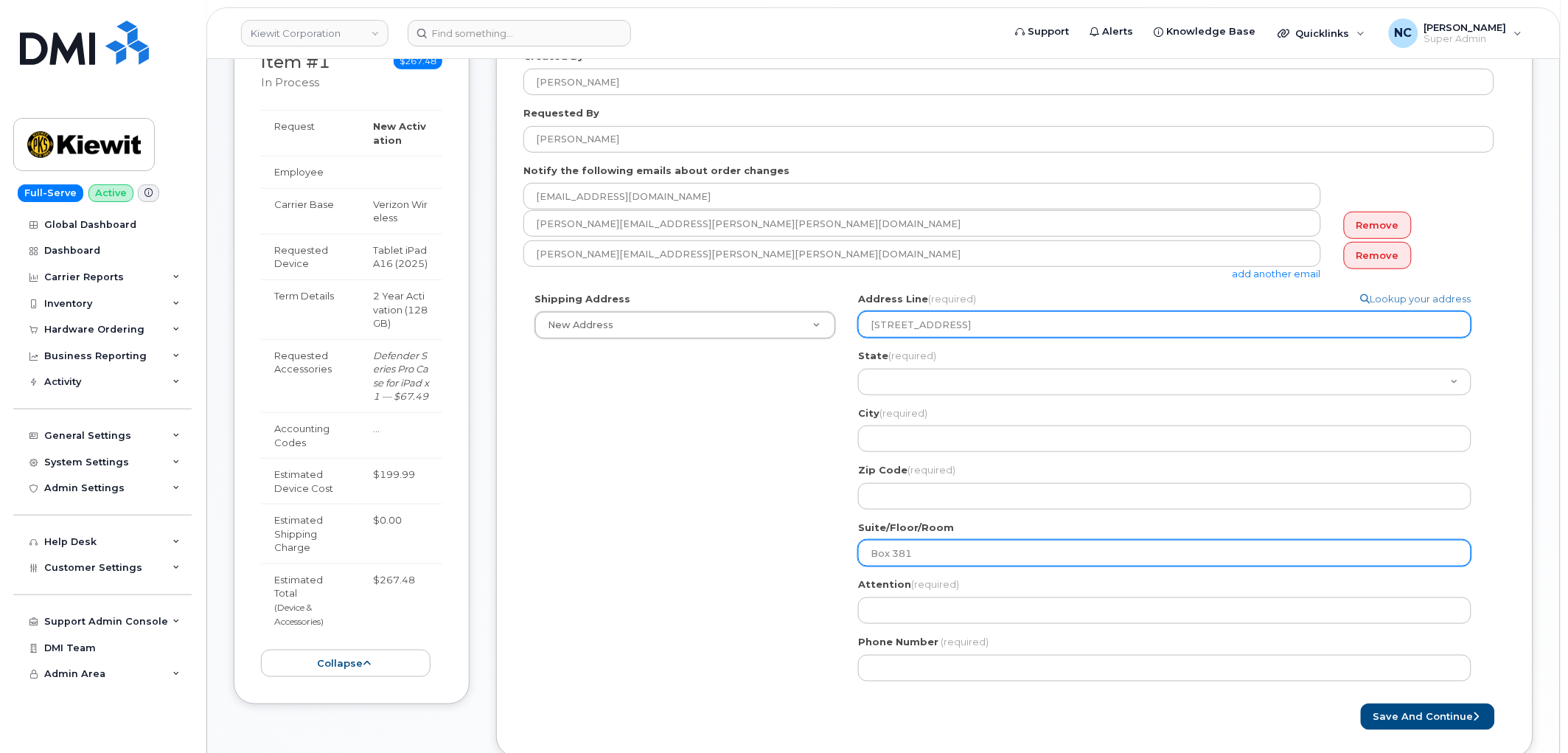
type input "Box 381"
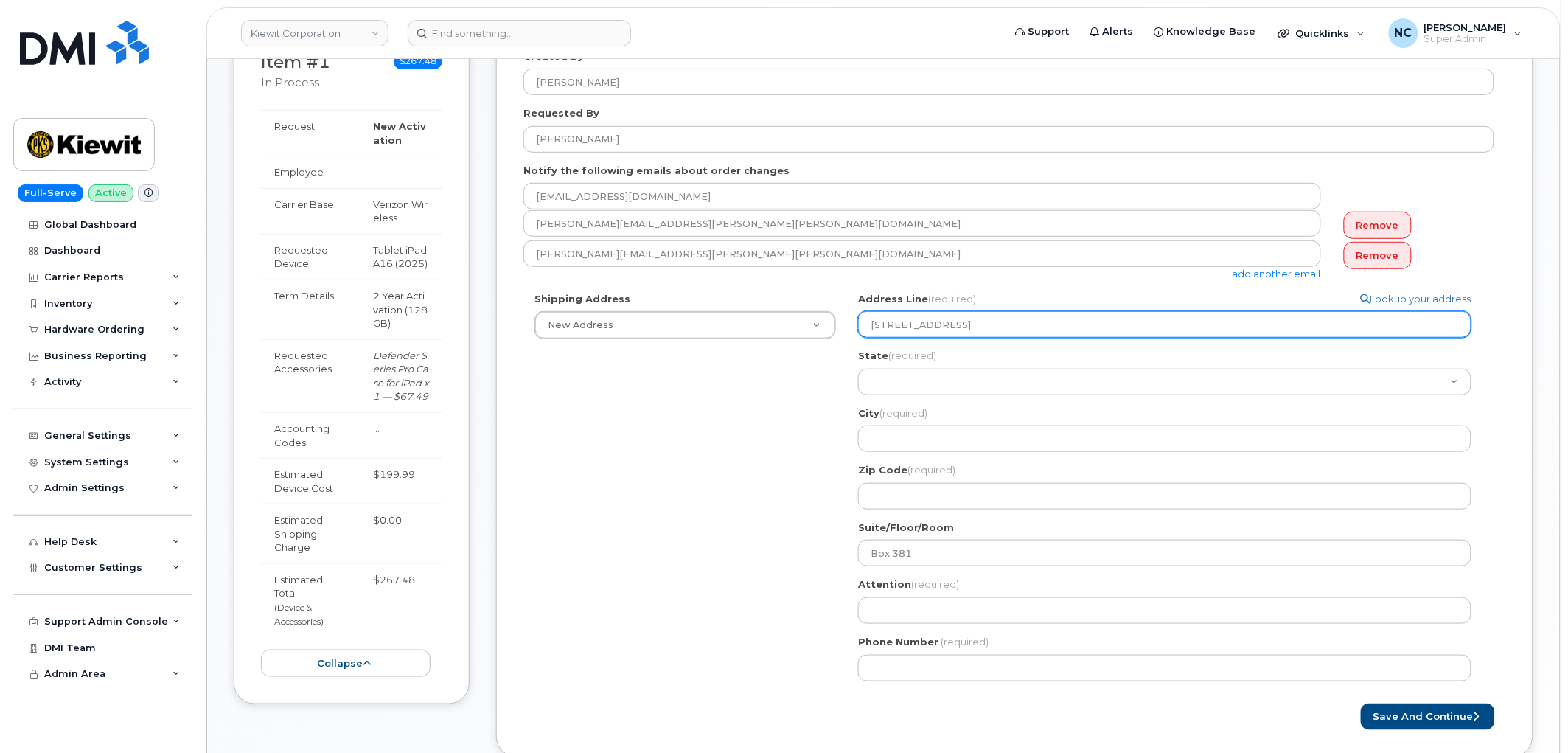
drag, startPoint x: 997, startPoint y: 324, endPoint x: 1023, endPoint y: 332, distance: 27.2
click at [1023, 332] on input "6568 South Federal Way , Boise ID, 83716" at bounding box center [1165, 324] width 613 height 26
select select
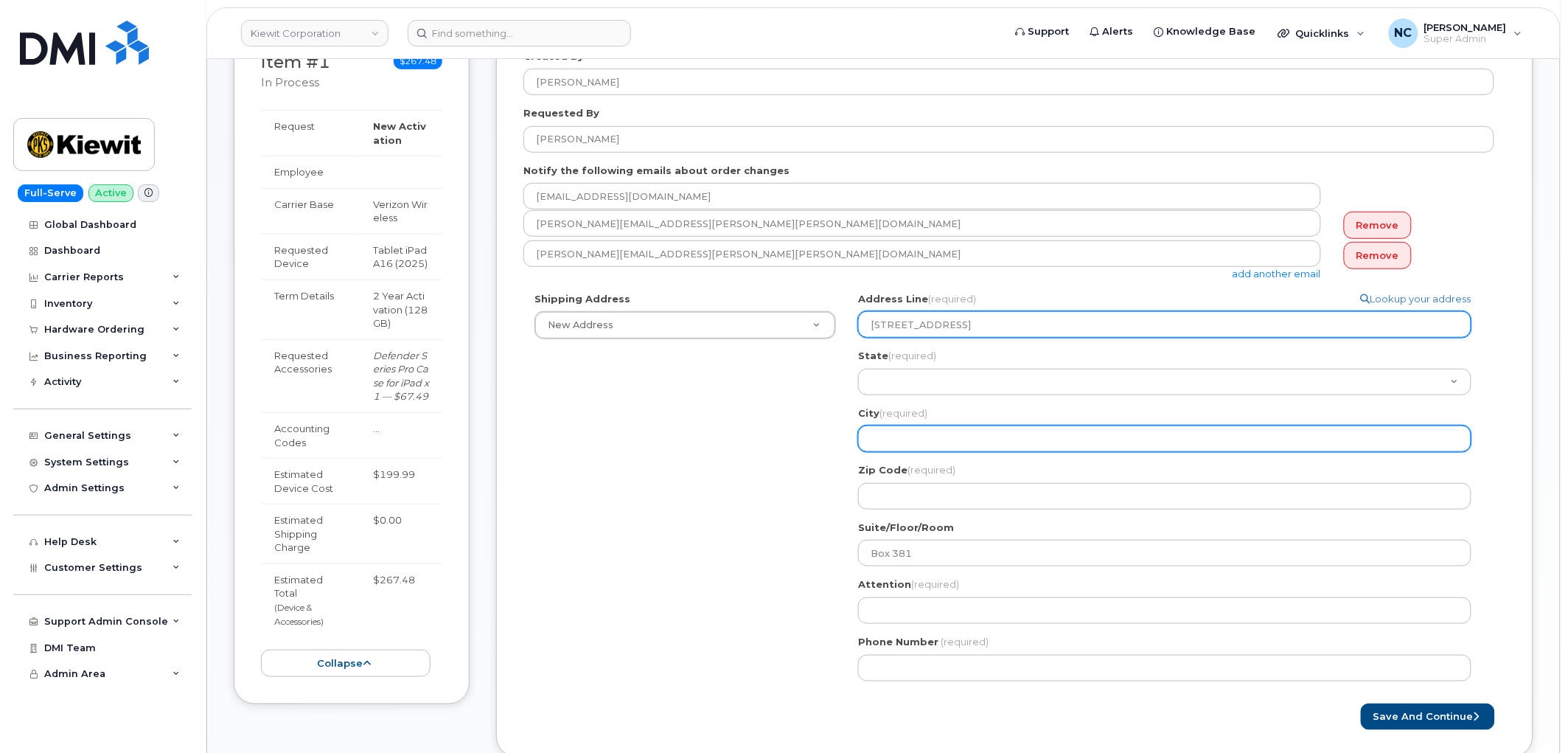
type input "6568 South Federal Way , ID, 83716"
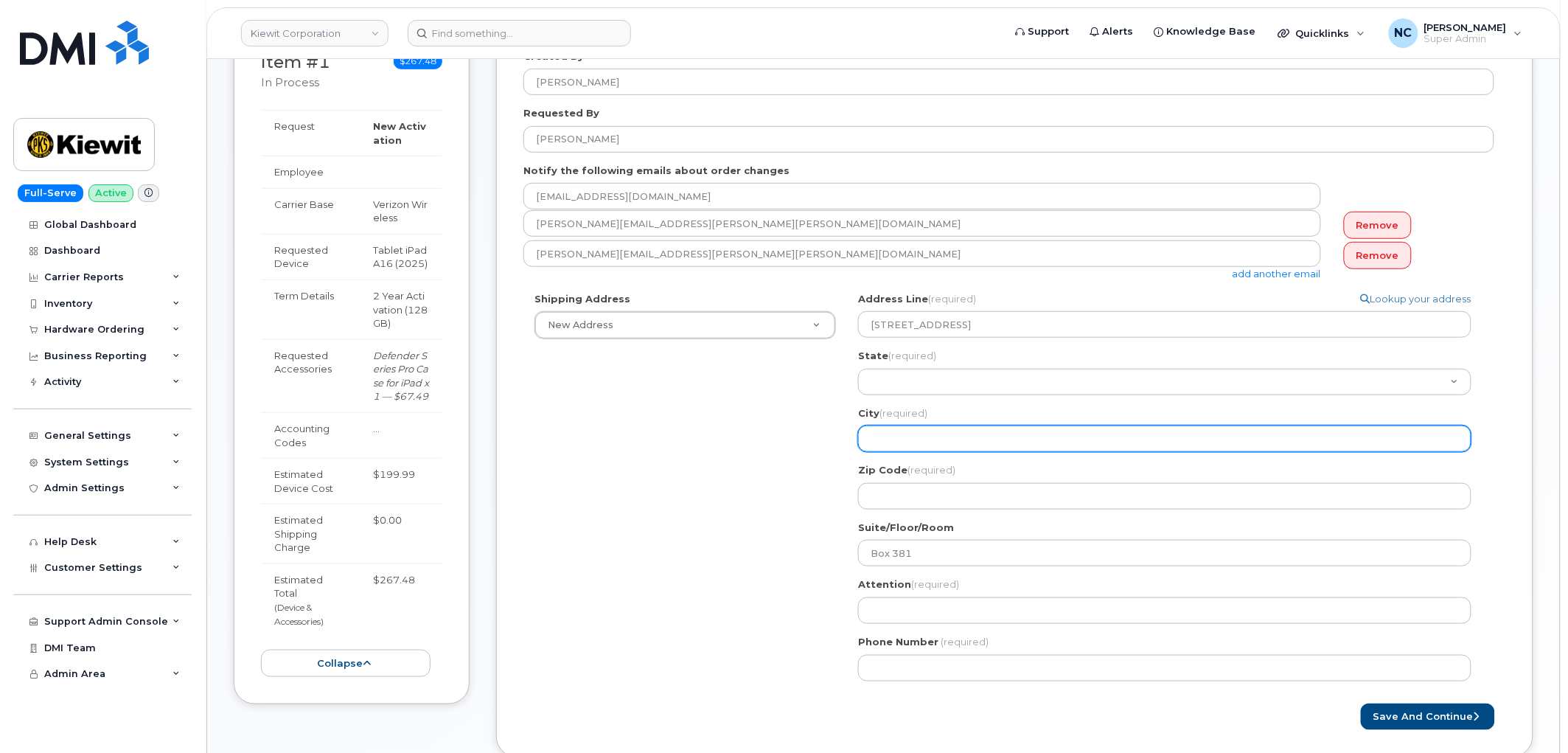
drag, startPoint x: 908, startPoint y: 436, endPoint x: 912, endPoint y: 430, distance: 7.2
click at [909, 436] on input "City (required)" at bounding box center [1165, 439] width 613 height 26
paste input "Boise"
select select
type input "Boise"
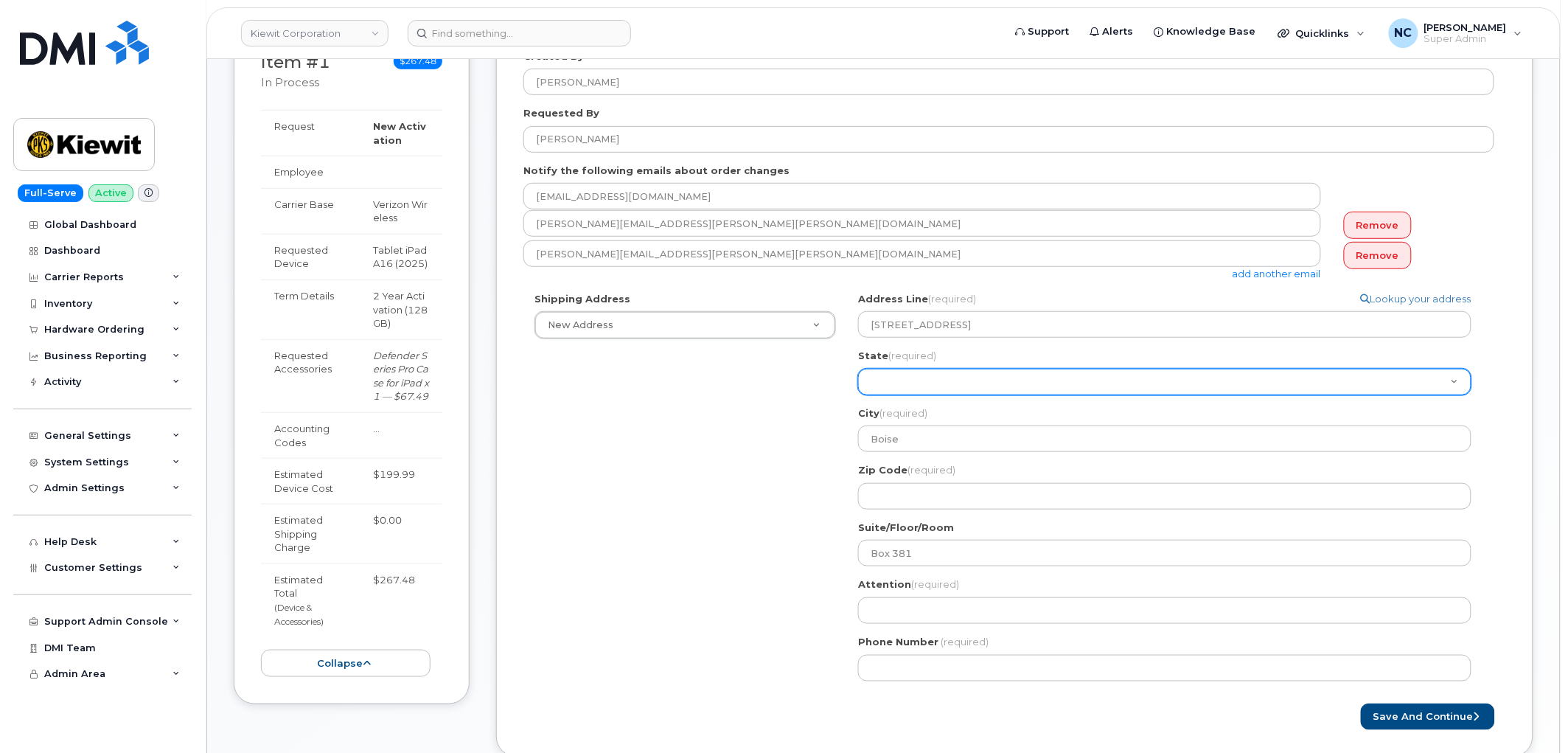
drag, startPoint x: 954, startPoint y: 396, endPoint x: 952, endPoint y: 380, distance: 16.1
click at [954, 396] on div "Address Line (required) Lookup your address 6568 South Federal Way , ID, 83716 …" at bounding box center [1171, 401] width 625 height 217
click at [952, 380] on select "Alabama Alaska American Samoa Arizona Arkansas California Colorado Connecticut …" at bounding box center [1165, 382] width 613 height 26
select select "ID"
click at [858, 369] on select "Alabama Alaska American Samoa Arizona Arkansas California Colorado Connecticut …" at bounding box center [1165, 382] width 613 height 26
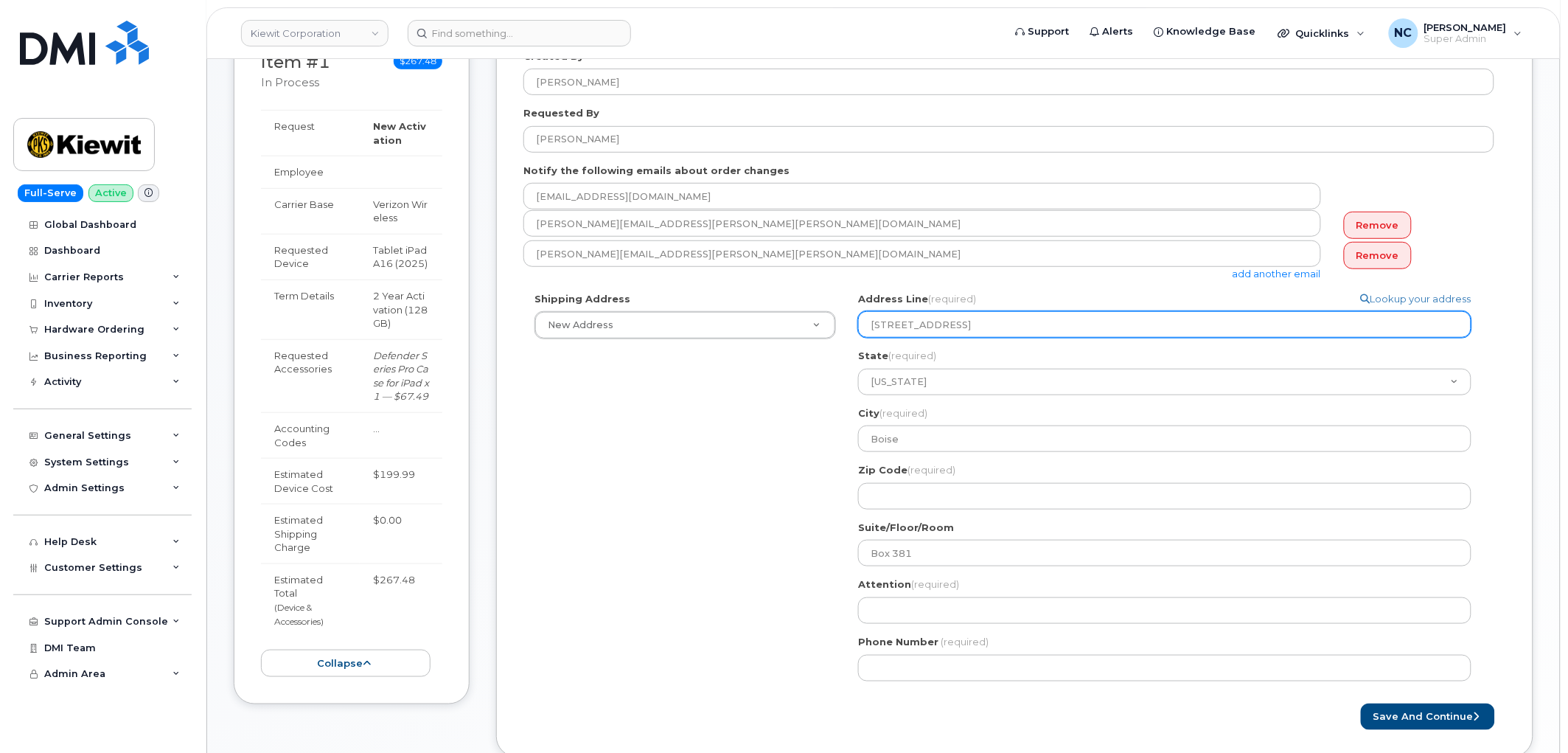
drag, startPoint x: 1016, startPoint y: 326, endPoint x: 1203, endPoint y: 341, distance: 187.6
click at [1202, 340] on div "Address Line (required) Lookup your address 6568 South Federal Way , ID, 83716 …" at bounding box center [1171, 401] width 625 height 217
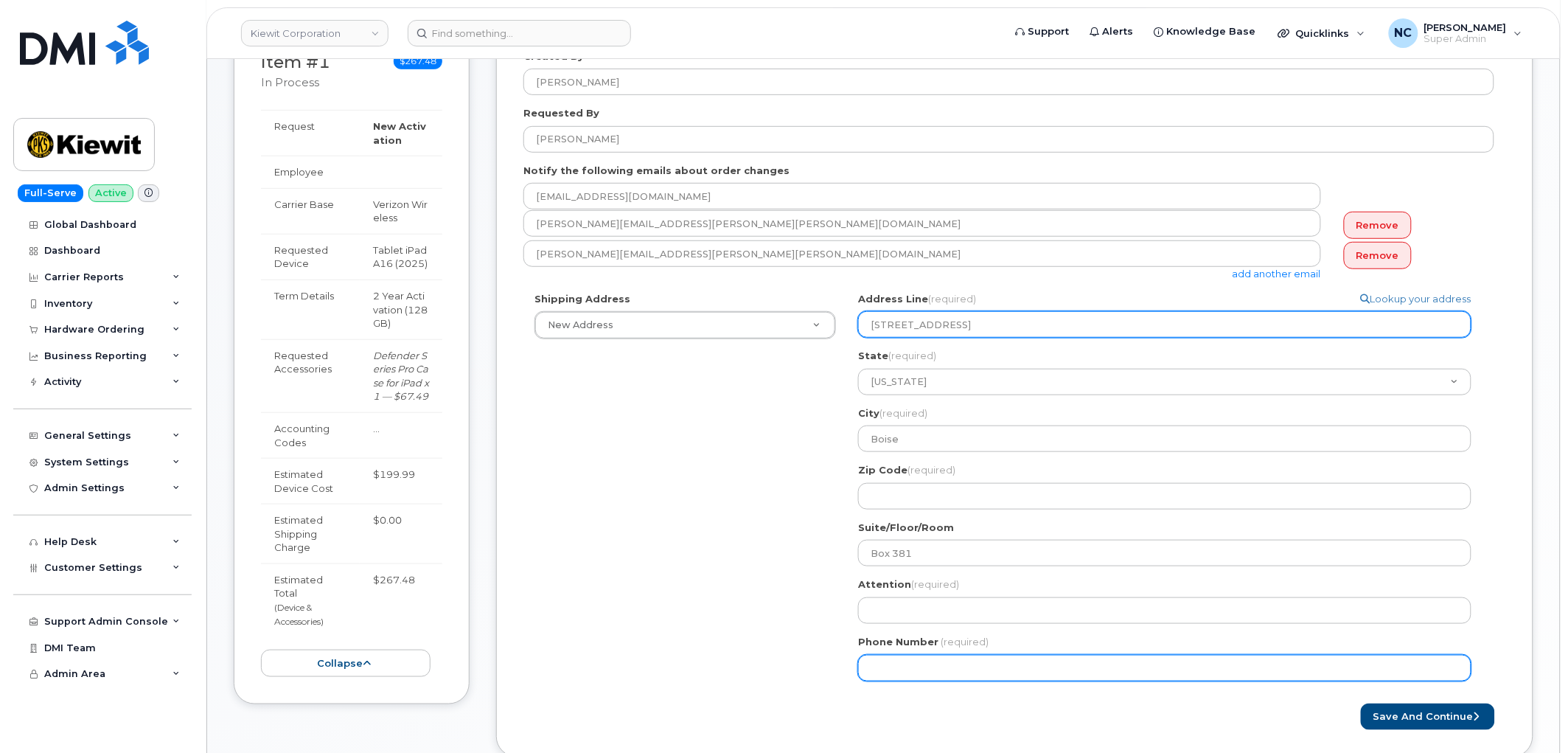
select select
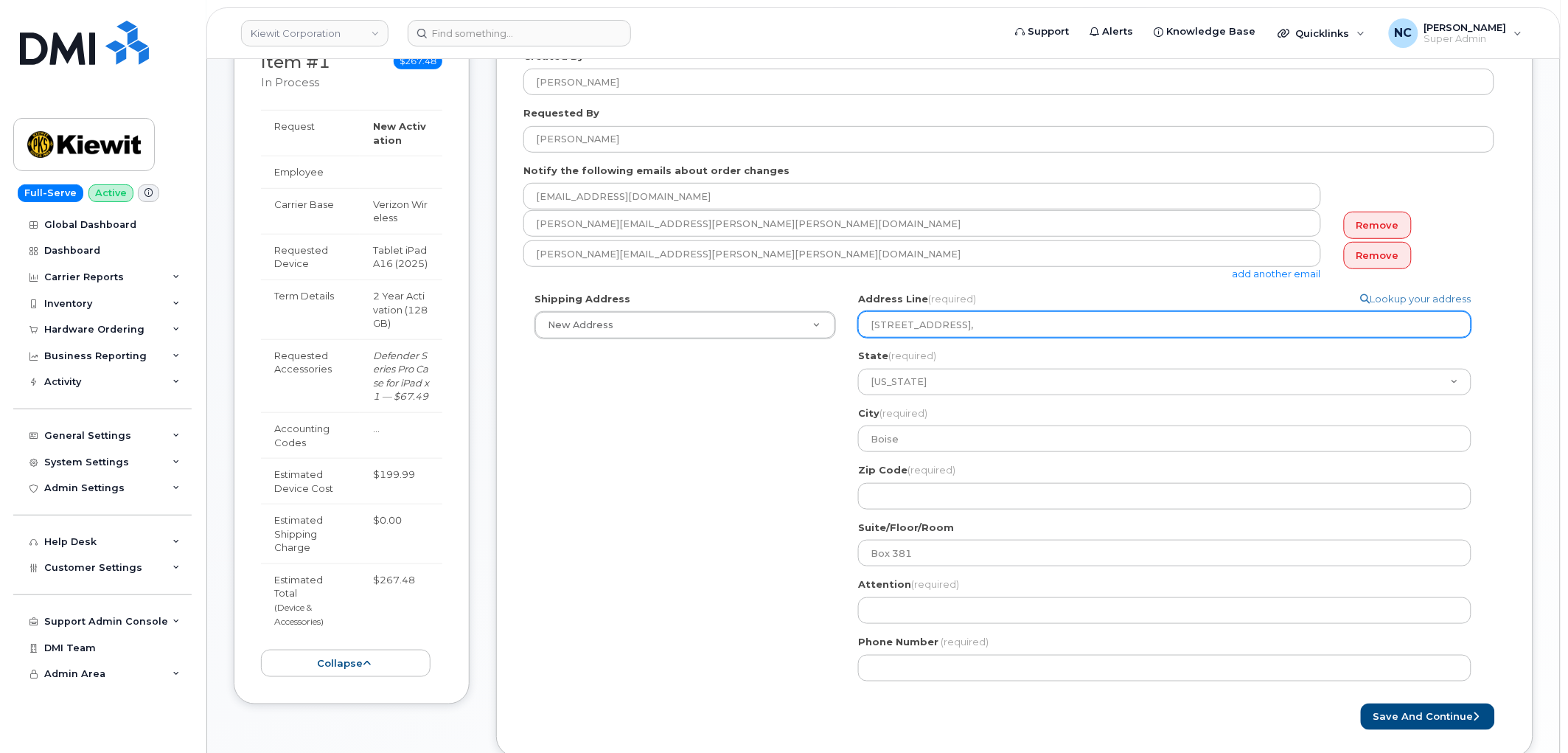
type input "6568 South Federal Way , ID,"
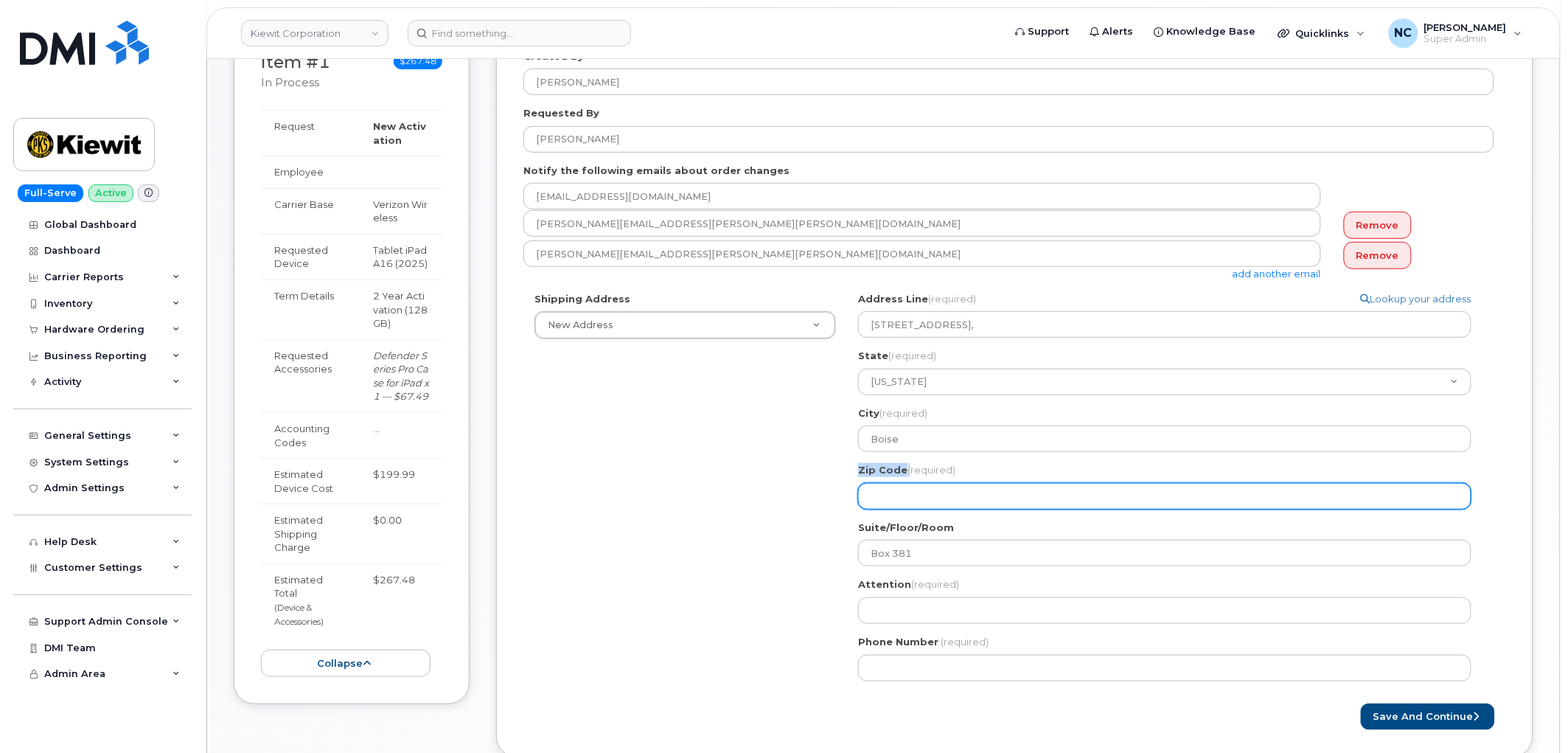
click at [905, 484] on div "Zip Code (required)" at bounding box center [1171, 487] width 625 height 47
click at [898, 498] on input "Zip Code (required)" at bounding box center [1165, 496] width 613 height 26
paste input "83716"
select select
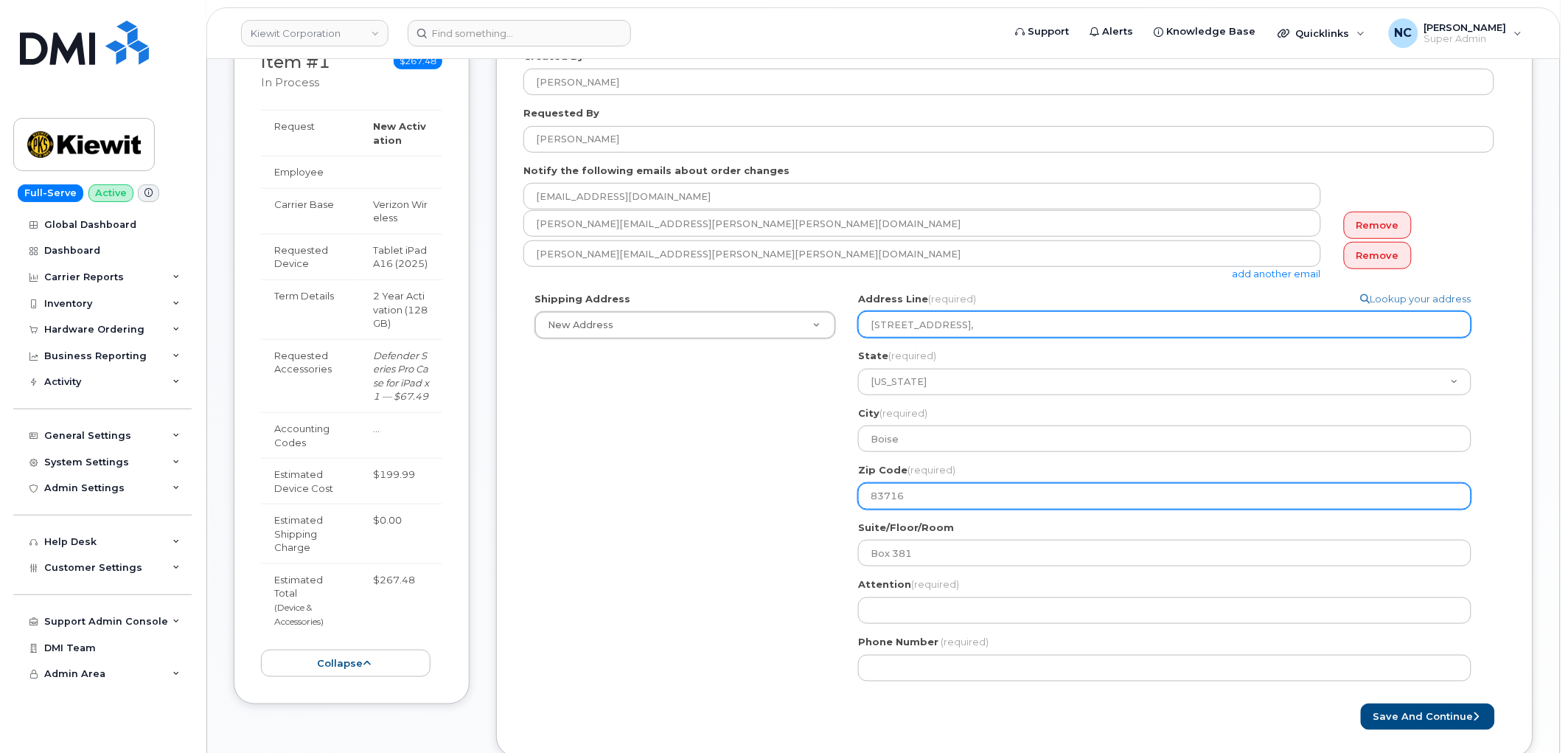
type input "83716"
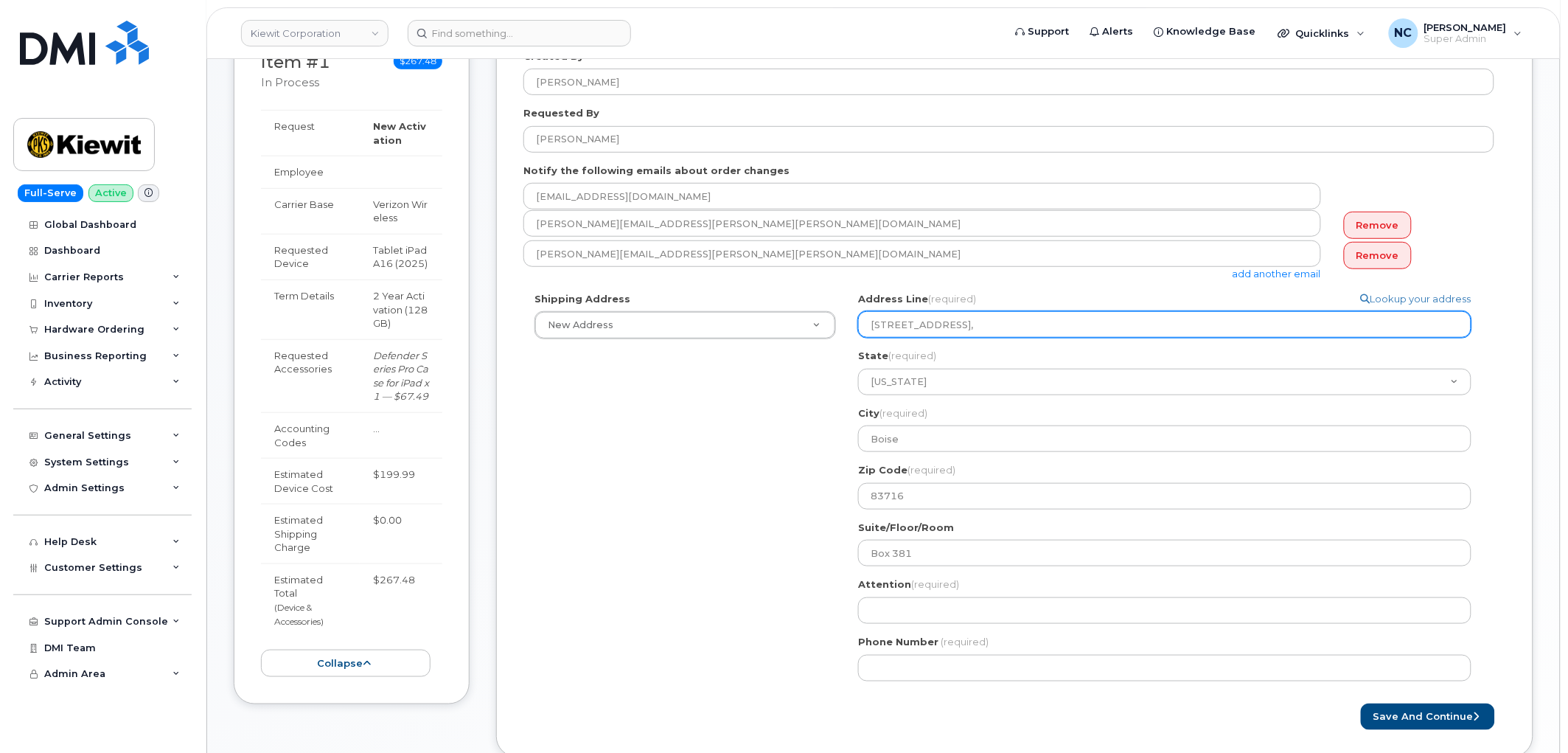
drag, startPoint x: 994, startPoint y: 322, endPoint x: 1141, endPoint y: 345, distance: 148.8
click at [1114, 338] on div "Address Line (required) Lookup your address 6568 South Federal Way , ID, State …" at bounding box center [1171, 401] width 625 height 217
select select
type input "6568 South Federal Way ,"
select select
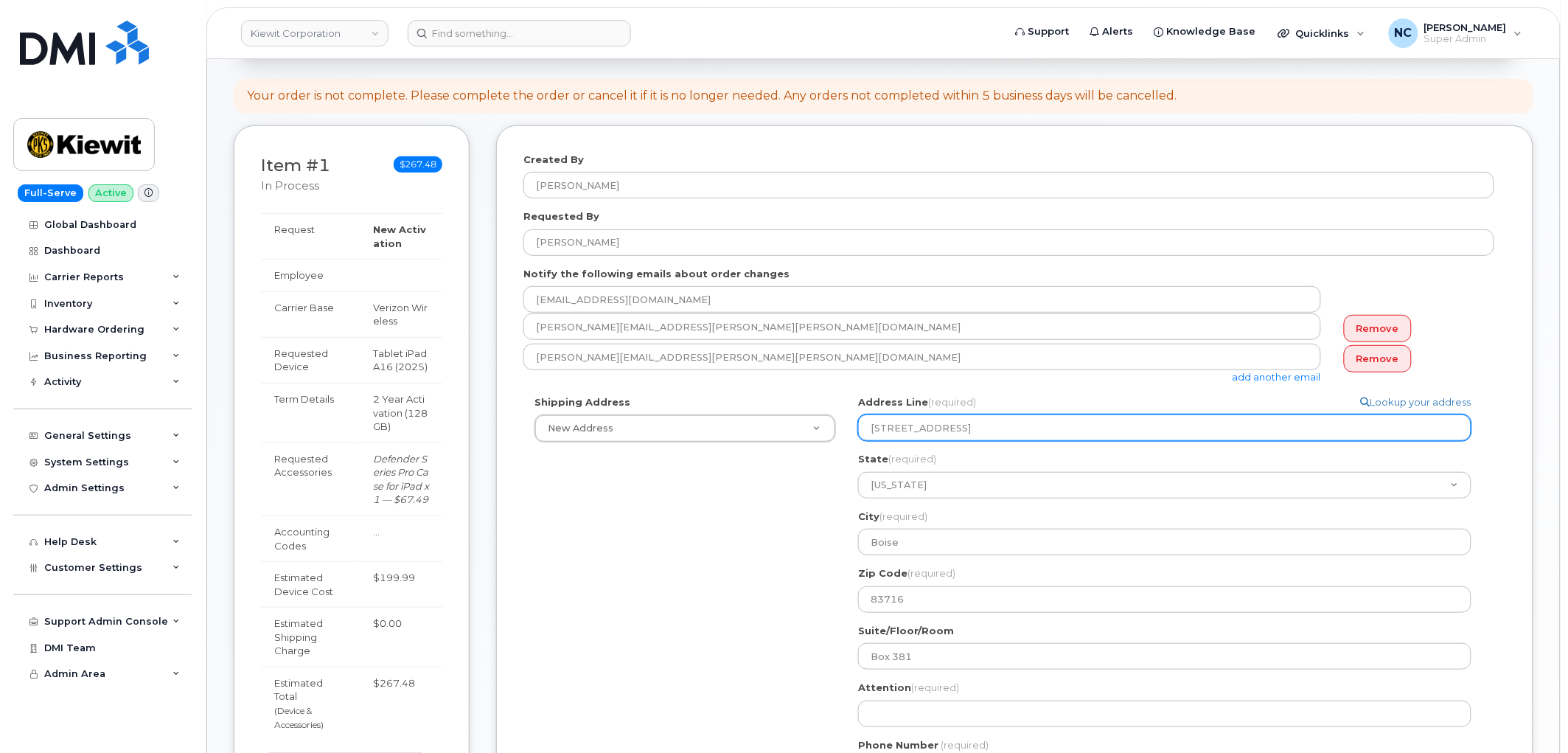
scroll to position [82, 0]
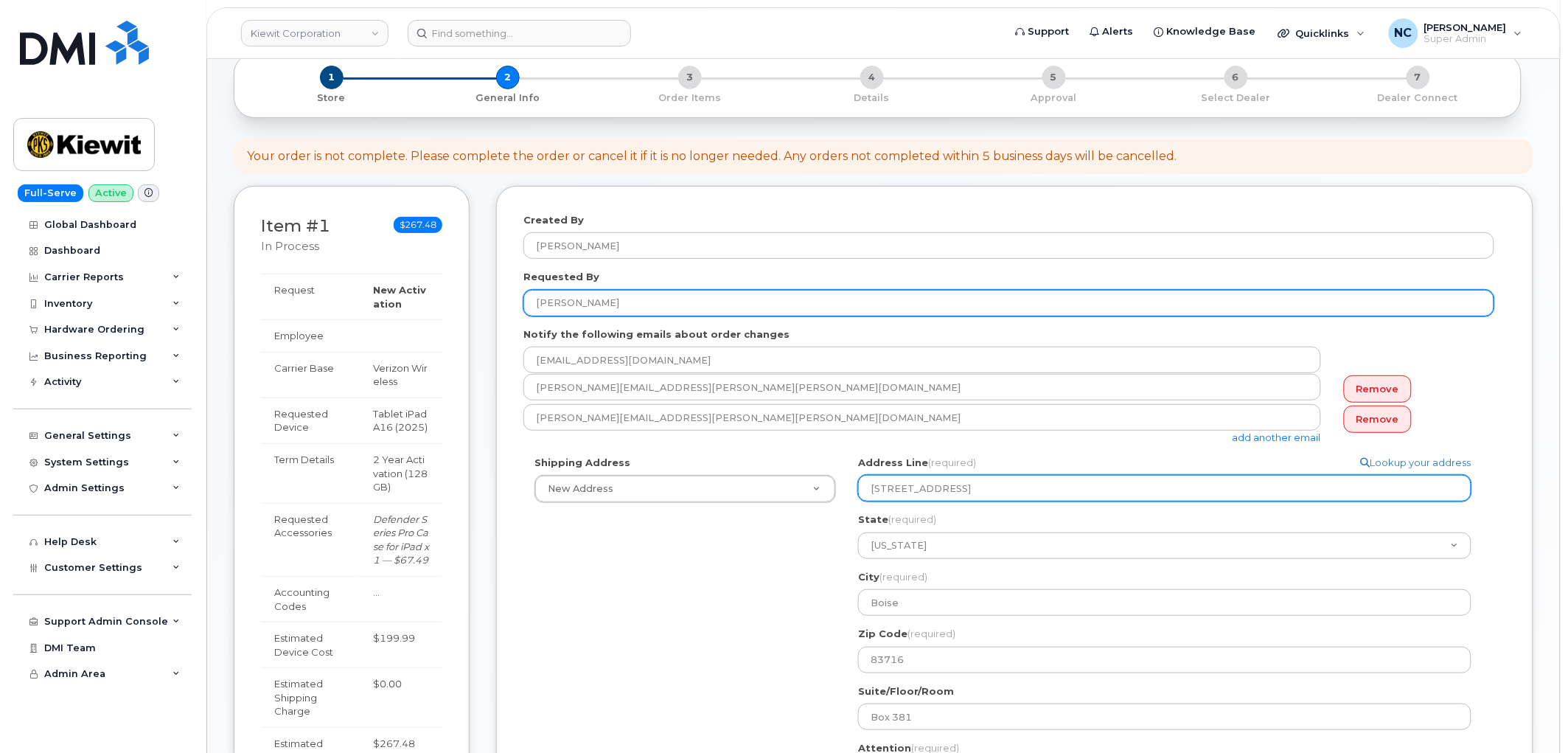
type input "6568 South Federal Way"
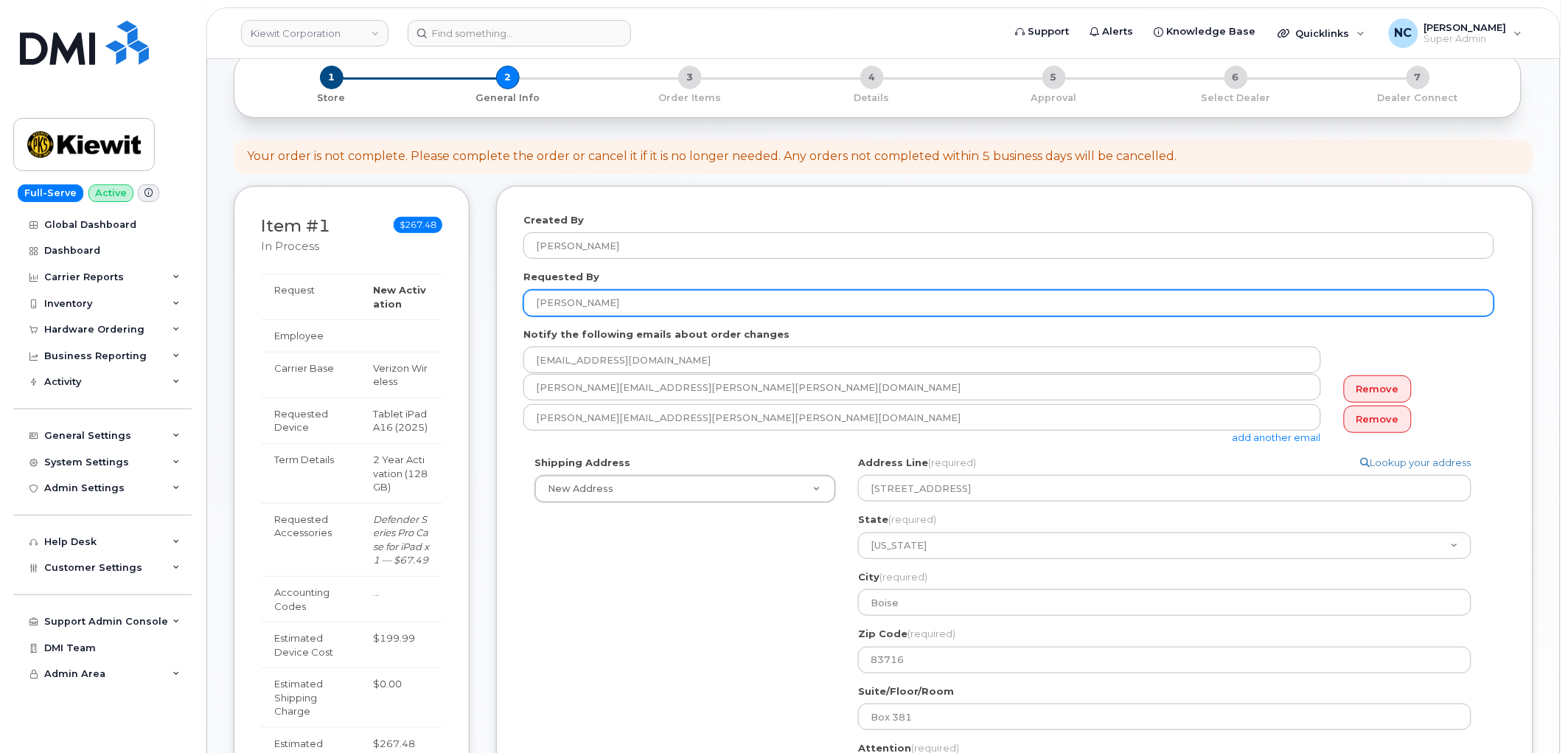
click at [611, 298] on input "[PERSON_NAME]" at bounding box center [1008, 303] width 971 height 26
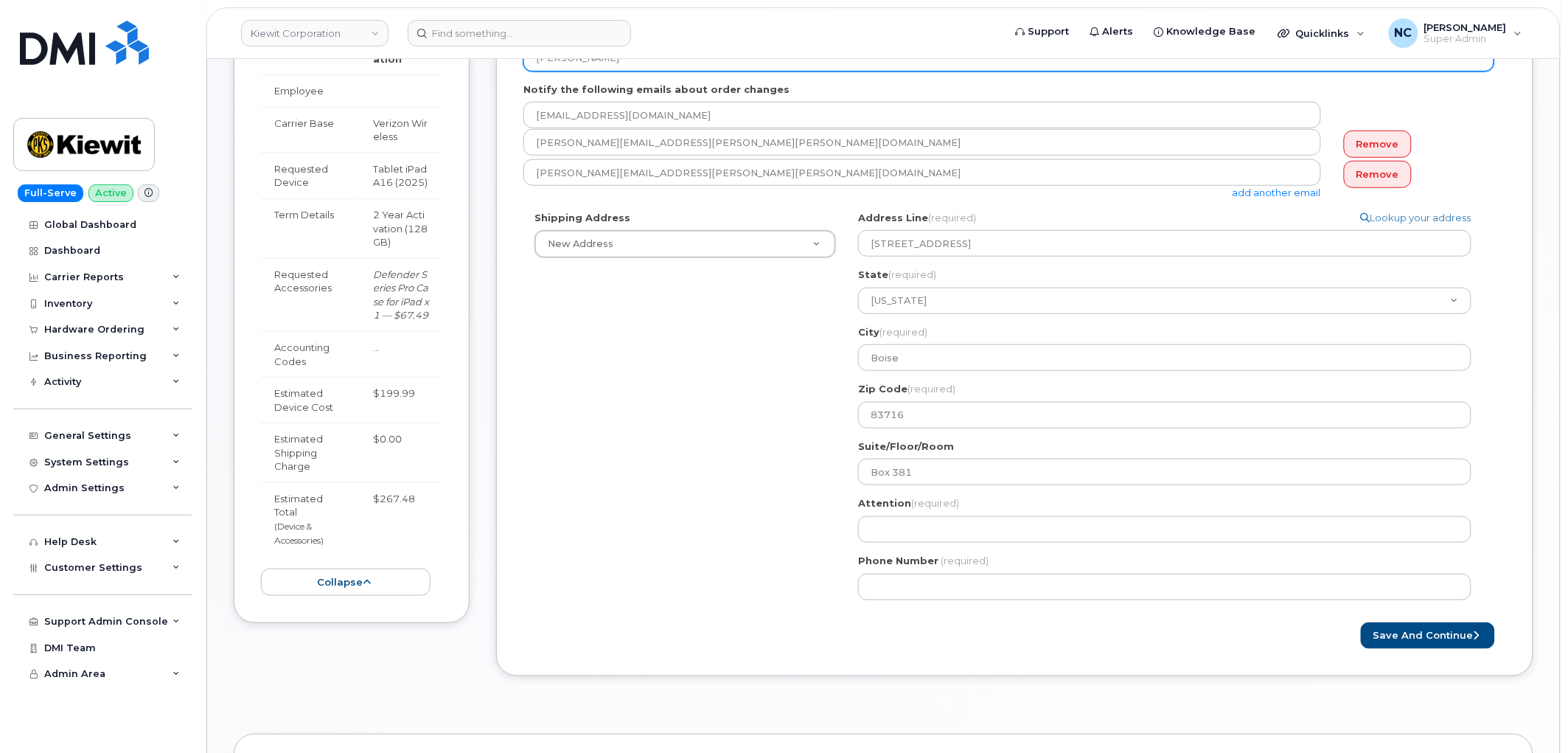
scroll to position [328, 0]
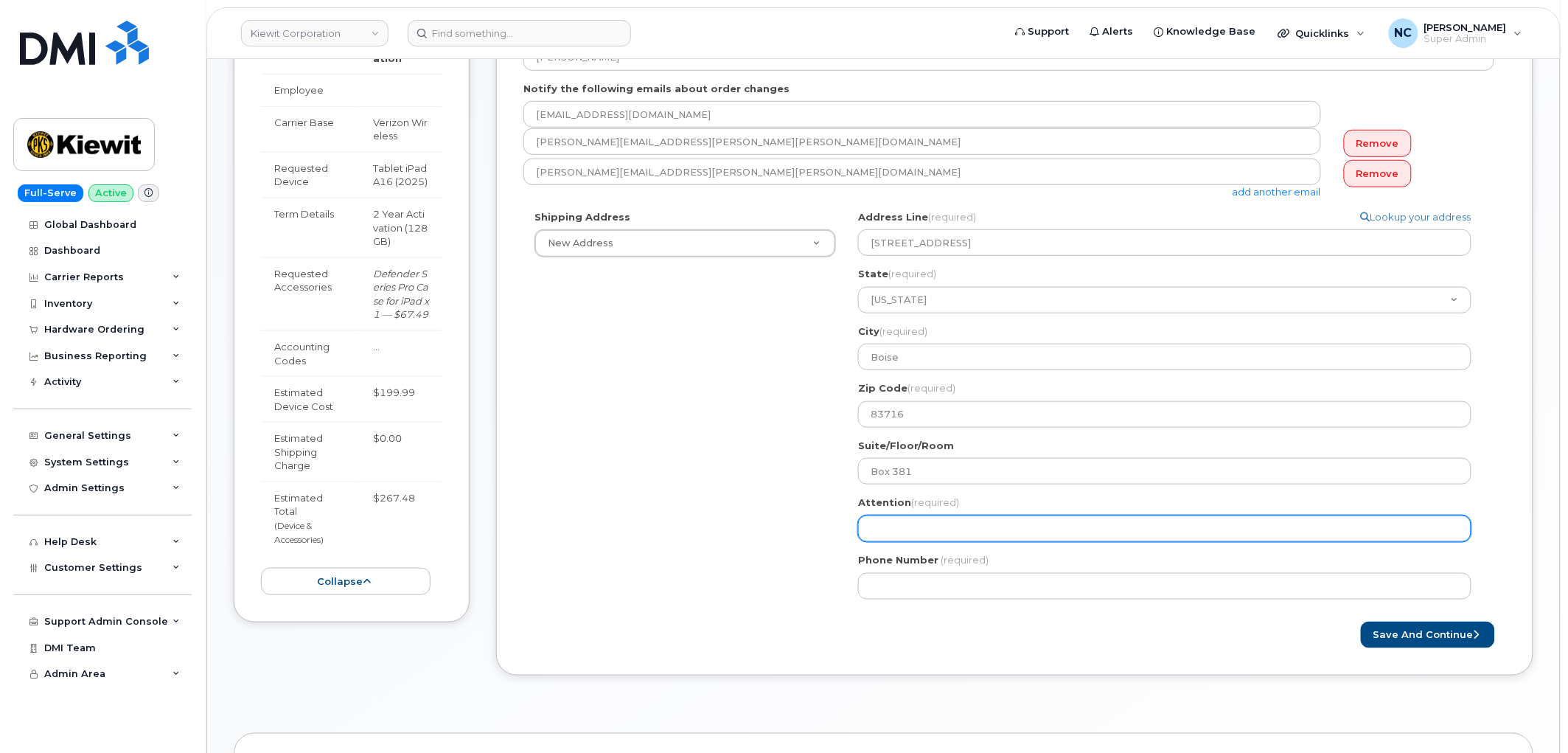
click at [933, 517] on input "Attention (required)" at bounding box center [1165, 529] width 613 height 26
paste input "[PERSON_NAME]"
select select
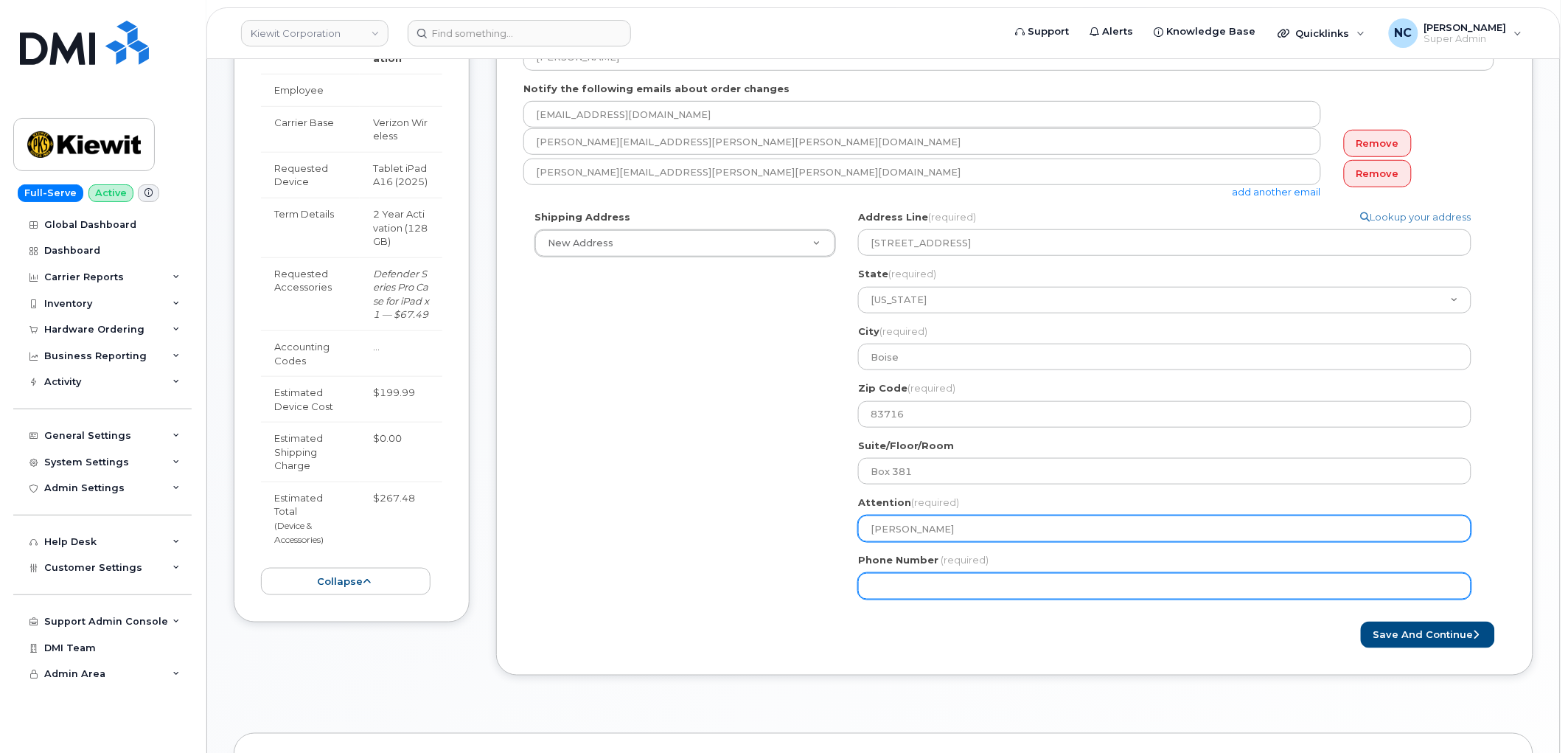
type input "[PERSON_NAME]"
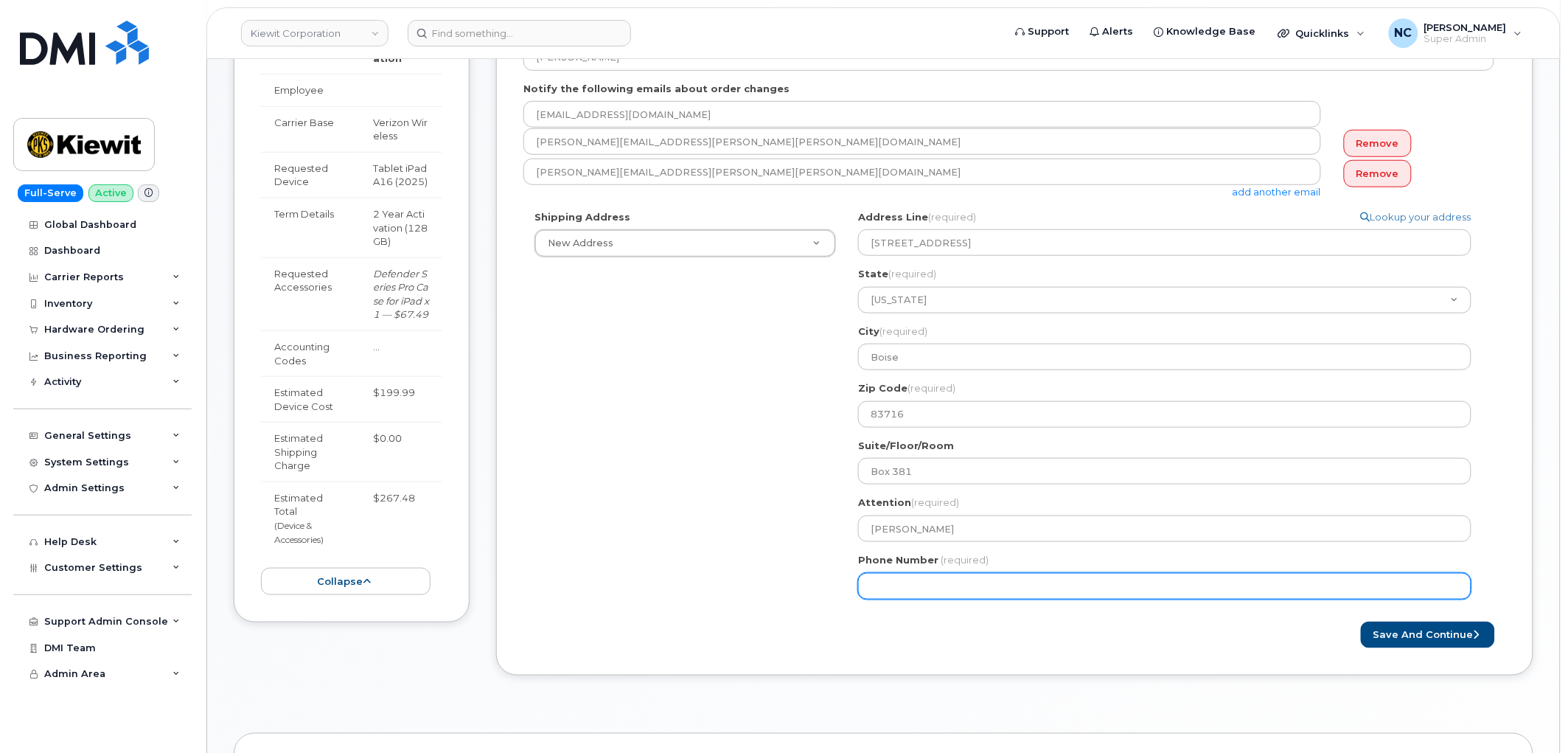
click at [906, 587] on input "Phone Number" at bounding box center [1165, 586] width 613 height 26
paste input "4356608641"
click at [899, 584] on input "Phone Number" at bounding box center [1165, 586] width 613 height 26
select select
type input "4356608641"
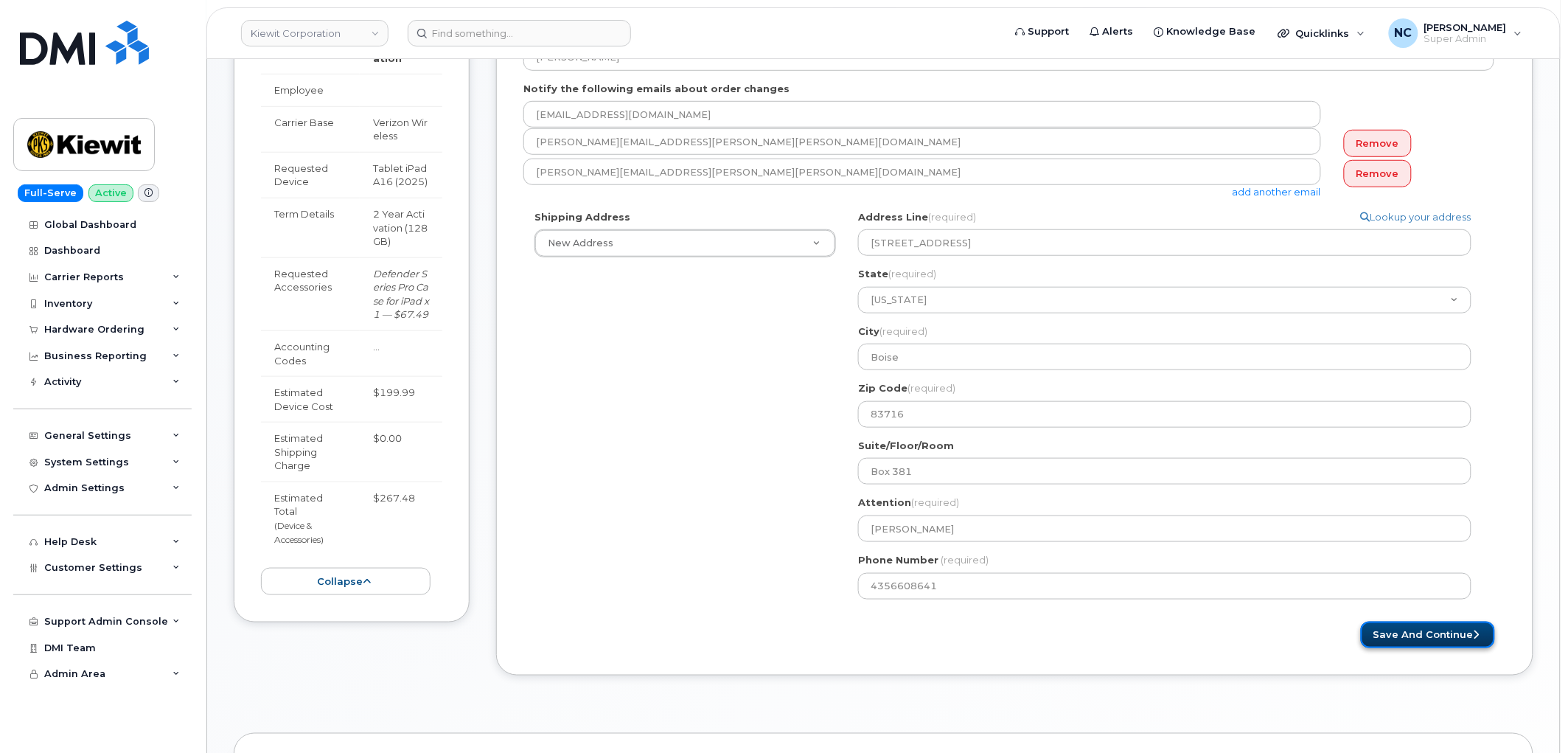
click at [1424, 628] on button "Save and Continue" at bounding box center [1428, 635] width 134 height 27
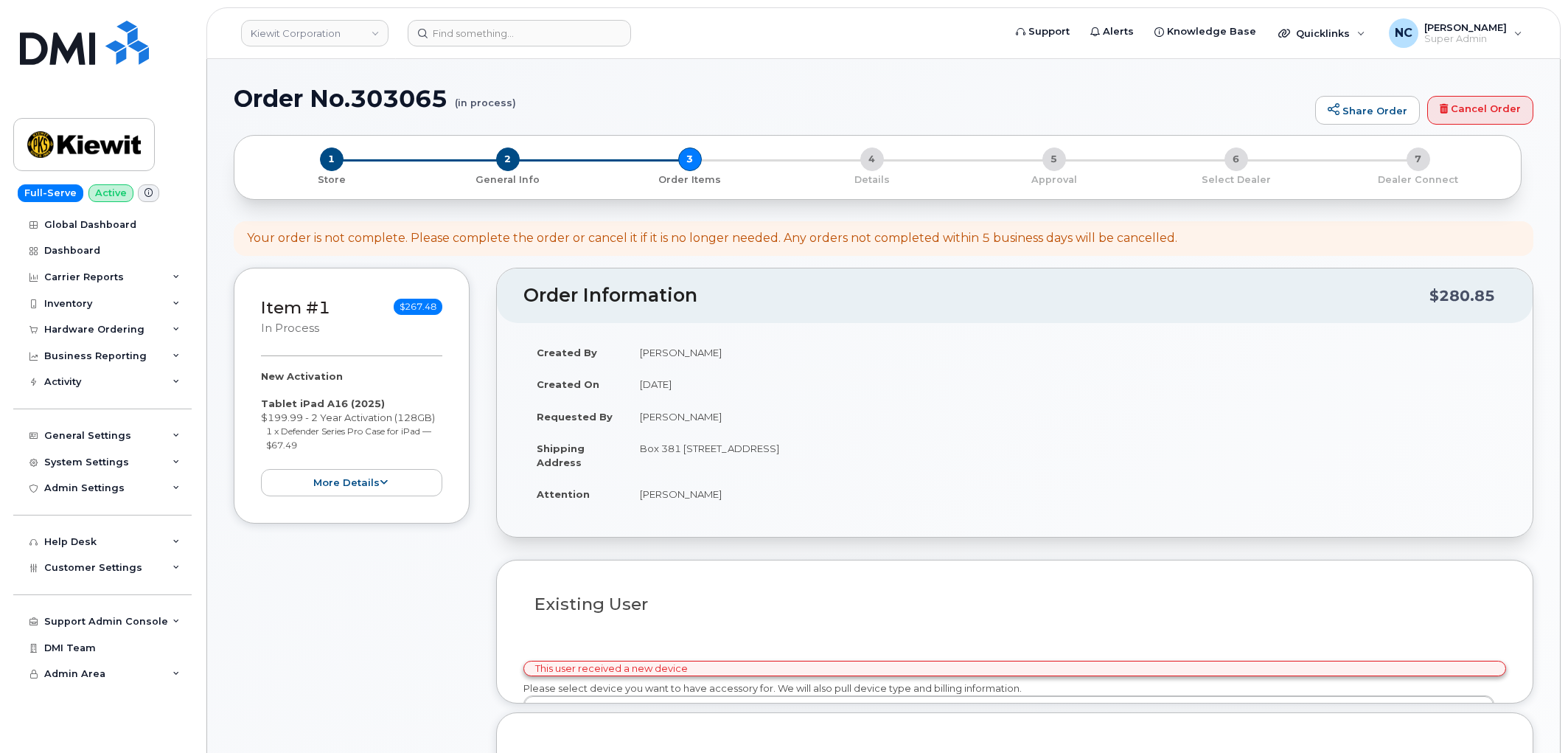
select select
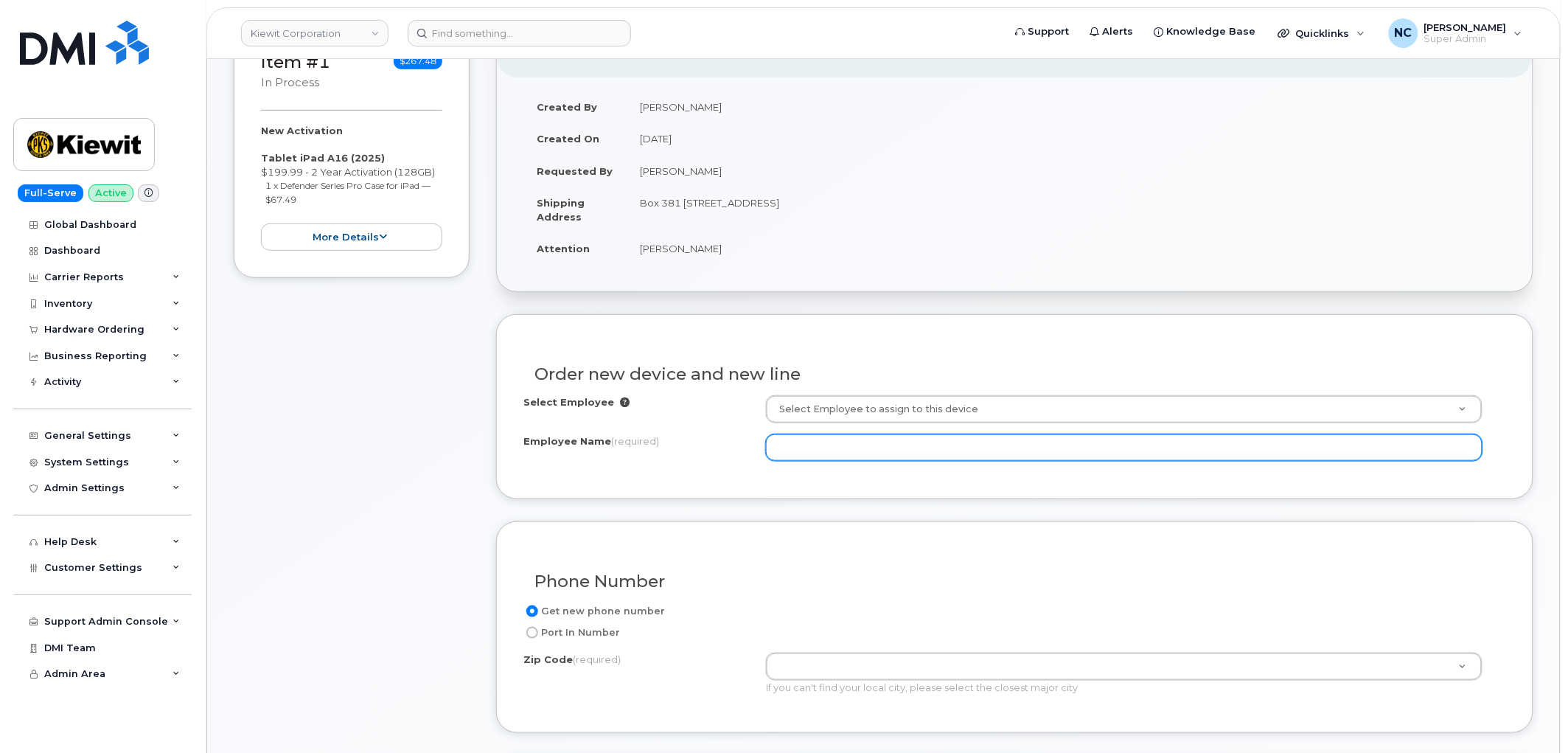
click at [938, 450] on input "Employee Name (required)" at bounding box center [1123, 448] width 716 height 26
paste input "[PERSON_NAME]"
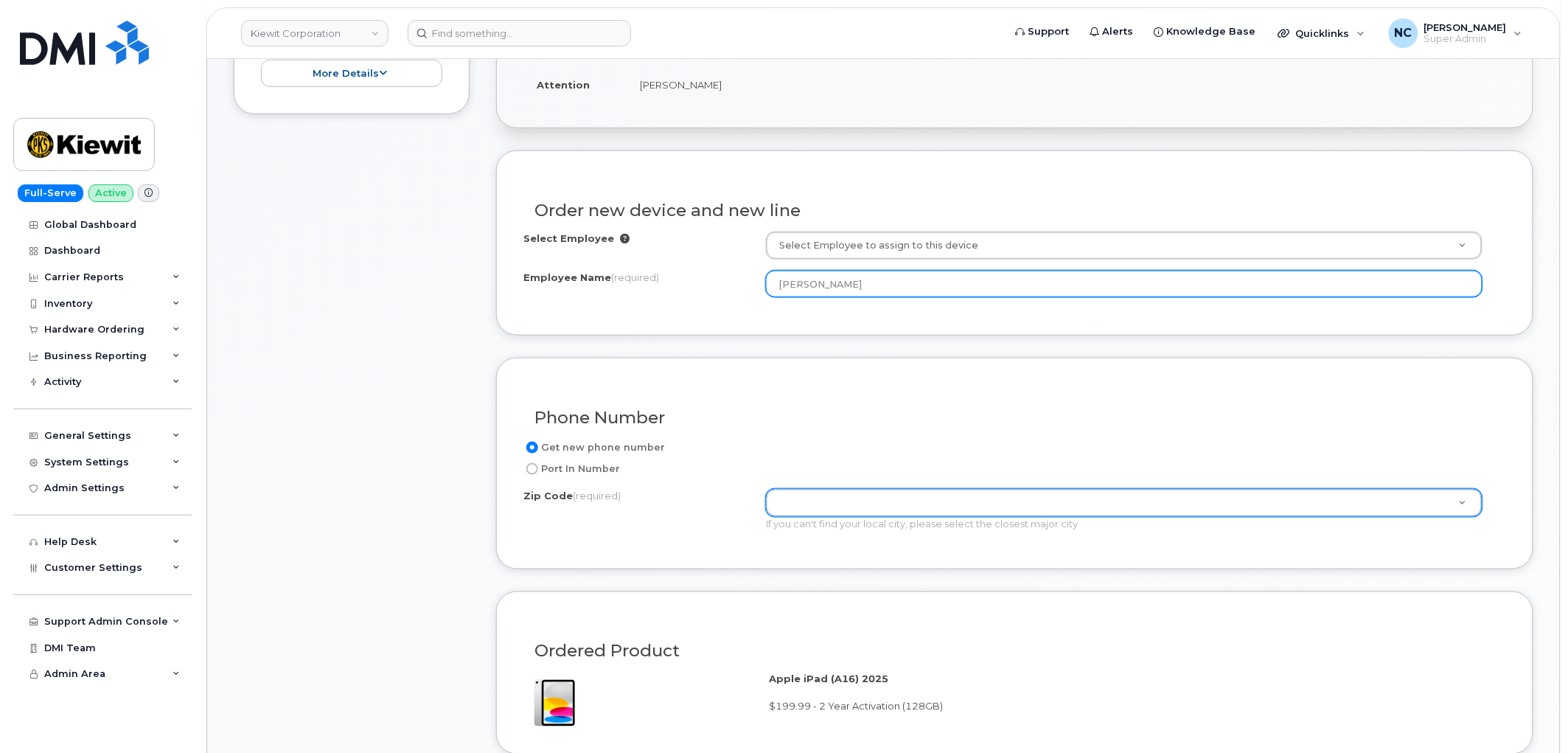
type input "[PERSON_NAME]"
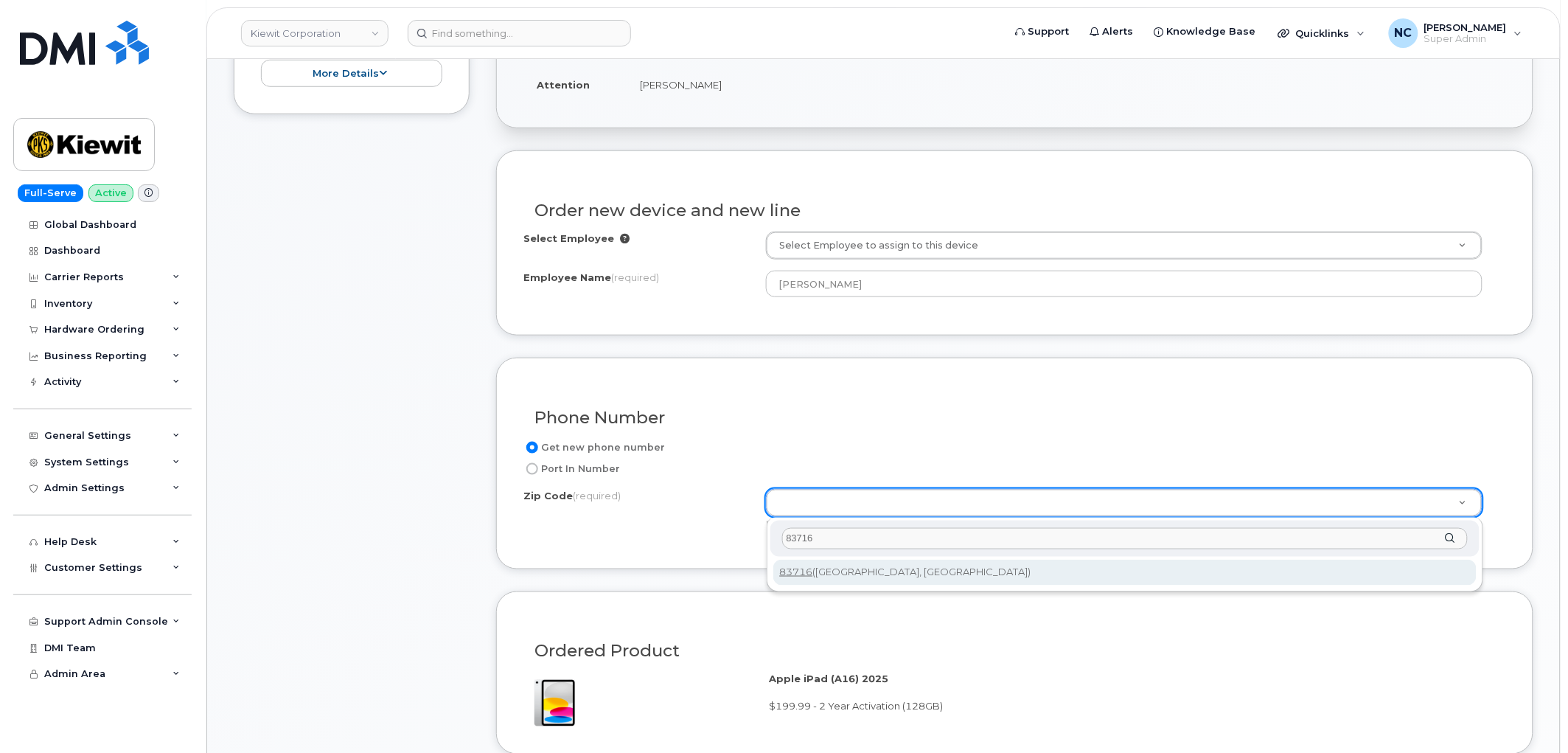
type input "83716"
type input "83716 (Boise, ID)"
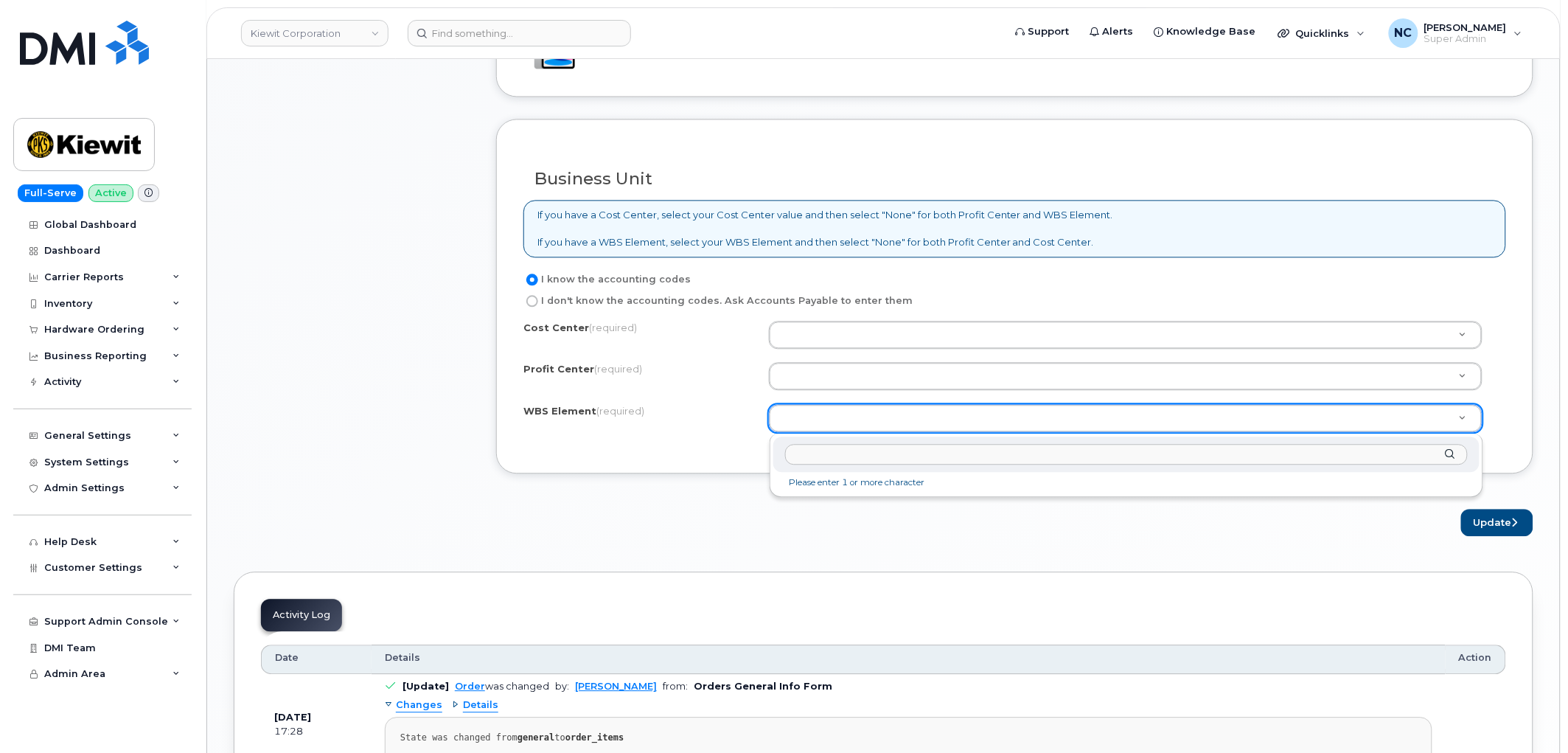
scroll to position [1147, 0]
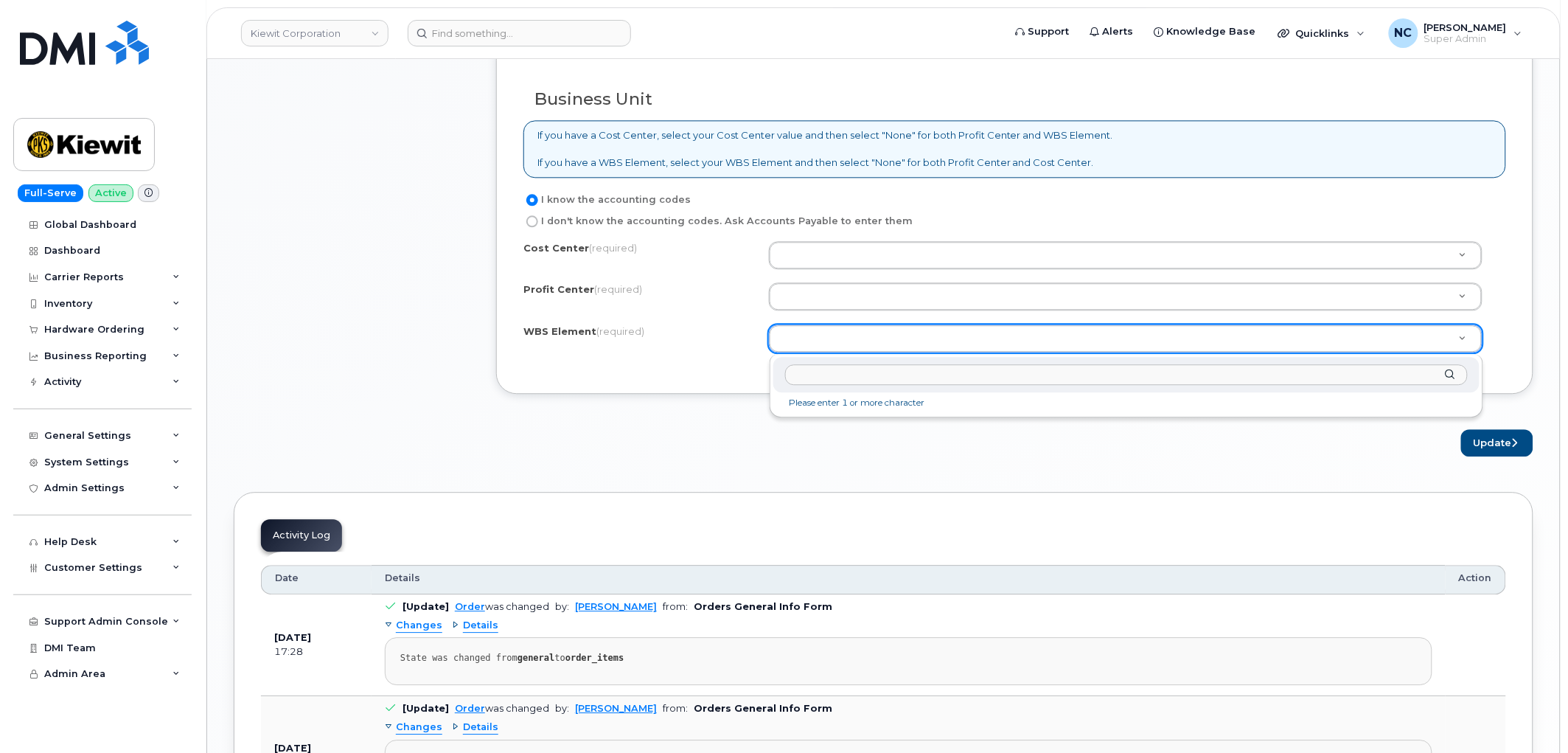
paste input "106223.1167"
type input "106223.1167"
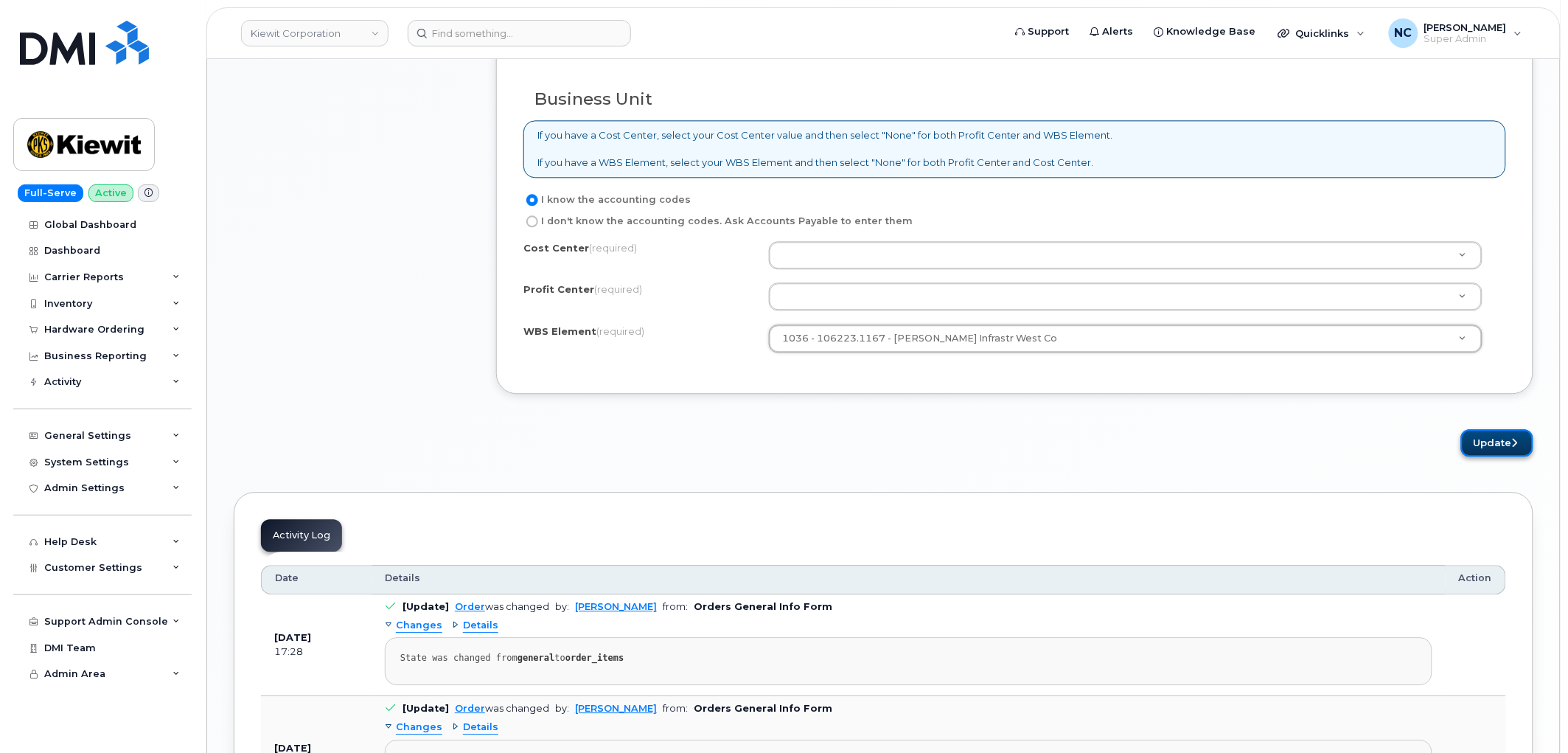
click at [1500, 445] on button "Update" at bounding box center [1497, 442] width 72 height 27
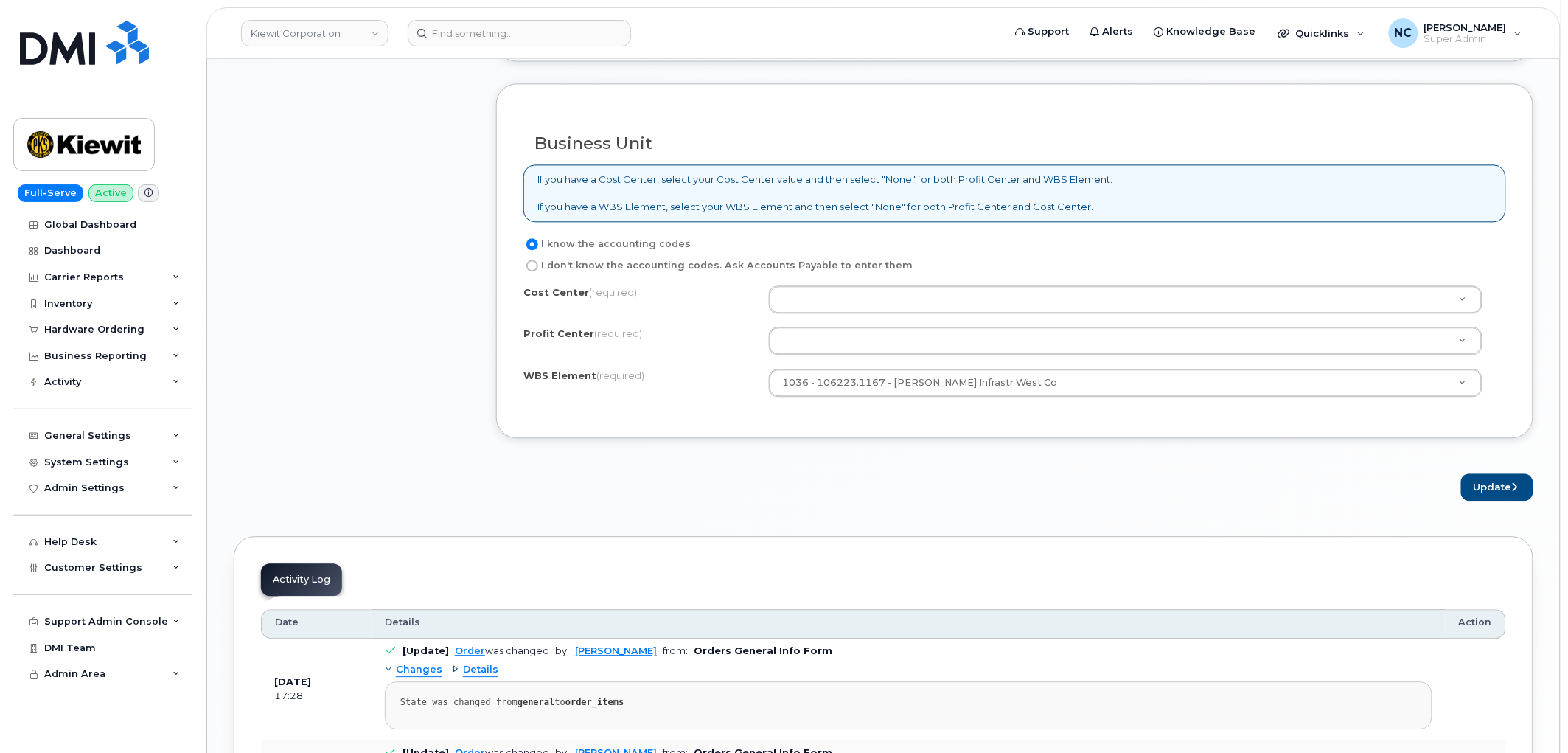
scroll to position [1065, 0]
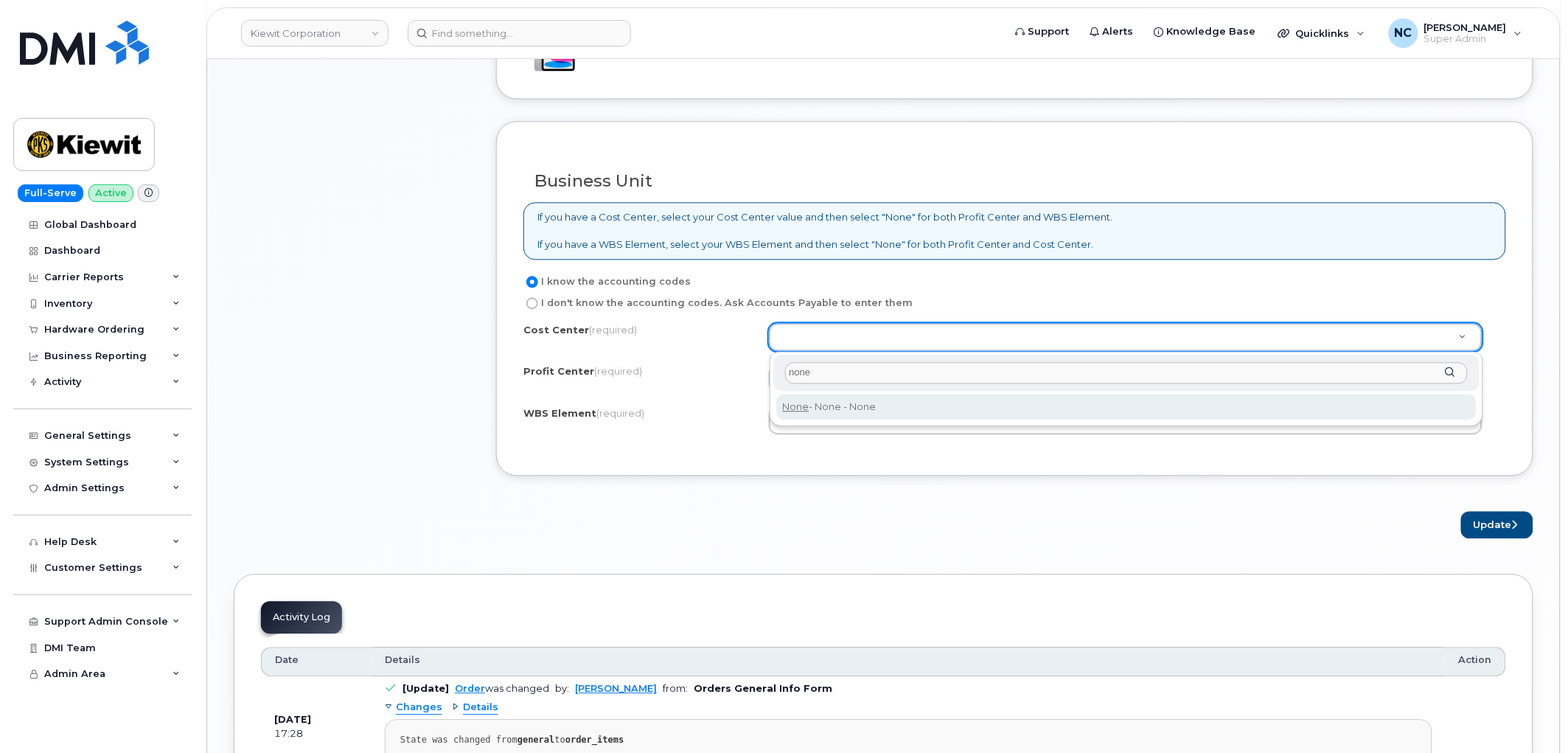
type input "none"
click at [851, 391] on div "none None - None - None" at bounding box center [1127, 389] width 714 height 75
type input "None"
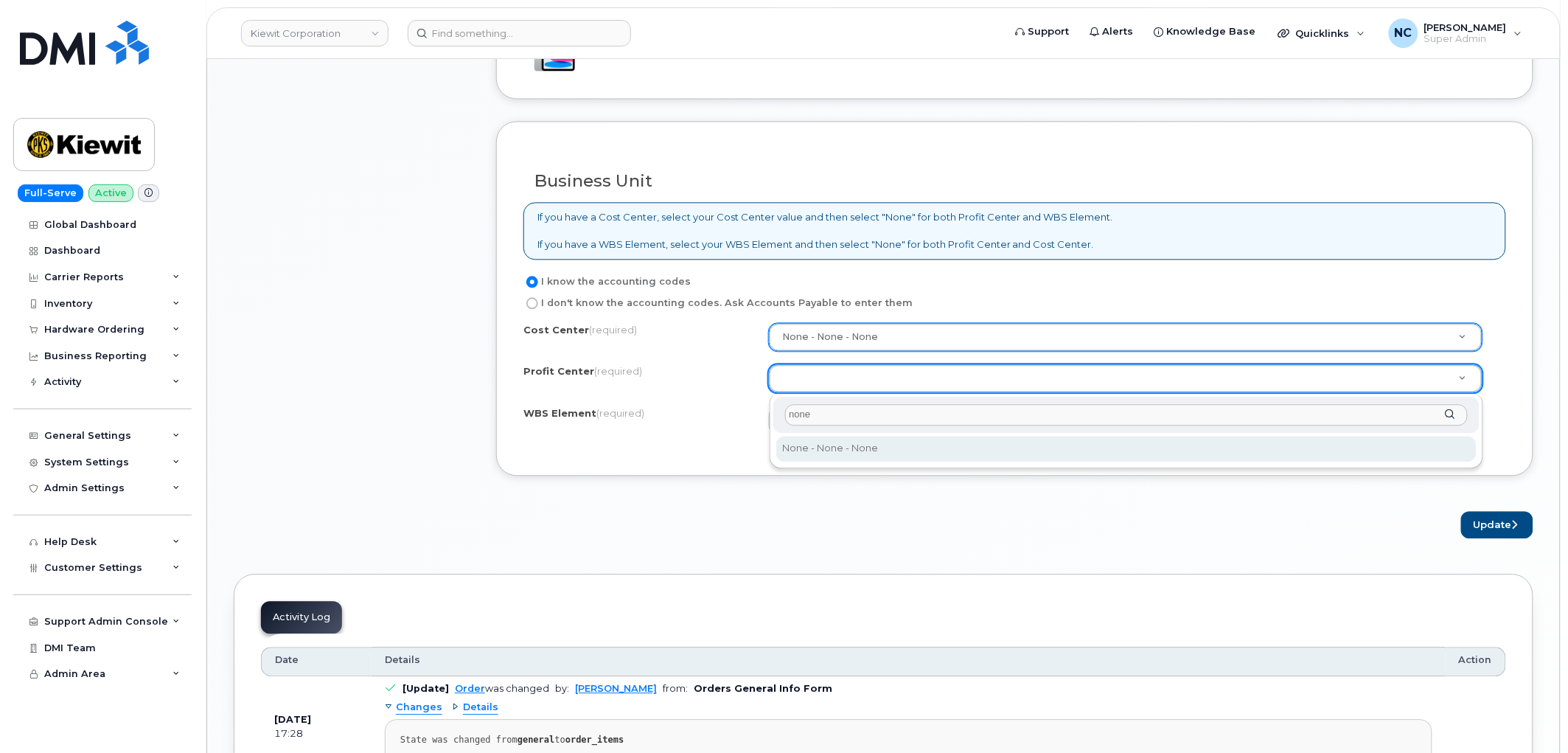
type input "none"
drag, startPoint x: 841, startPoint y: 435, endPoint x: 1098, endPoint y: 463, distance: 258.5
select select "None"
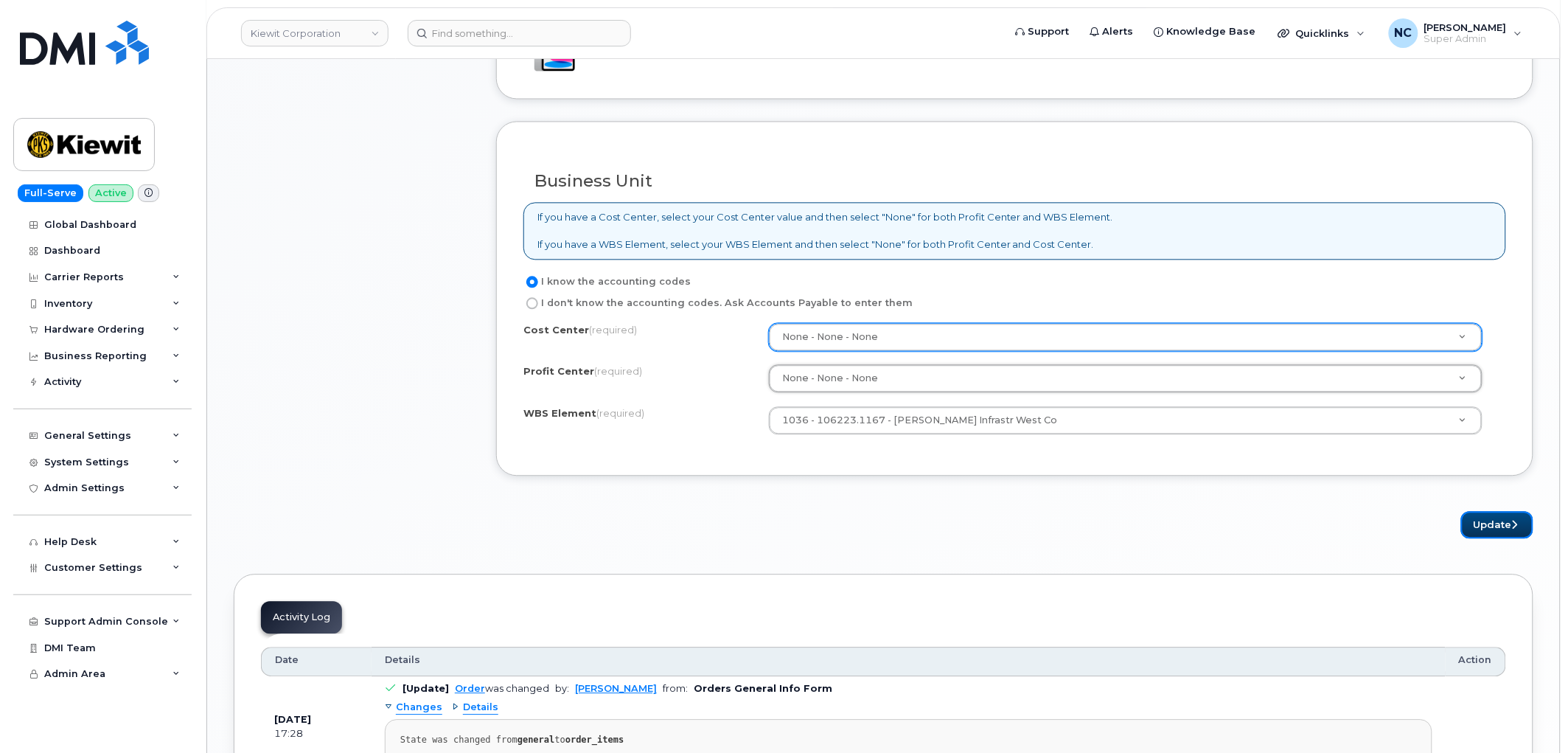
click at [1487, 533] on button "Update" at bounding box center [1497, 524] width 72 height 27
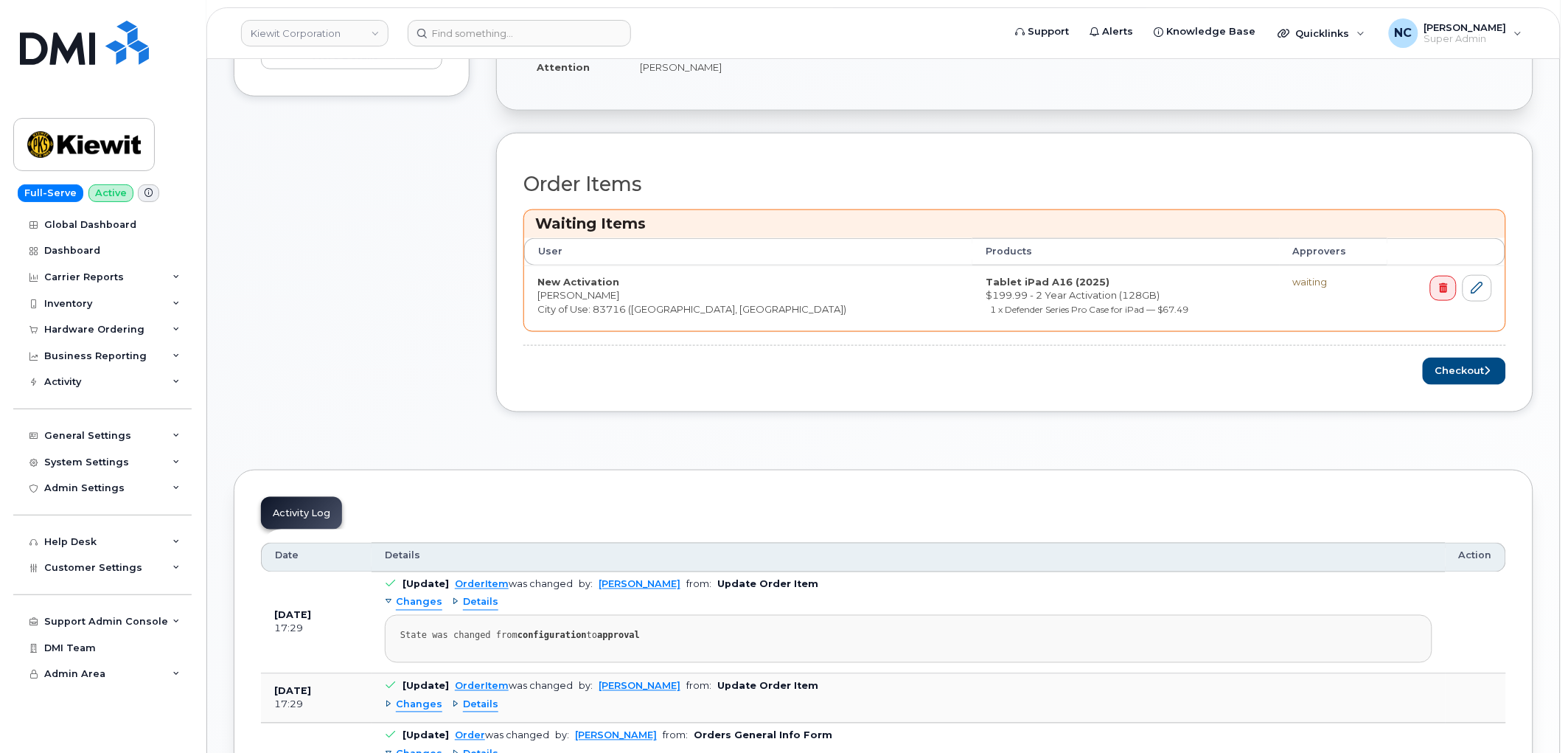
scroll to position [491, 0]
click at [1456, 367] on button "Checkout" at bounding box center [1463, 370] width 83 height 27
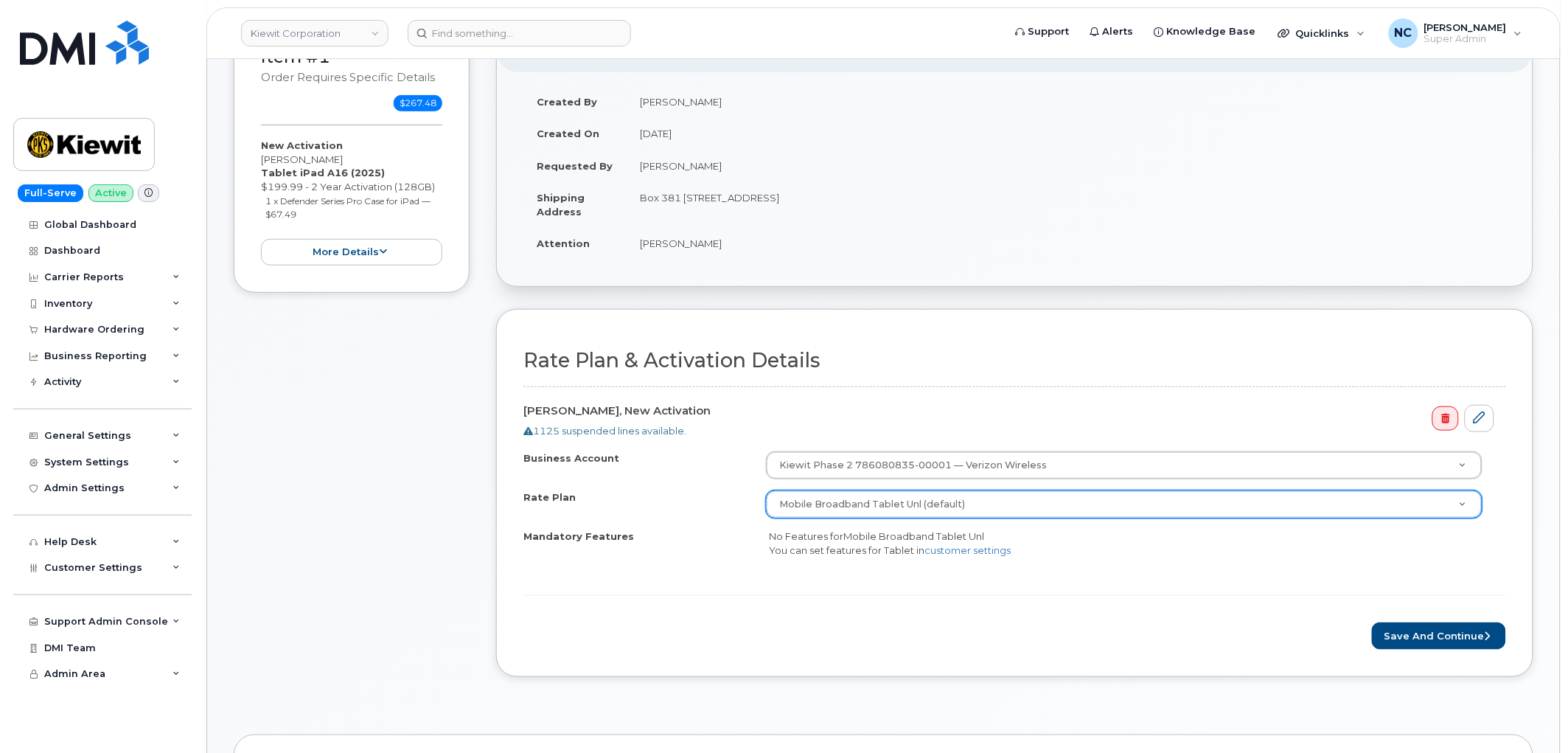
scroll to position [245, 0]
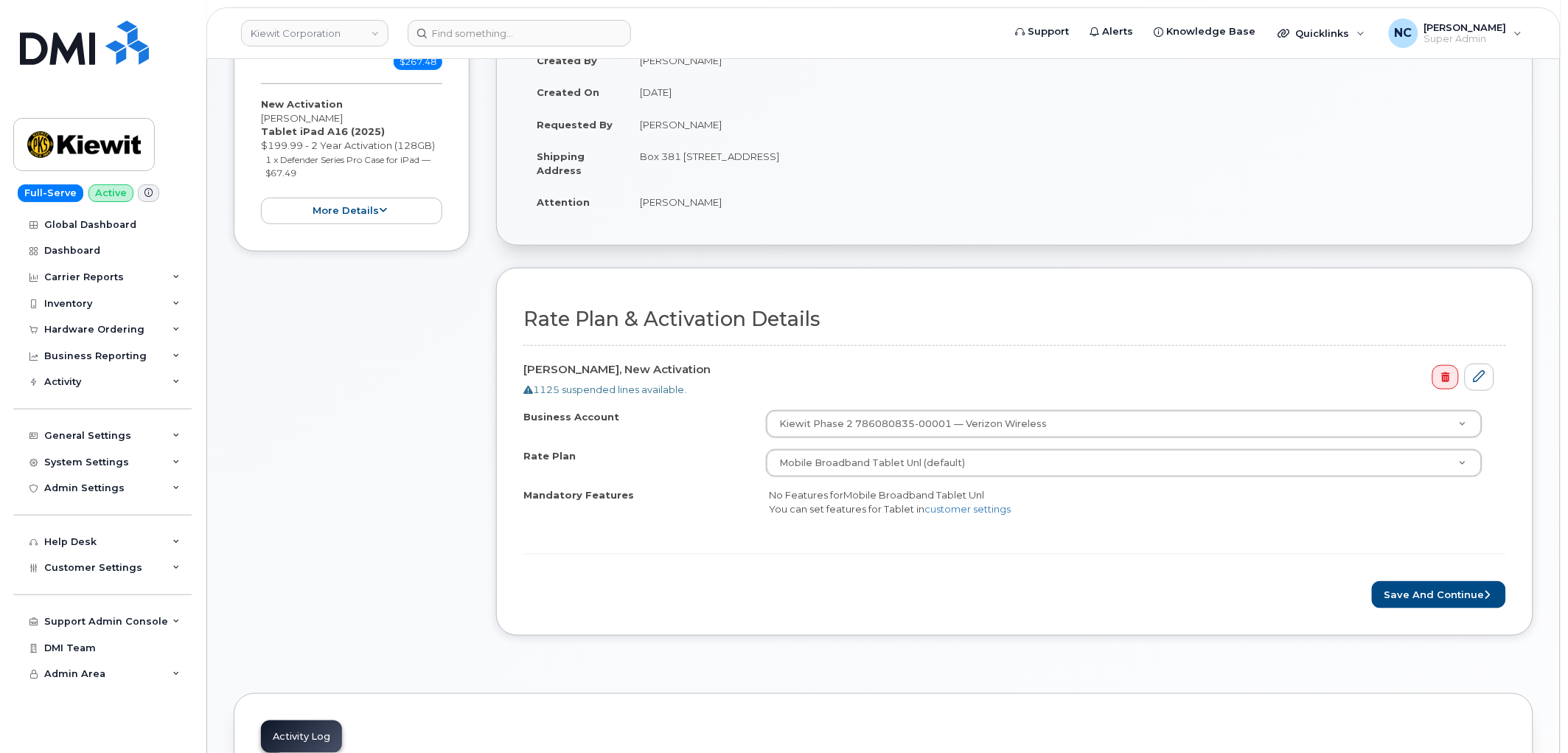
click at [1397, 572] on form "Rate Plan & Activation Details [PERSON_NAME], New Activation 1125 suspended lin…" at bounding box center [1014, 458] width 982 height 300
click at [1409, 577] on form "Rate Plan & Activation Details [PERSON_NAME], New Activation 1125 suspended lin…" at bounding box center [1014, 458] width 982 height 300
click at [1406, 588] on button "Save and Continue" at bounding box center [1438, 595] width 134 height 27
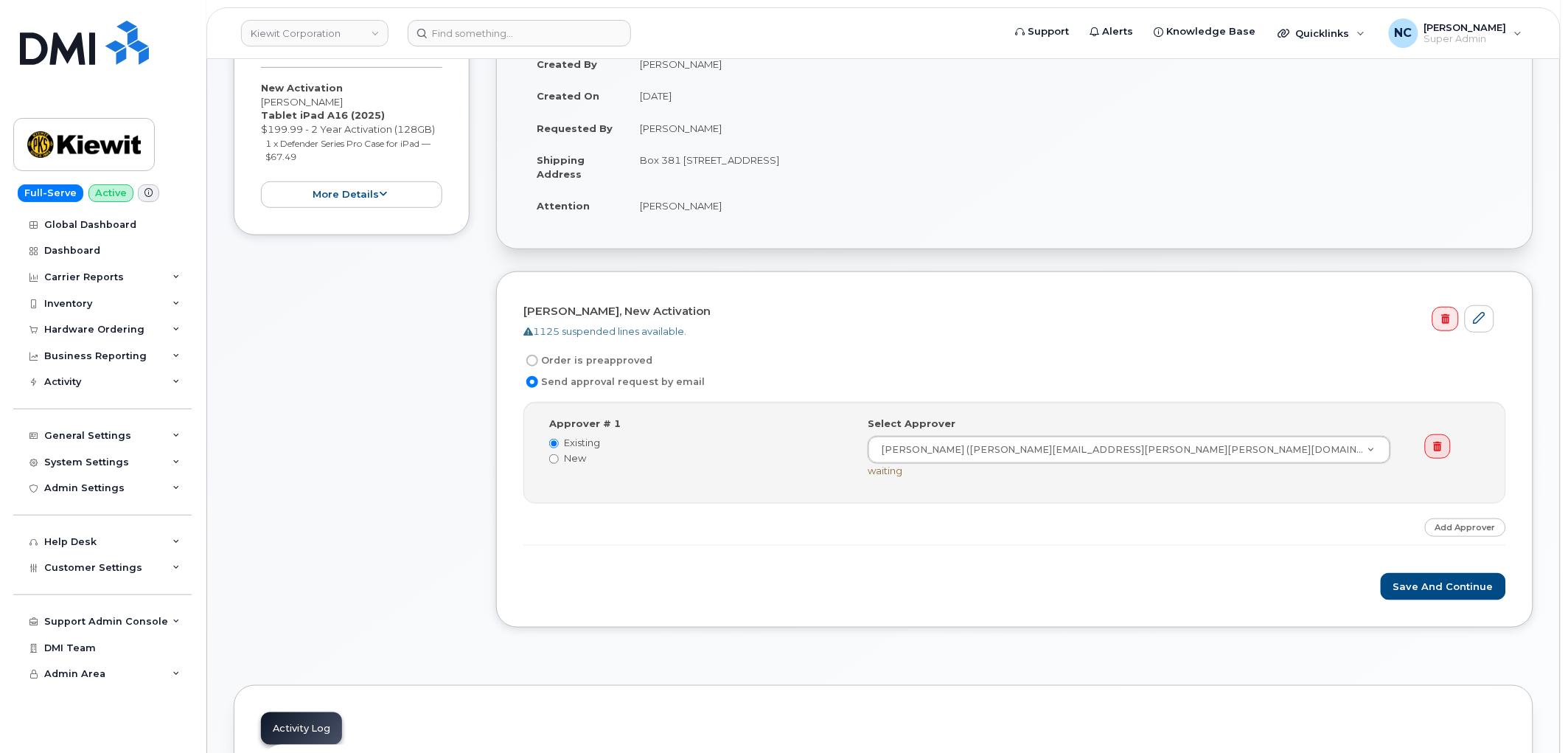
scroll to position [245, 0]
click at [1448, 581] on button "Save and Continue" at bounding box center [1442, 582] width 125 height 27
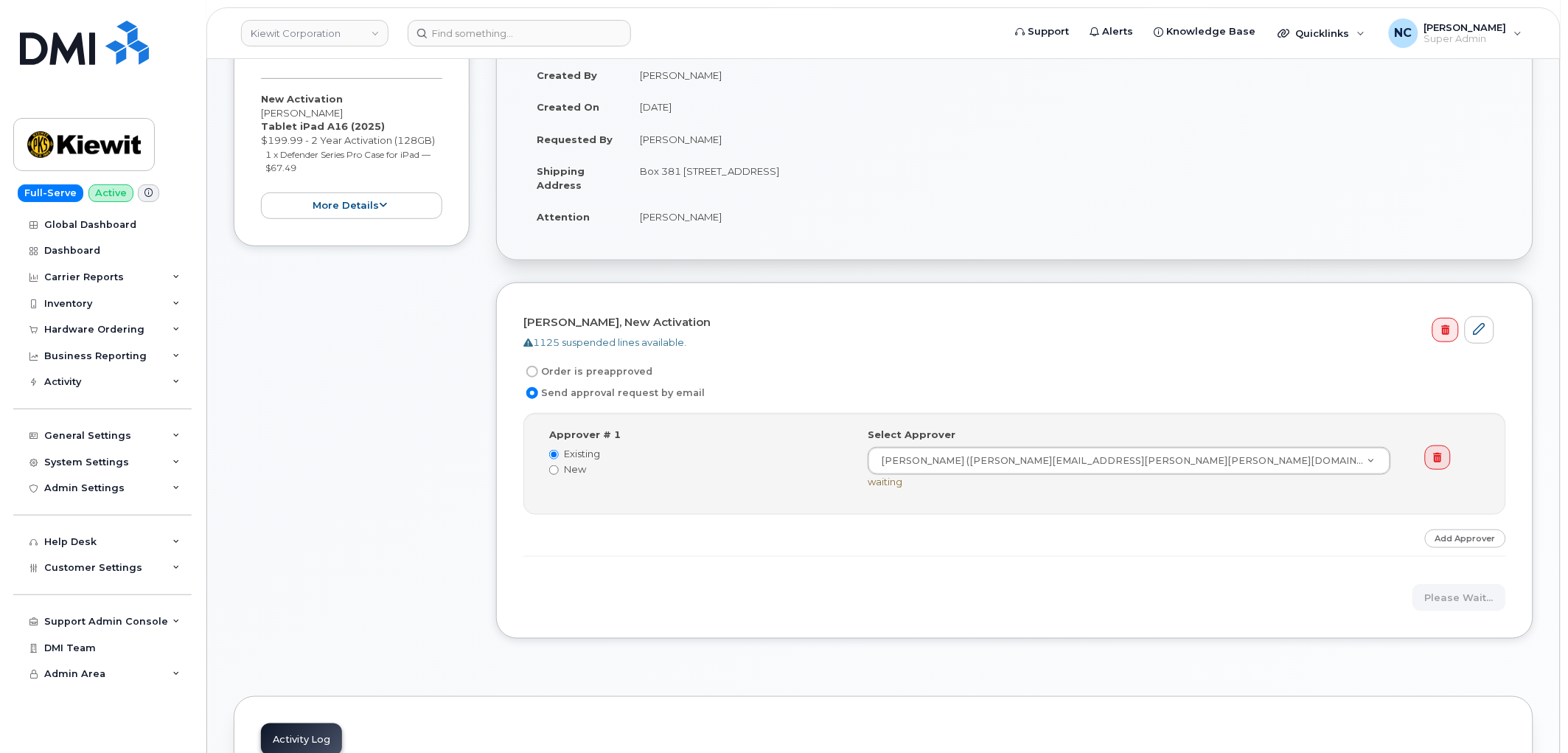
scroll to position [0, 0]
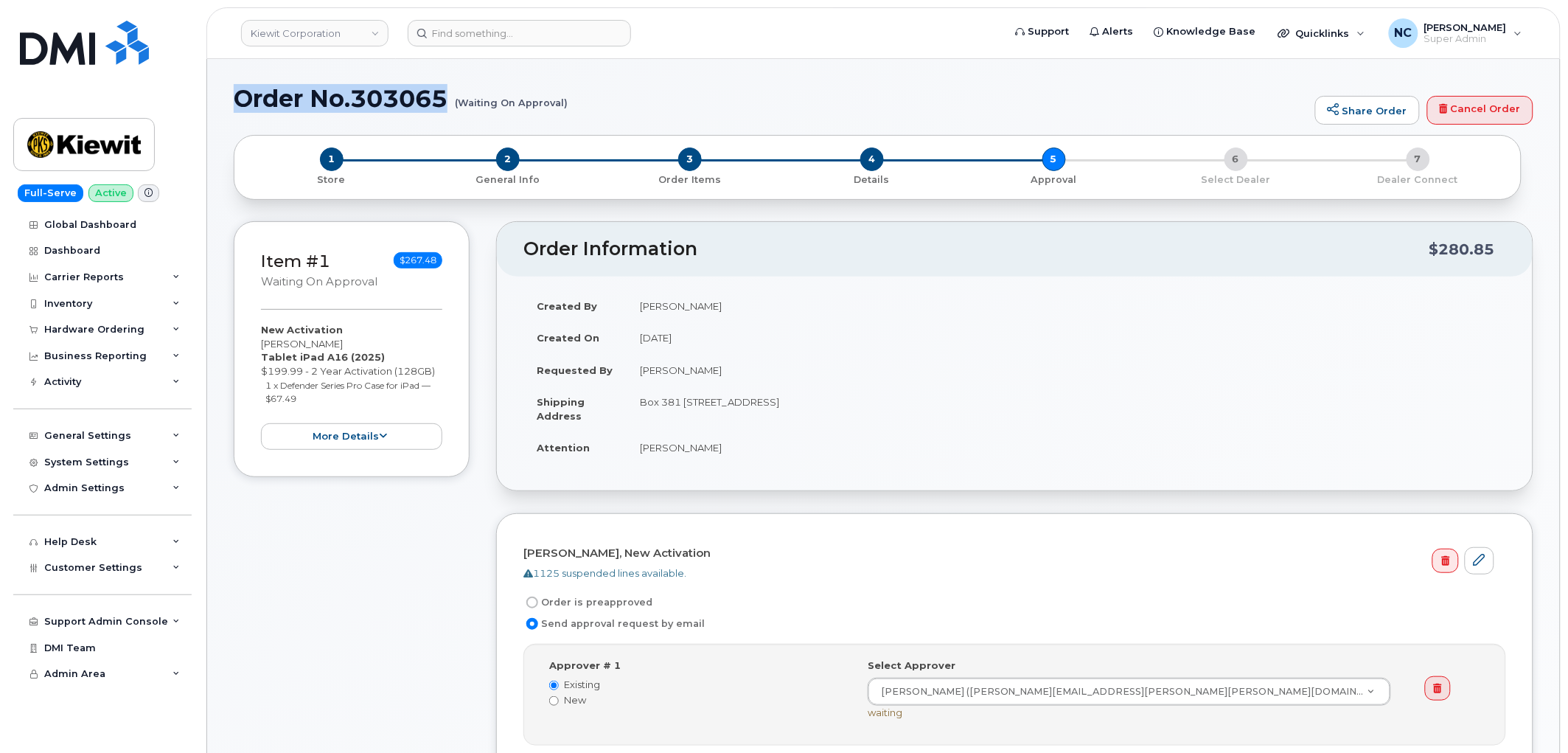
drag, startPoint x: 454, startPoint y: 100, endPoint x: 238, endPoint y: 72, distance: 217.8
copy h1 "Order No.303065"
